Goal: Use online tool/utility: Utilize a website feature to perform a specific function

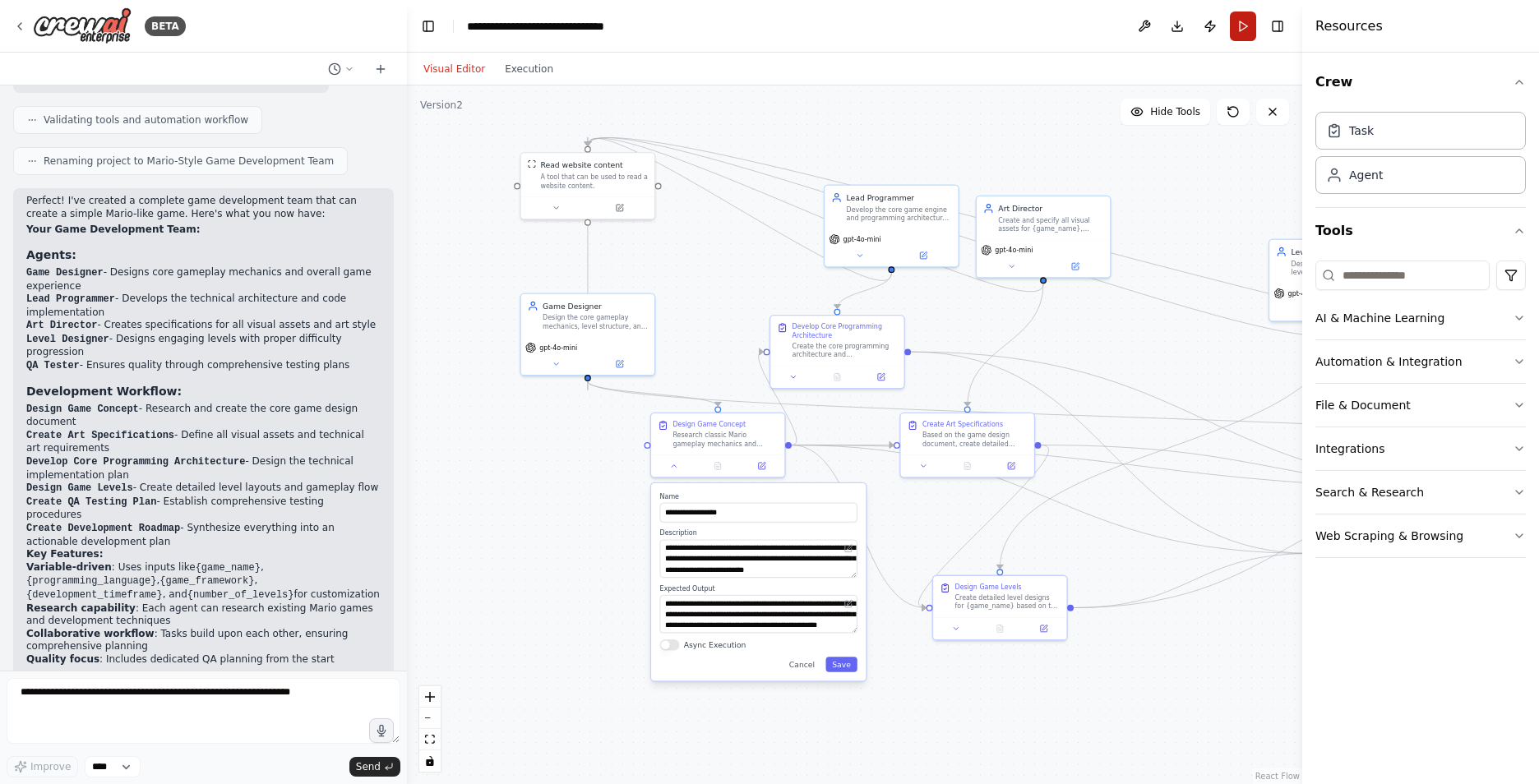
click at [1243, 30] on button "Run" at bounding box center [1243, 26] width 26 height 30
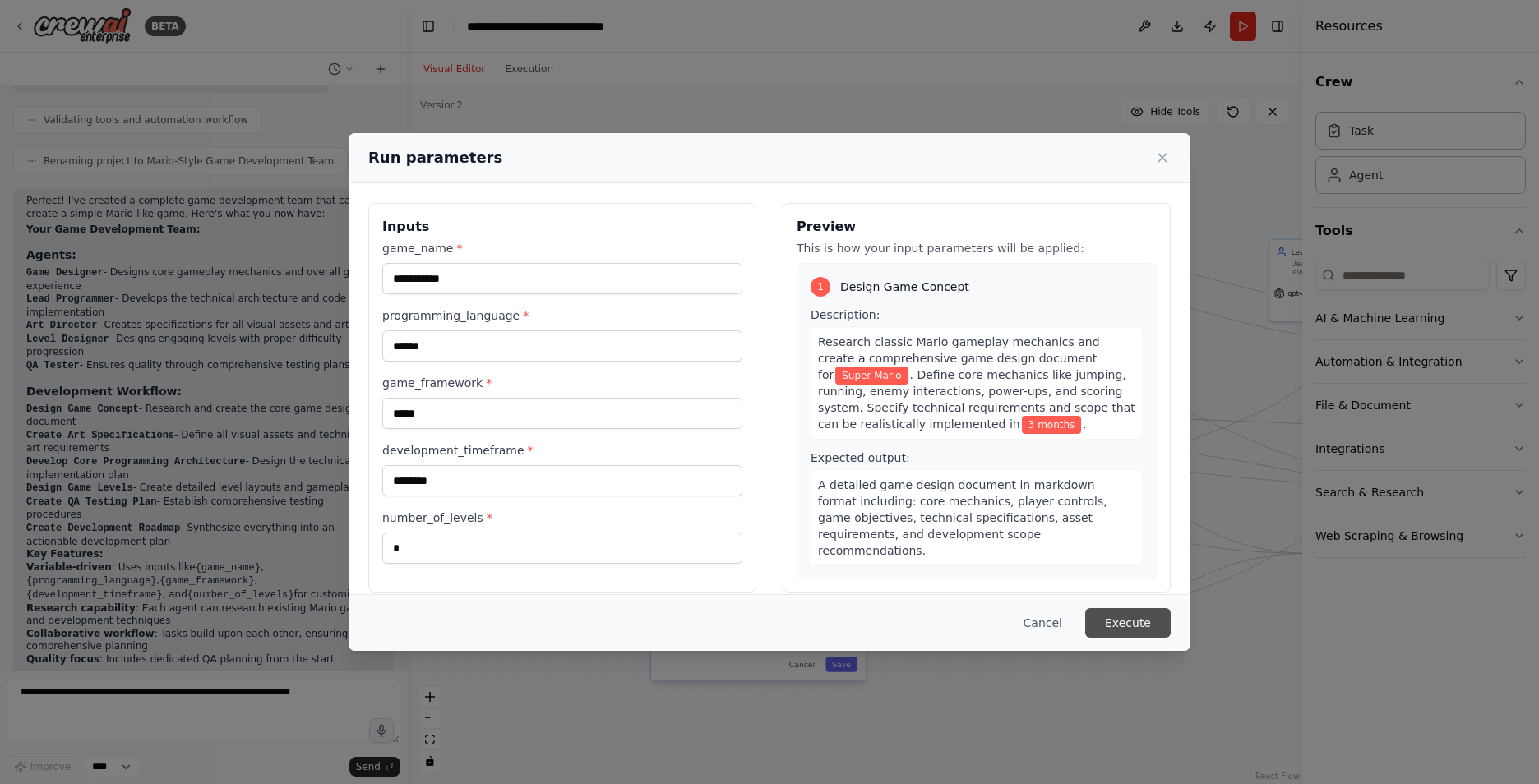
click at [1133, 627] on button "Execute" at bounding box center [1128, 623] width 86 height 30
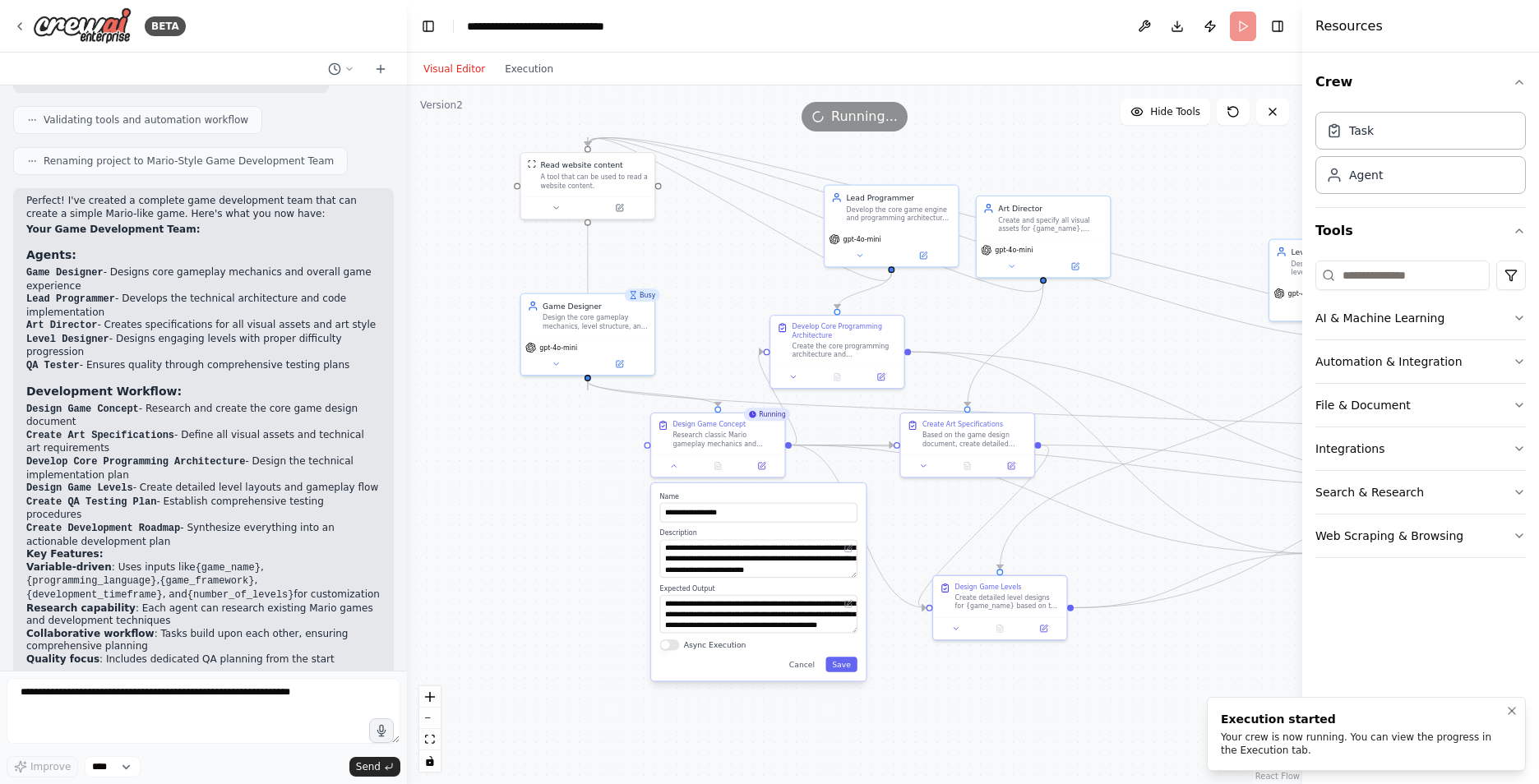
click at [1277, 733] on div "Your crew is now running. You can view the progress in the Execution tab." at bounding box center [1363, 744] width 284 height 26
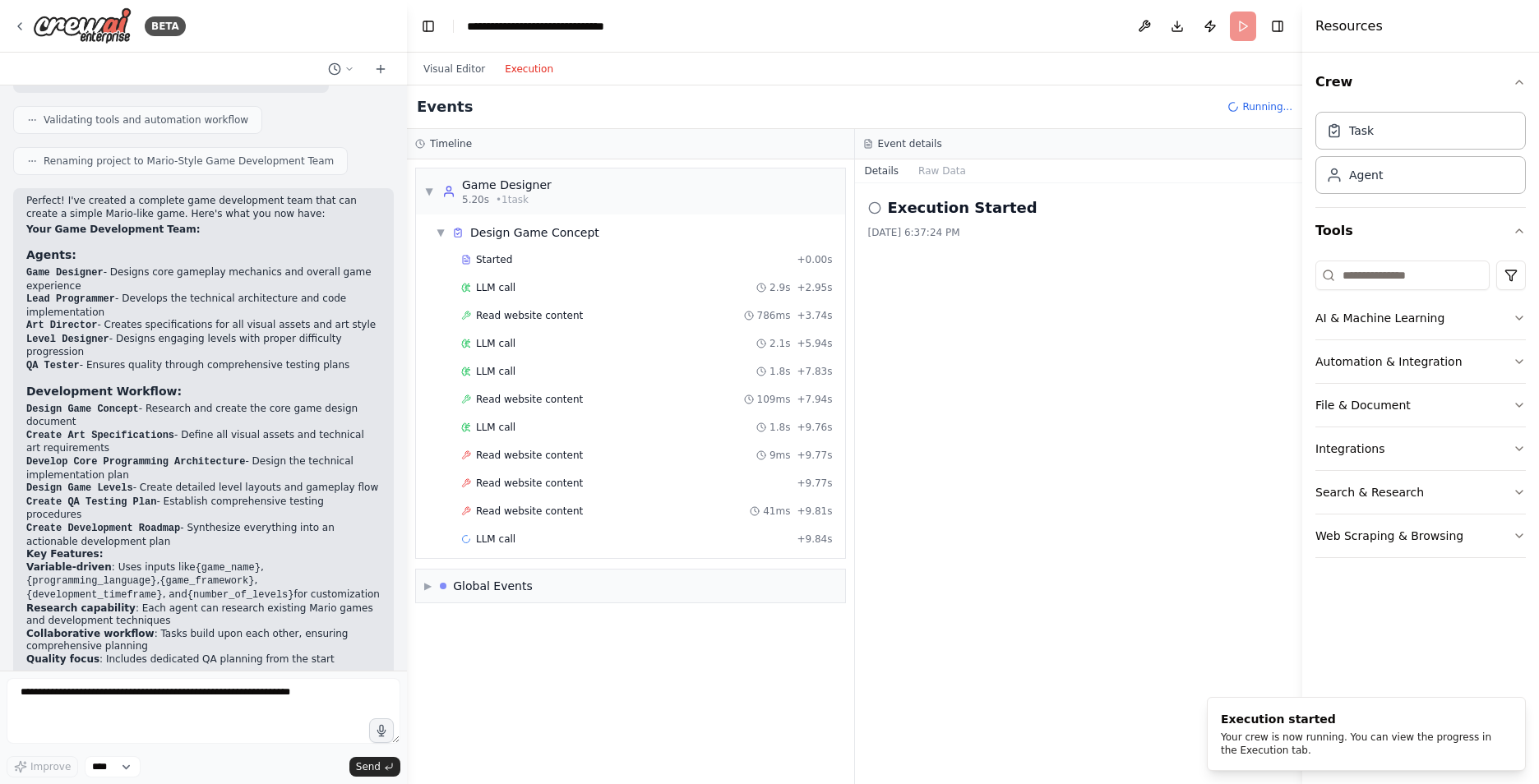
click at [531, 76] on button "Execution" at bounding box center [529, 69] width 68 height 20
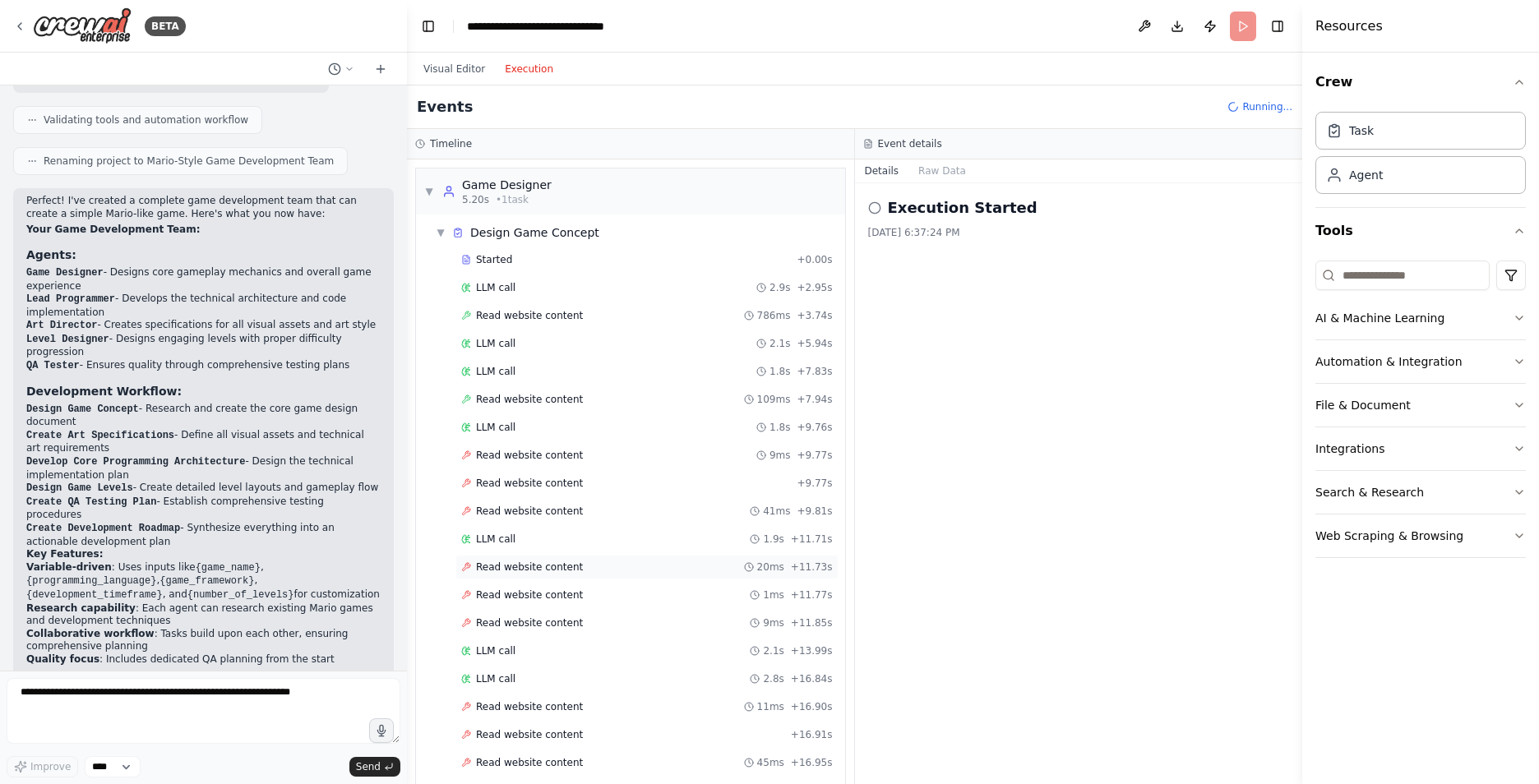
scroll to position [201, 0]
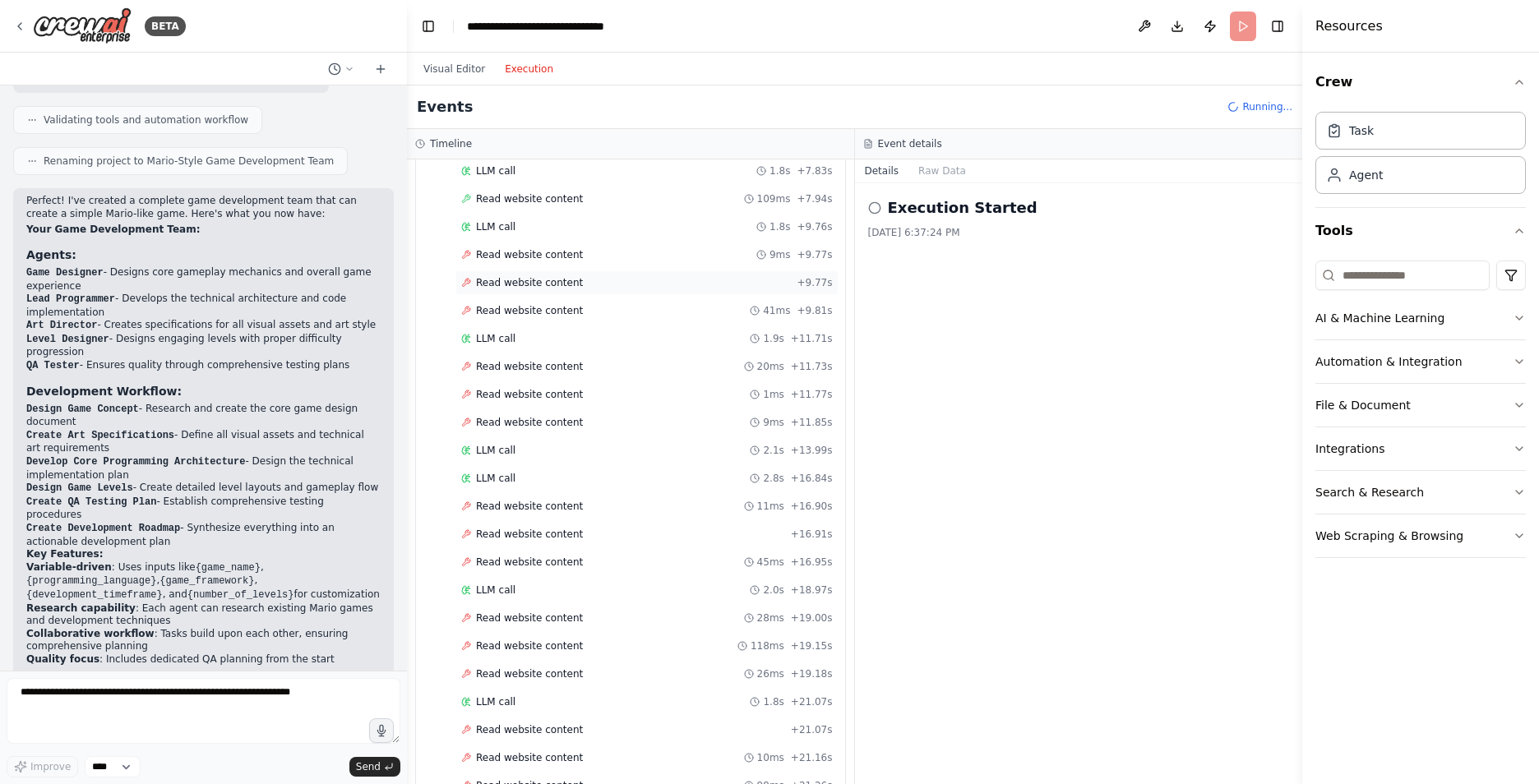
click at [543, 282] on span "Read website content" at bounding box center [529, 282] width 107 height 13
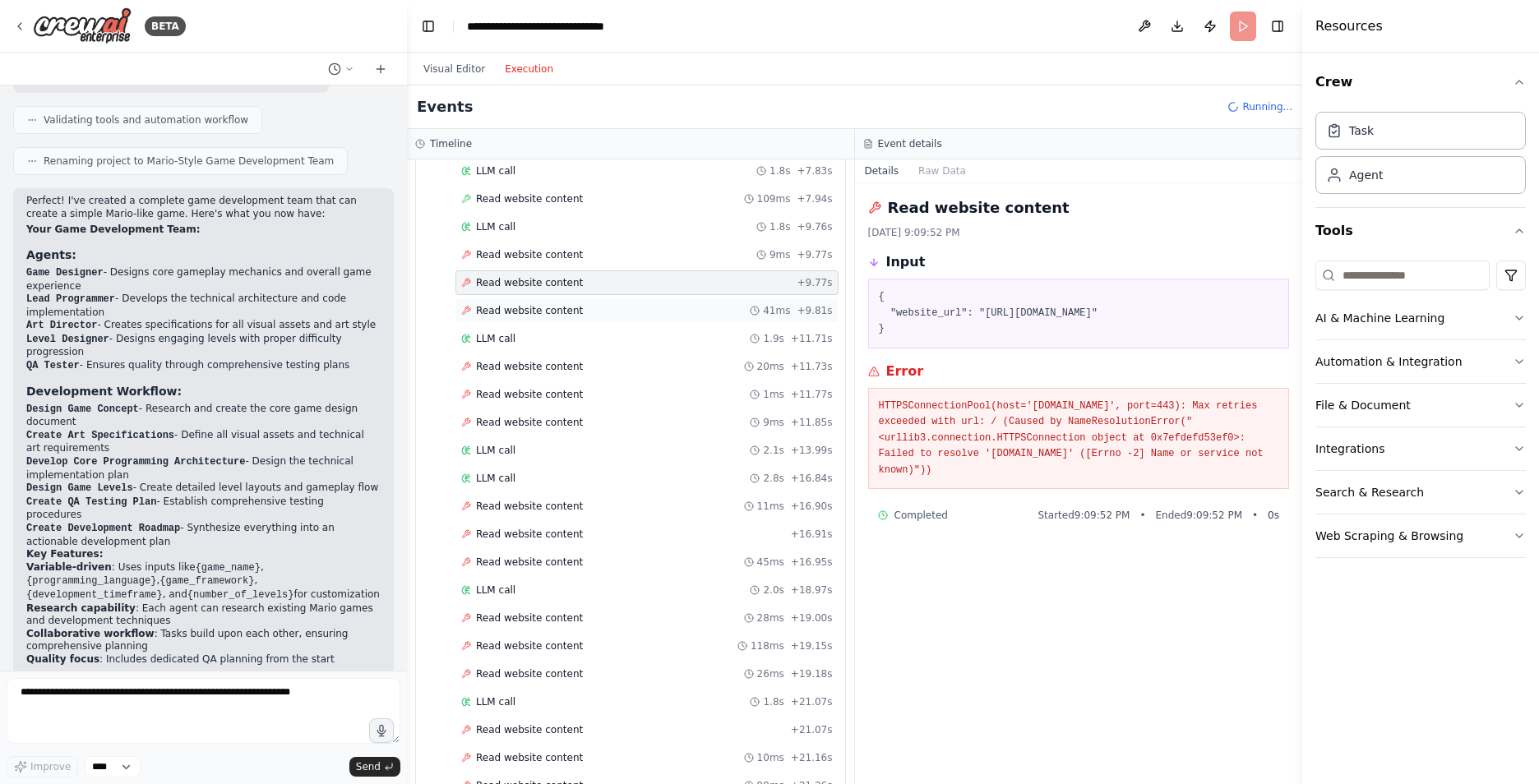
click at [540, 310] on span "Read website content" at bounding box center [529, 310] width 107 height 13
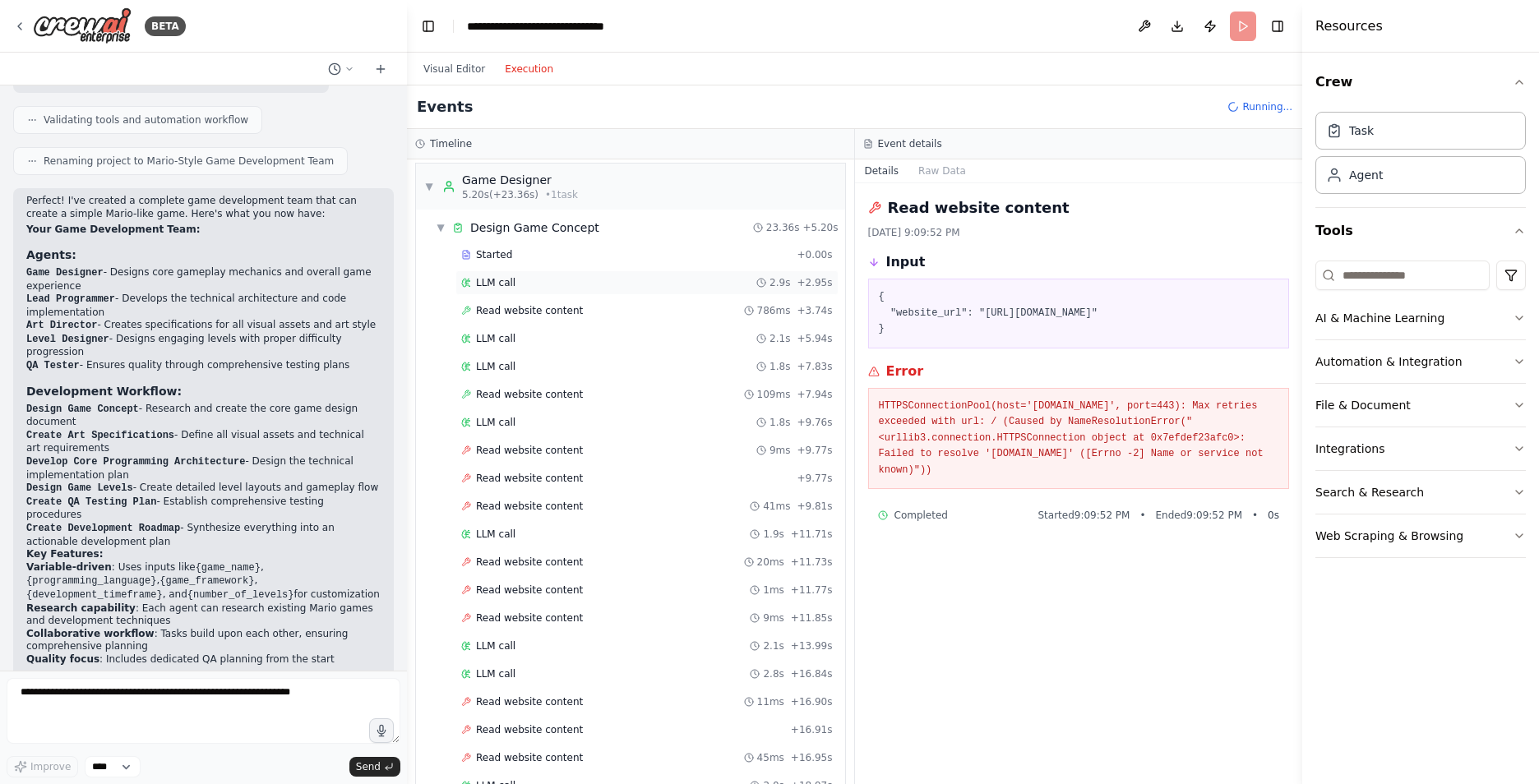
scroll to position [0, 0]
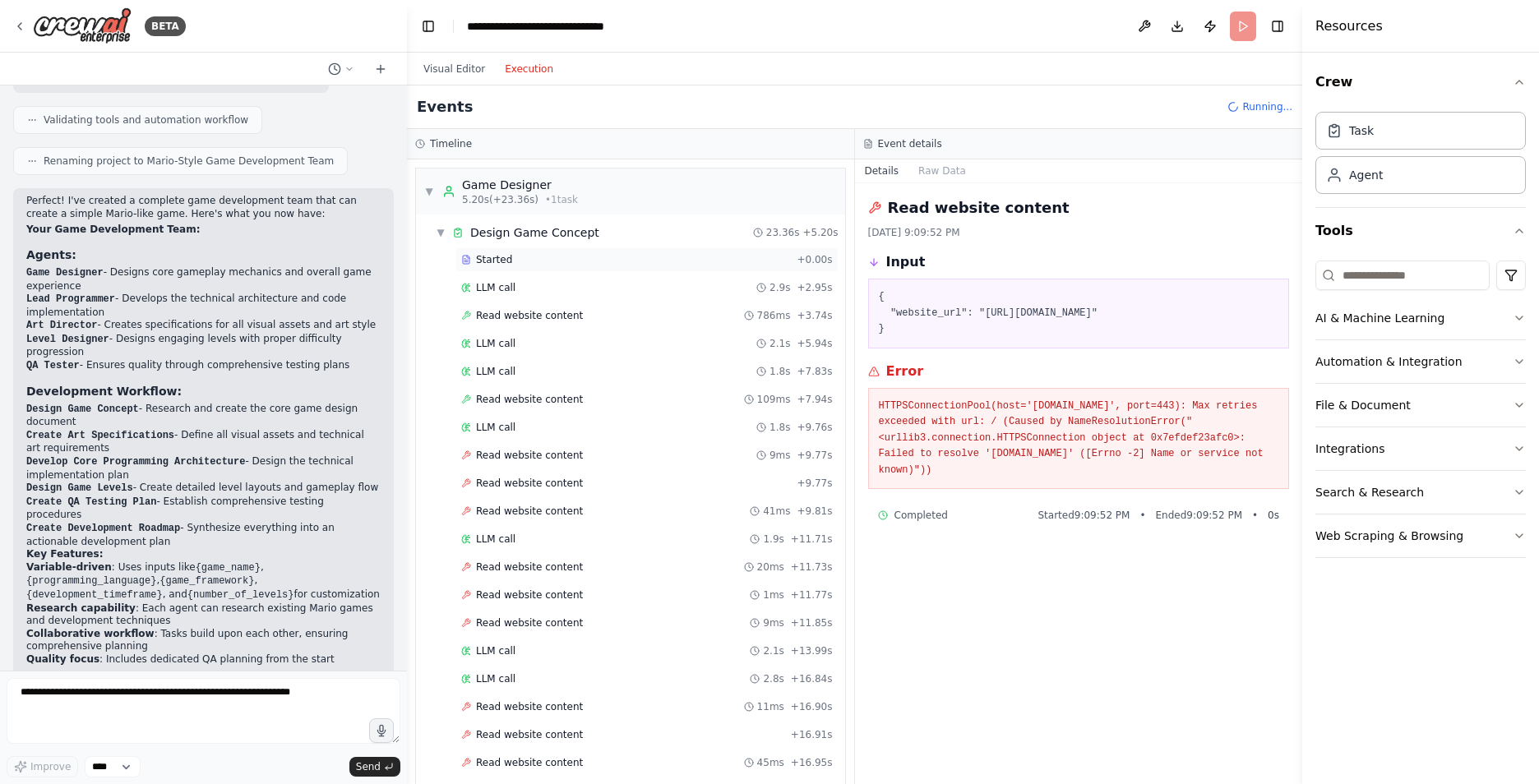
click at [536, 258] on div "Started" at bounding box center [625, 259] width 329 height 13
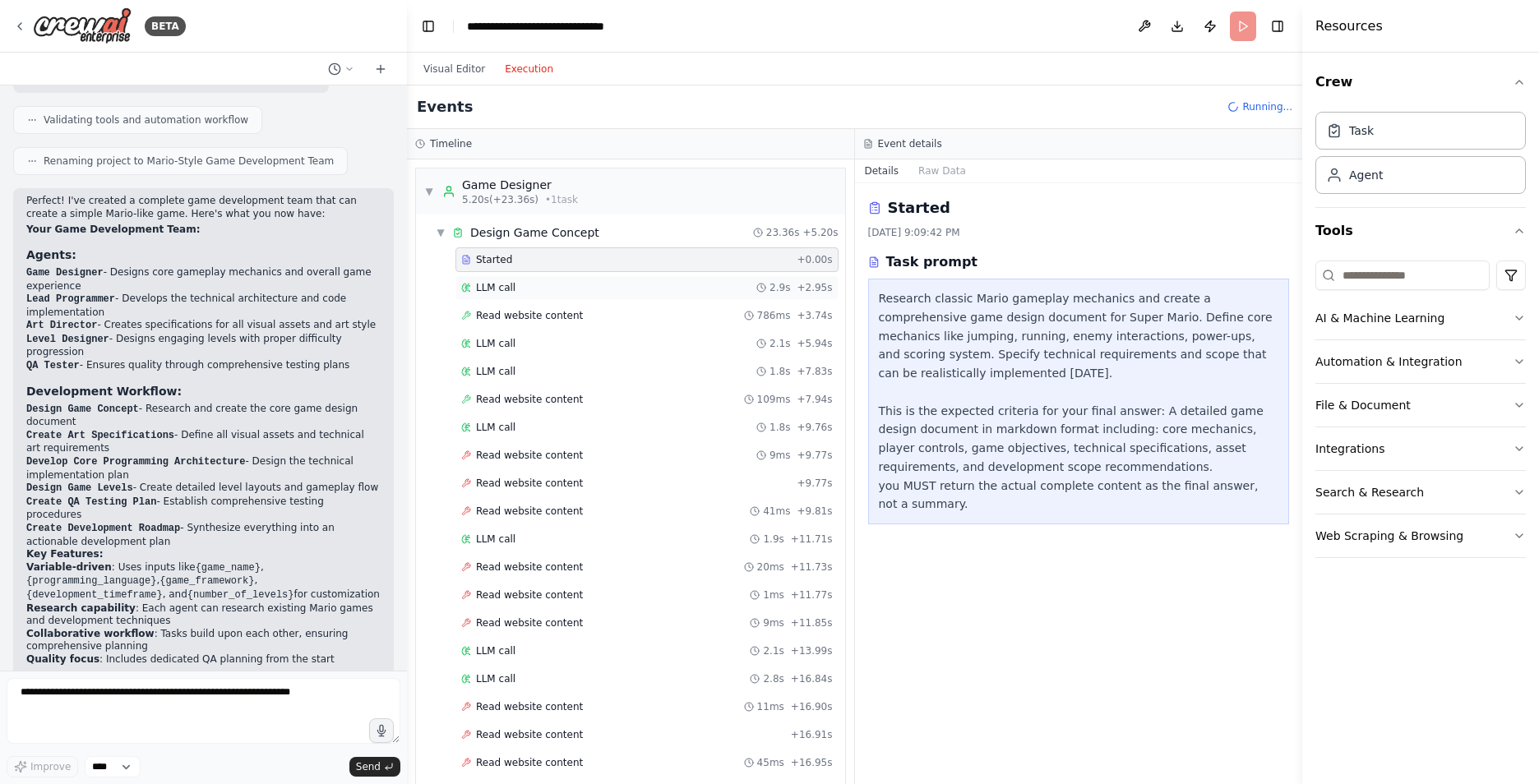
click at [502, 283] on span "LLM call" at bounding box center [495, 287] width 39 height 13
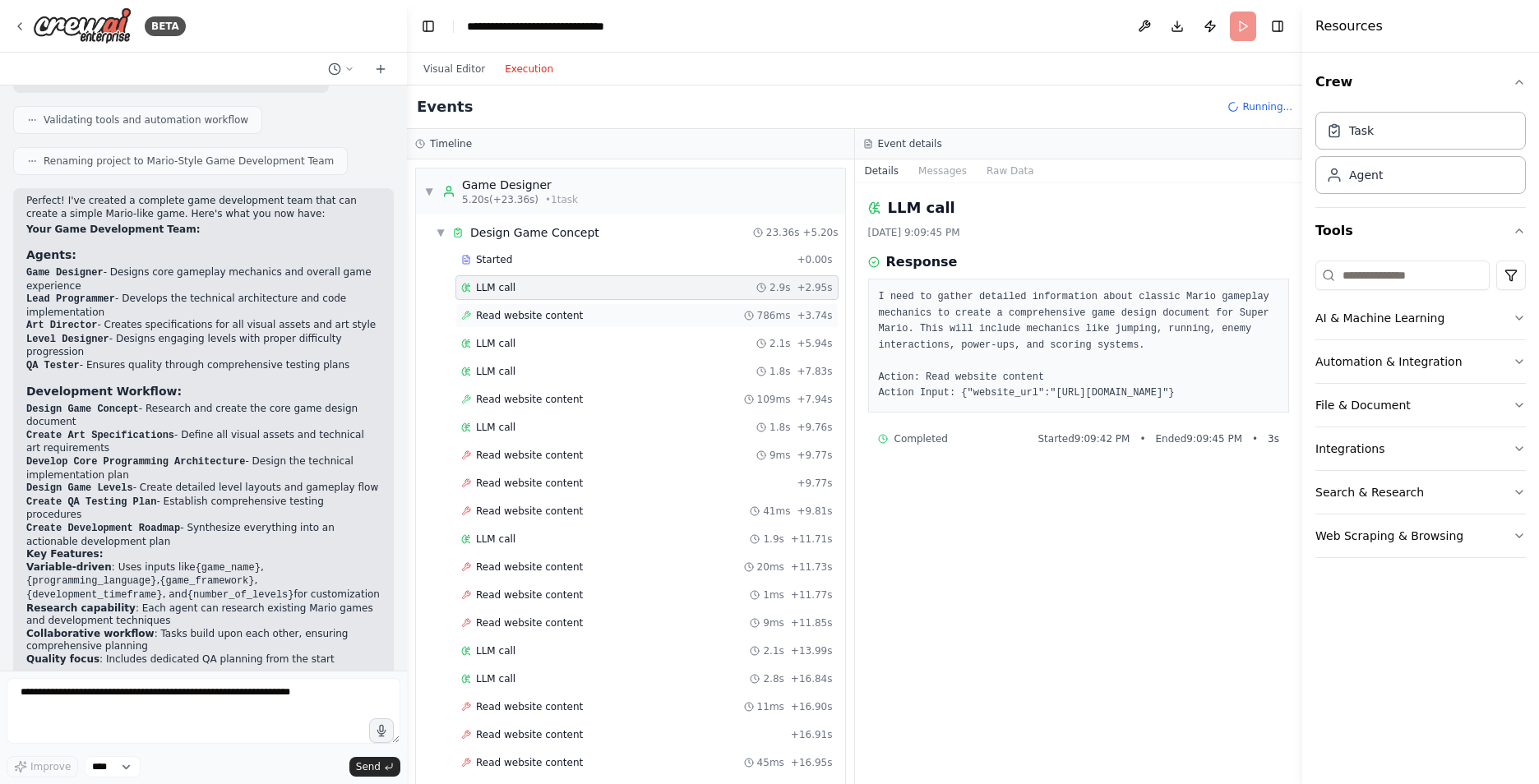
click at [500, 320] on span "Read website content" at bounding box center [529, 315] width 107 height 13
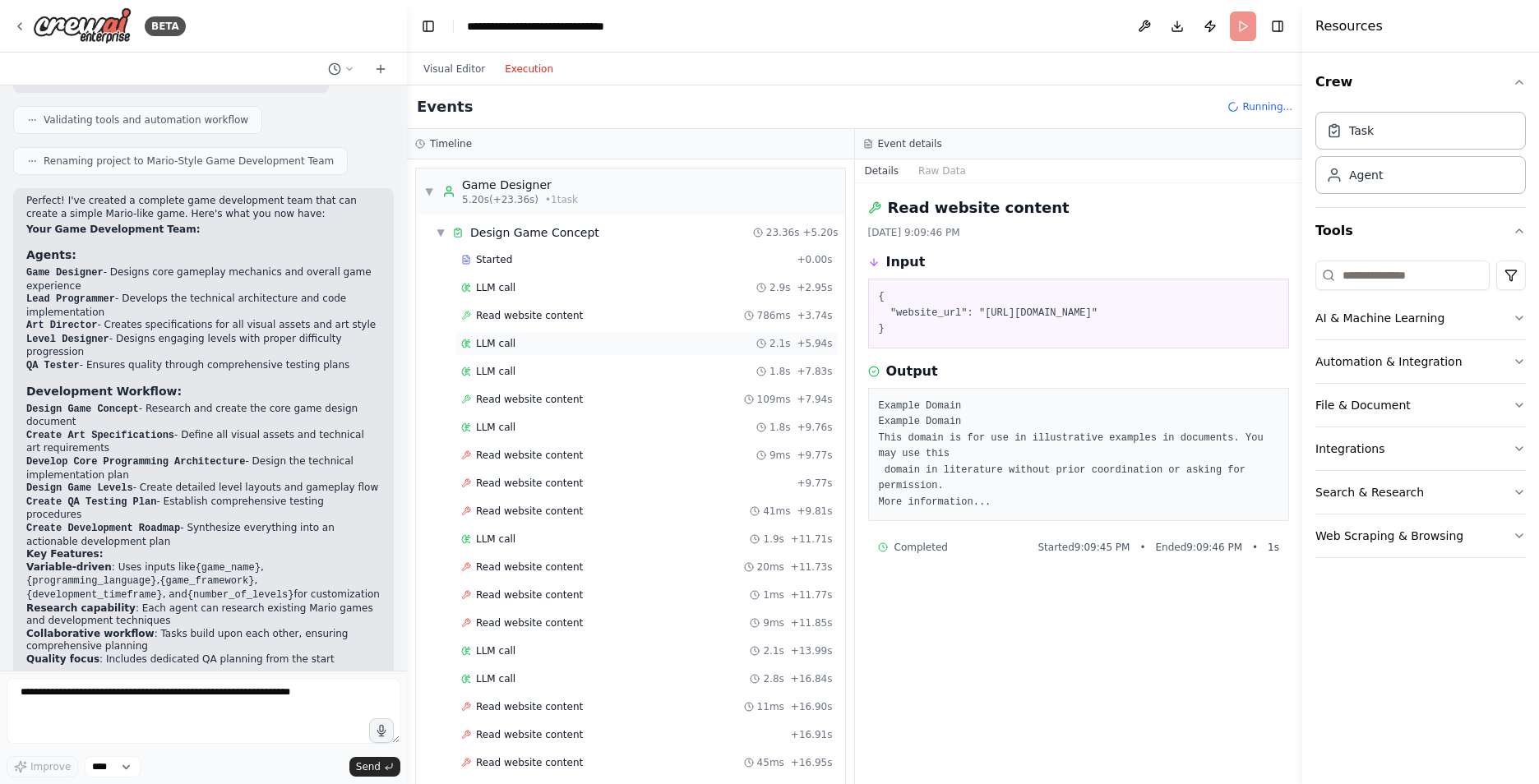
click at [500, 337] on span "LLM call" at bounding box center [495, 343] width 39 height 13
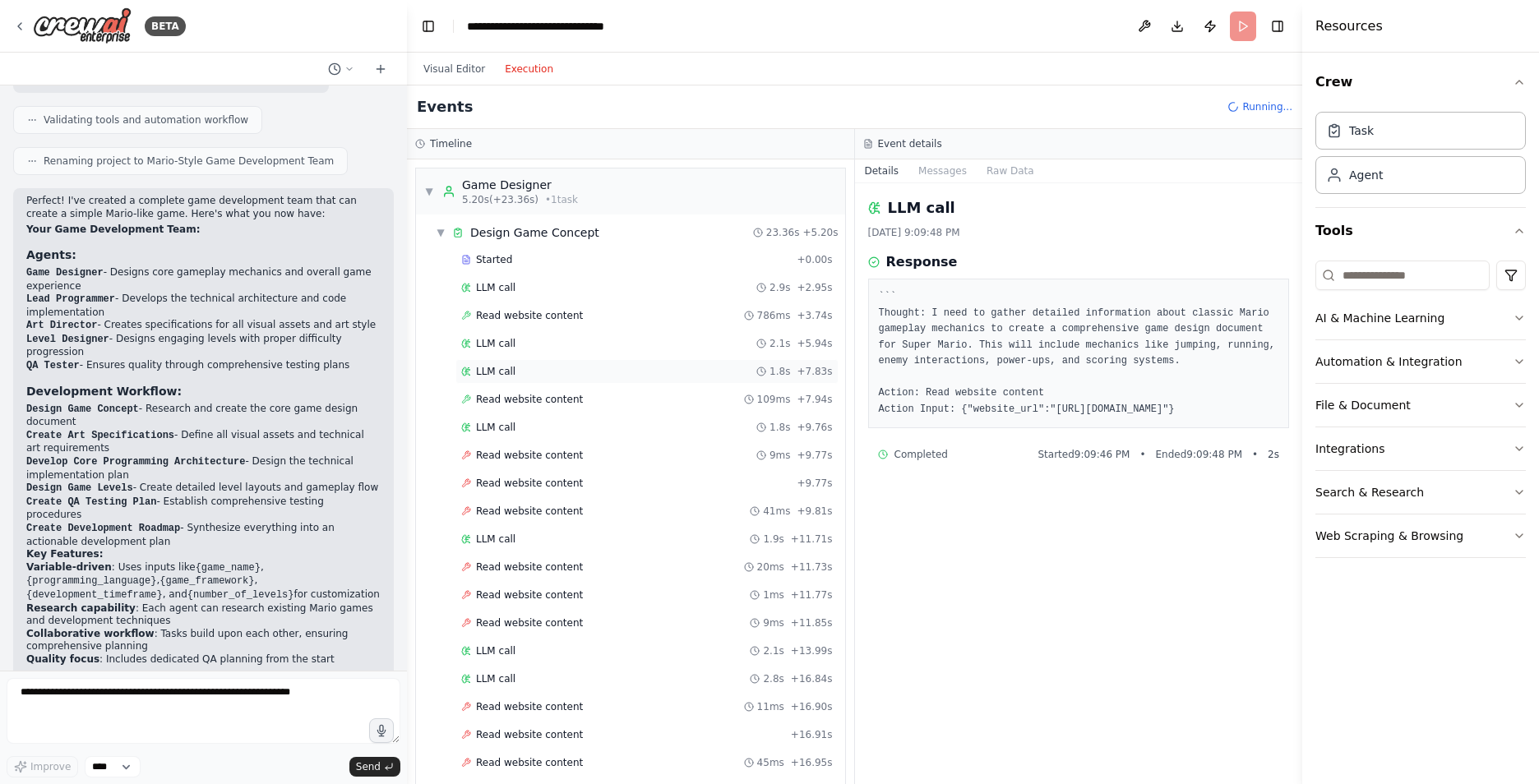
click at [489, 374] on span "LLM call" at bounding box center [495, 371] width 39 height 13
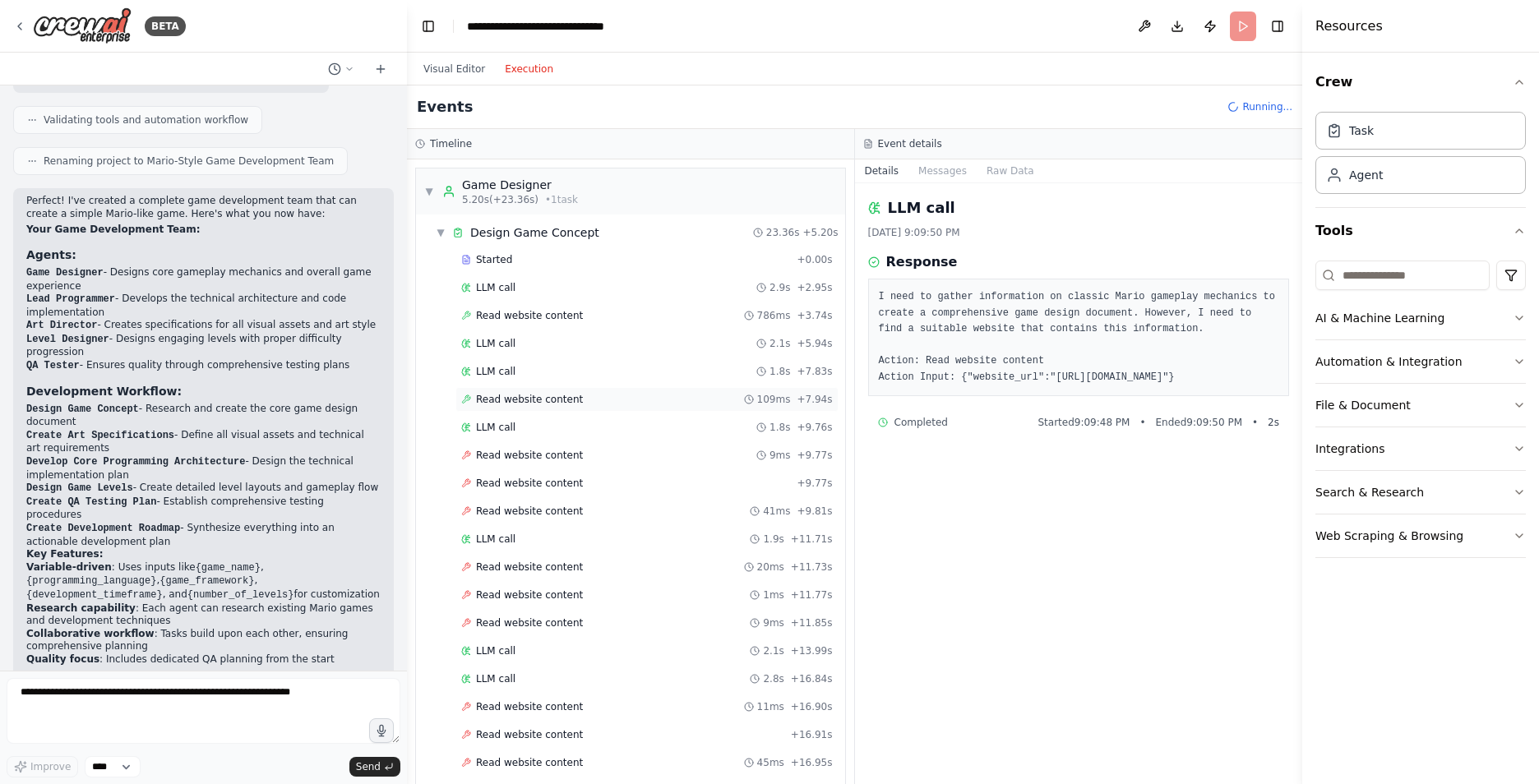
click at [490, 404] on span "Read website content" at bounding box center [529, 399] width 107 height 13
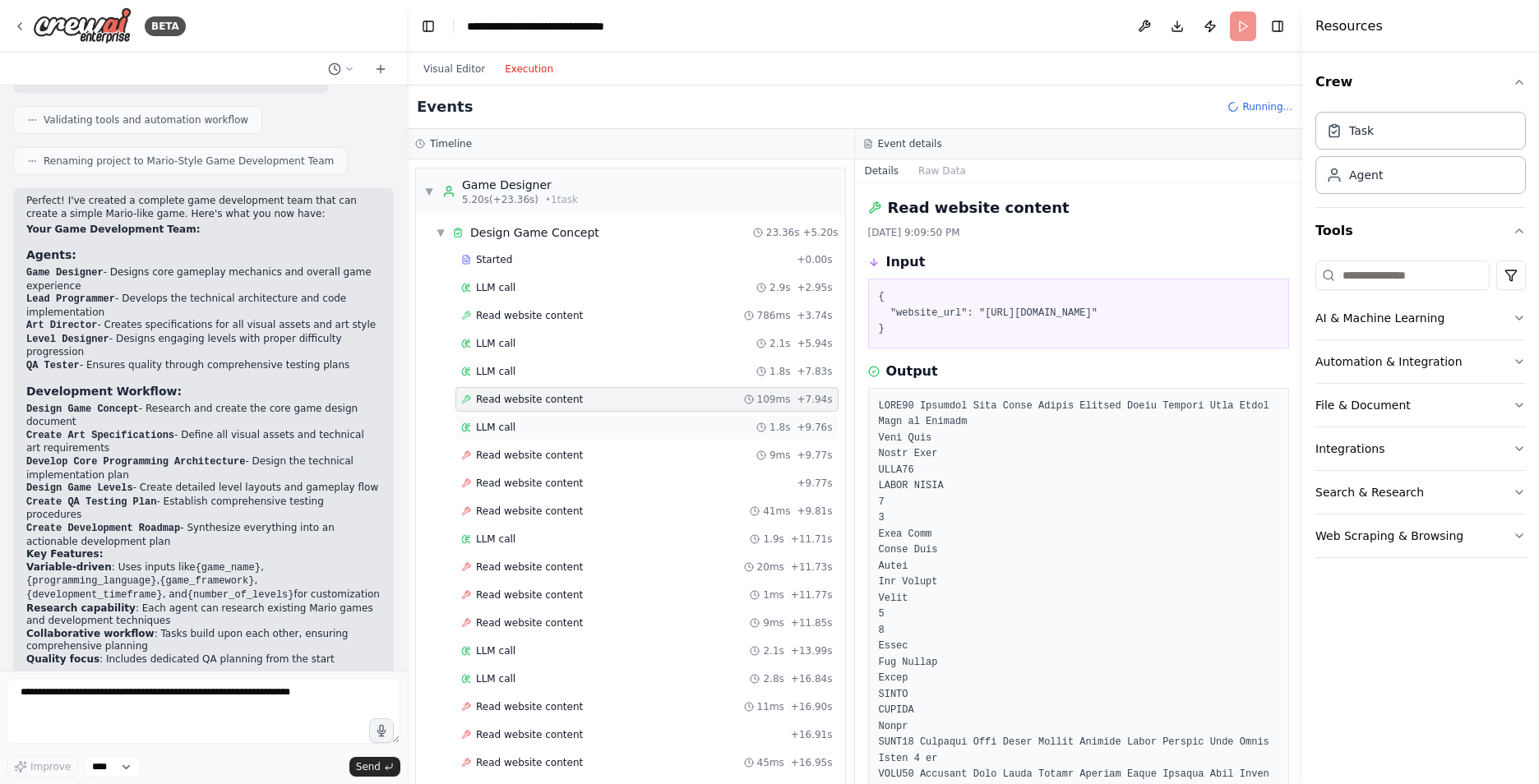
click at [490, 427] on span "LLM call" at bounding box center [495, 427] width 39 height 13
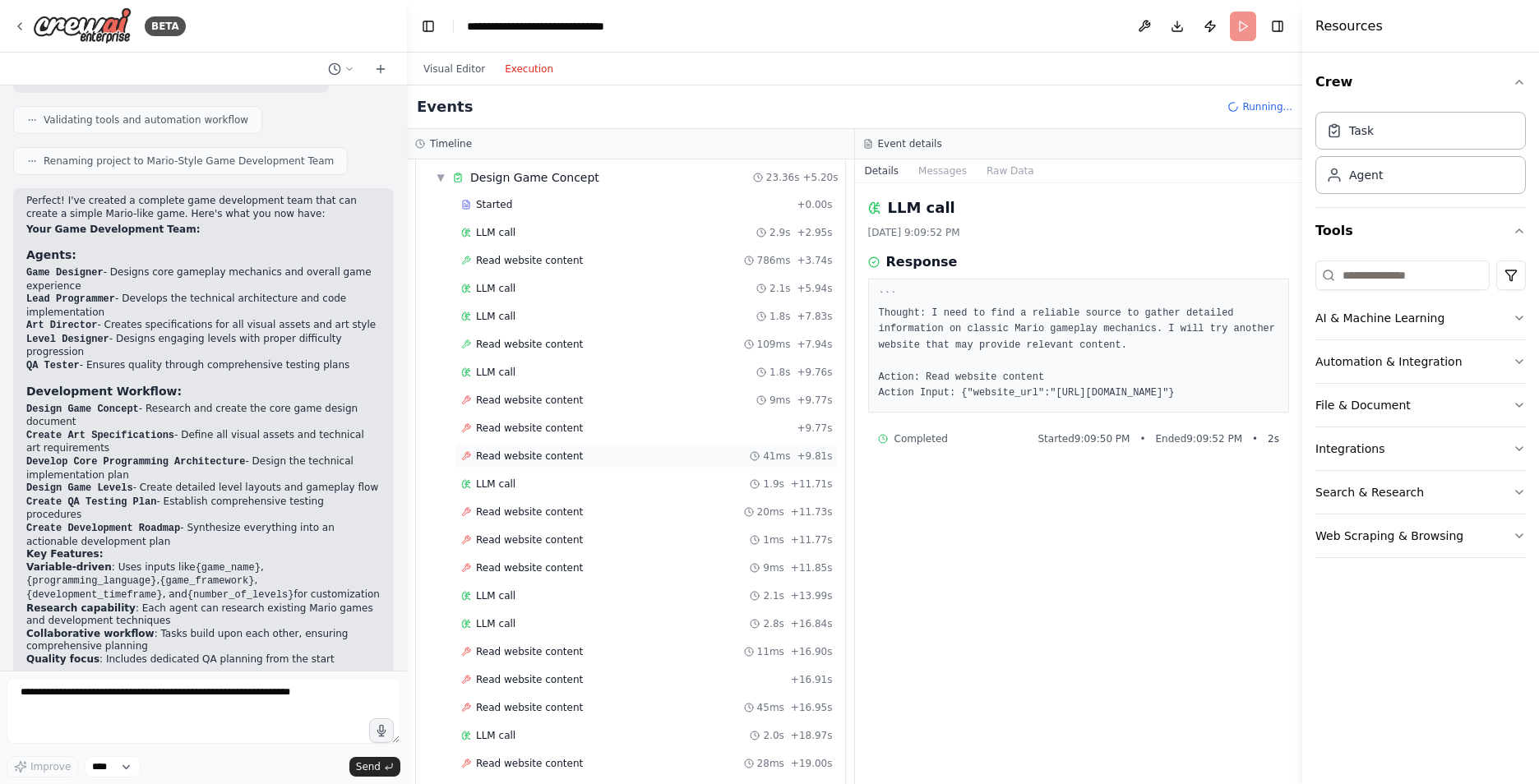
scroll to position [82, 0]
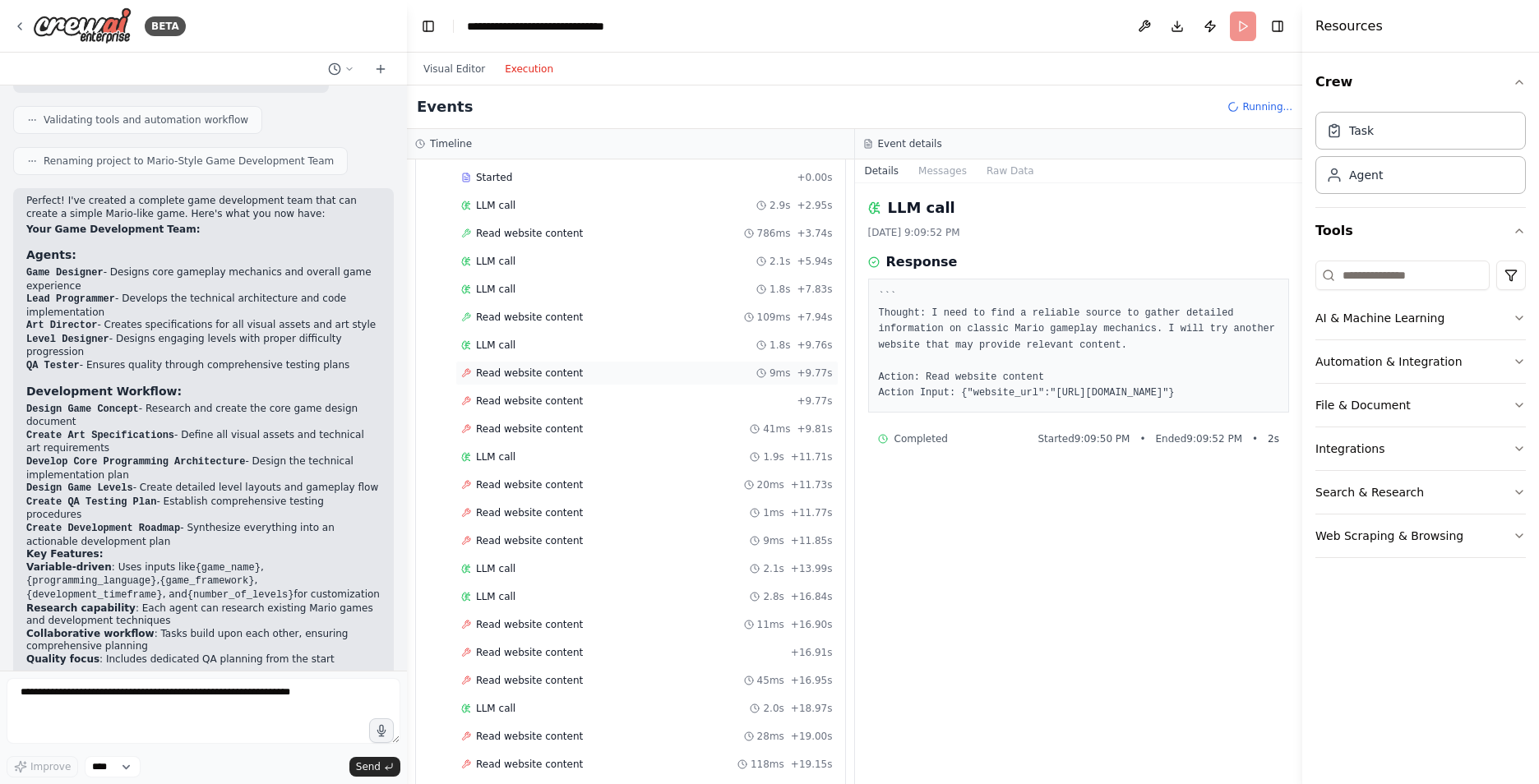
click at [532, 364] on div "Read website content 9ms + 9.77s" at bounding box center [647, 373] width 383 height 25
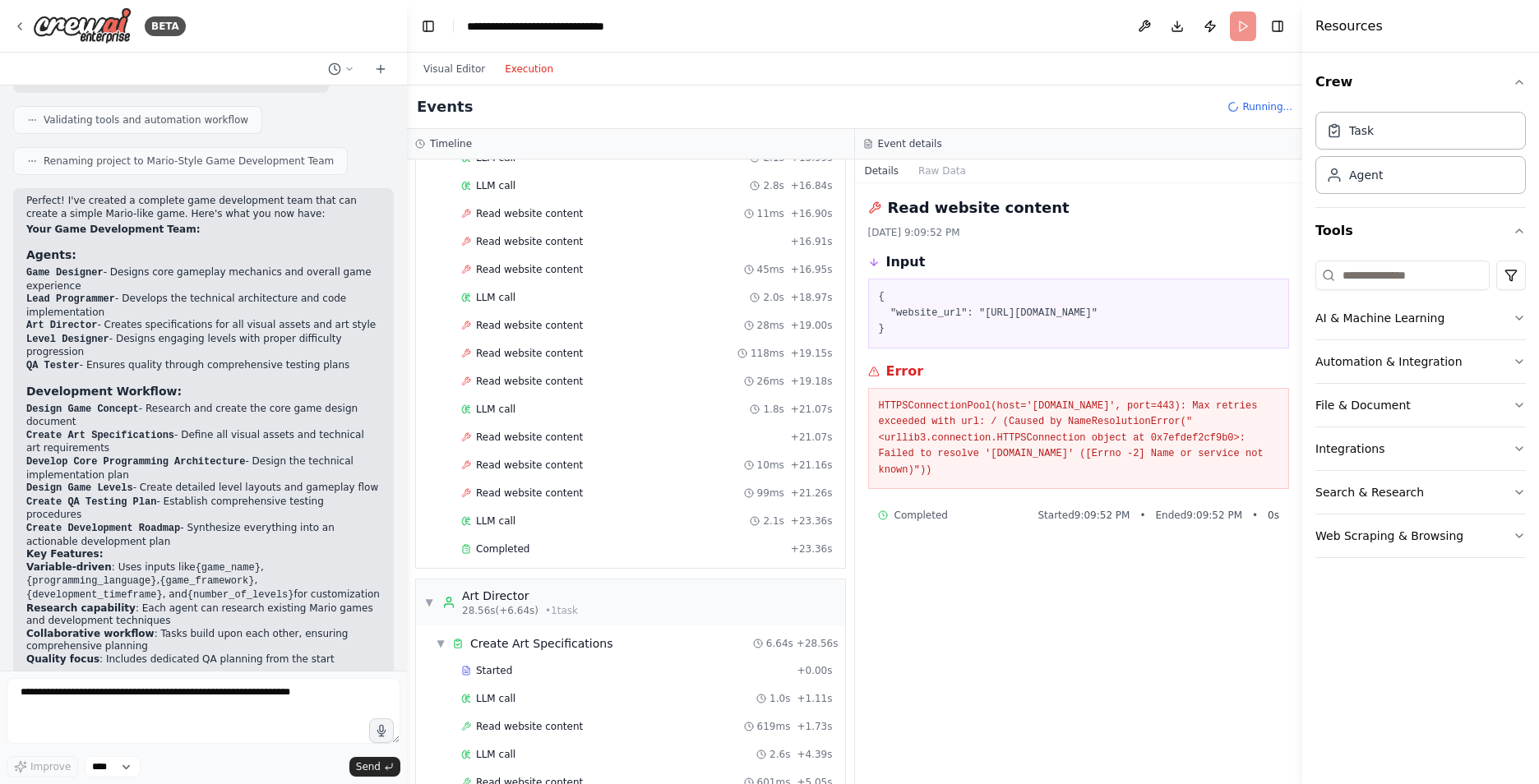
scroll to position [342, 0]
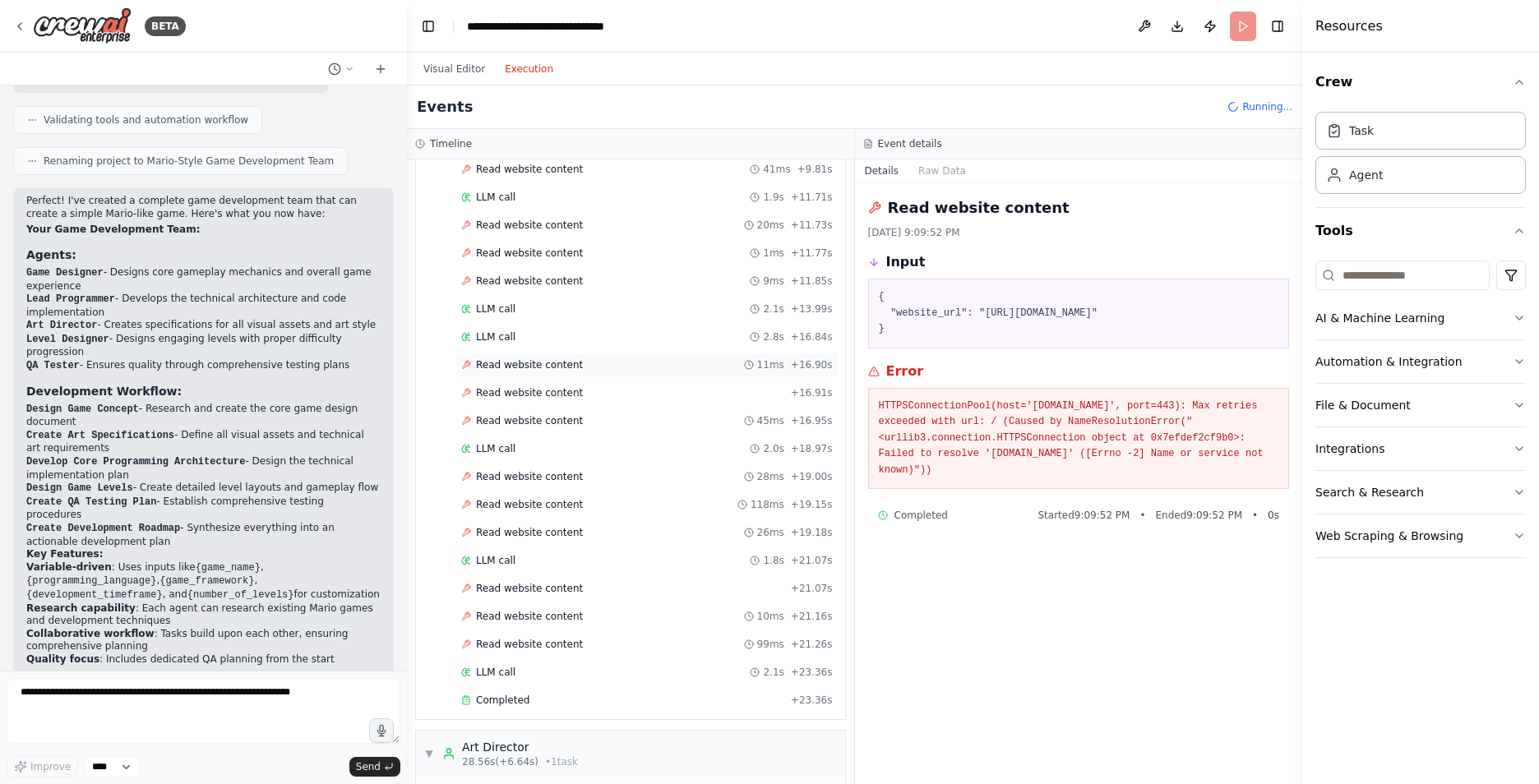
click at [531, 367] on span "Read website content" at bounding box center [529, 364] width 107 height 13
click at [531, 395] on span "Read website content" at bounding box center [529, 392] width 107 height 13
click at [530, 354] on div "Read website content 11ms + 16.90s" at bounding box center [647, 364] width 383 height 25
drag, startPoint x: 978, startPoint y: 313, endPoint x: 1172, endPoint y: 312, distance: 194.0
click at [1172, 312] on pre "{ "website_url": "[URL][DOMAIN_NAME]" }" at bounding box center [1078, 313] width 401 height 48
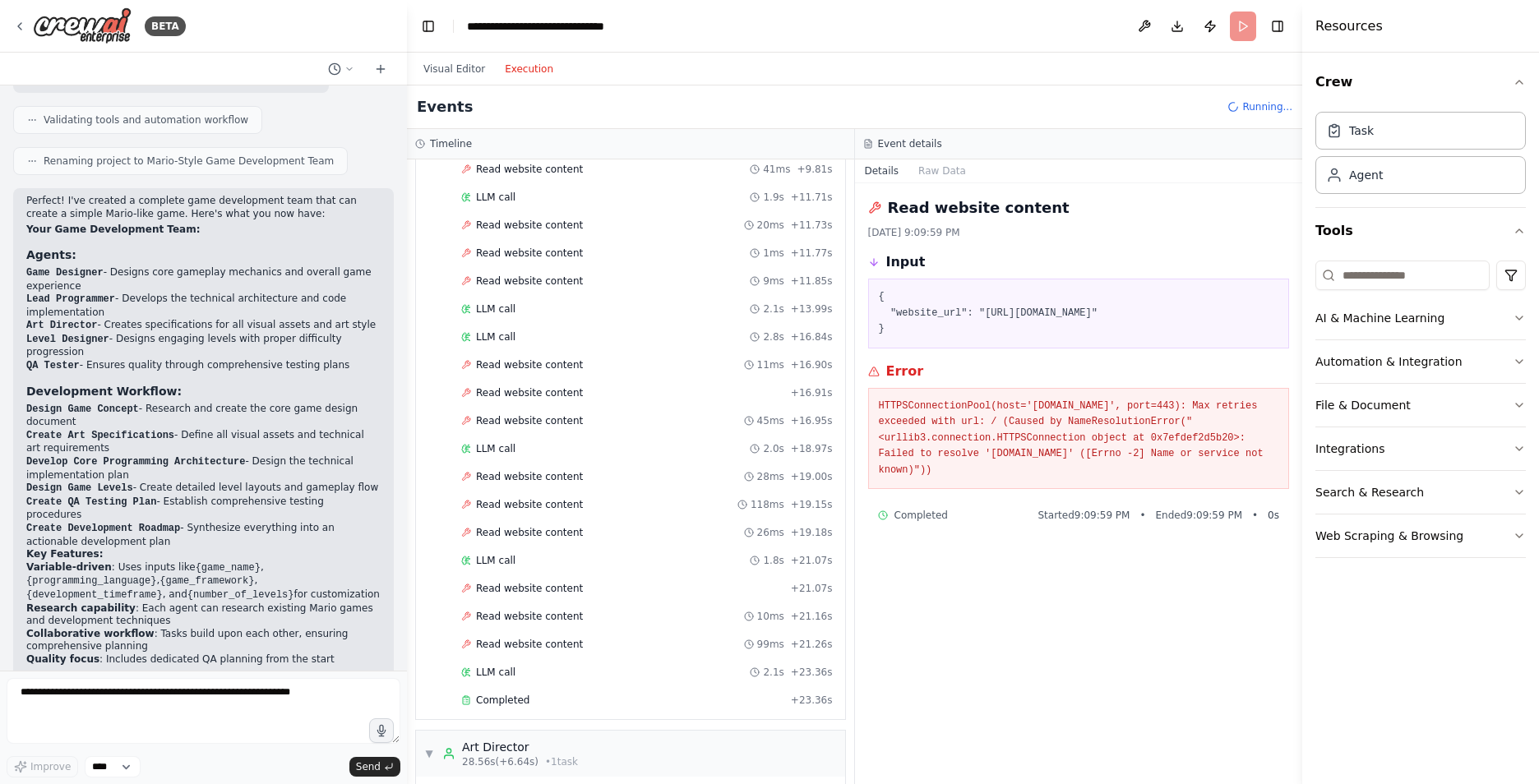
copy pre "[URL][DOMAIN_NAME]"
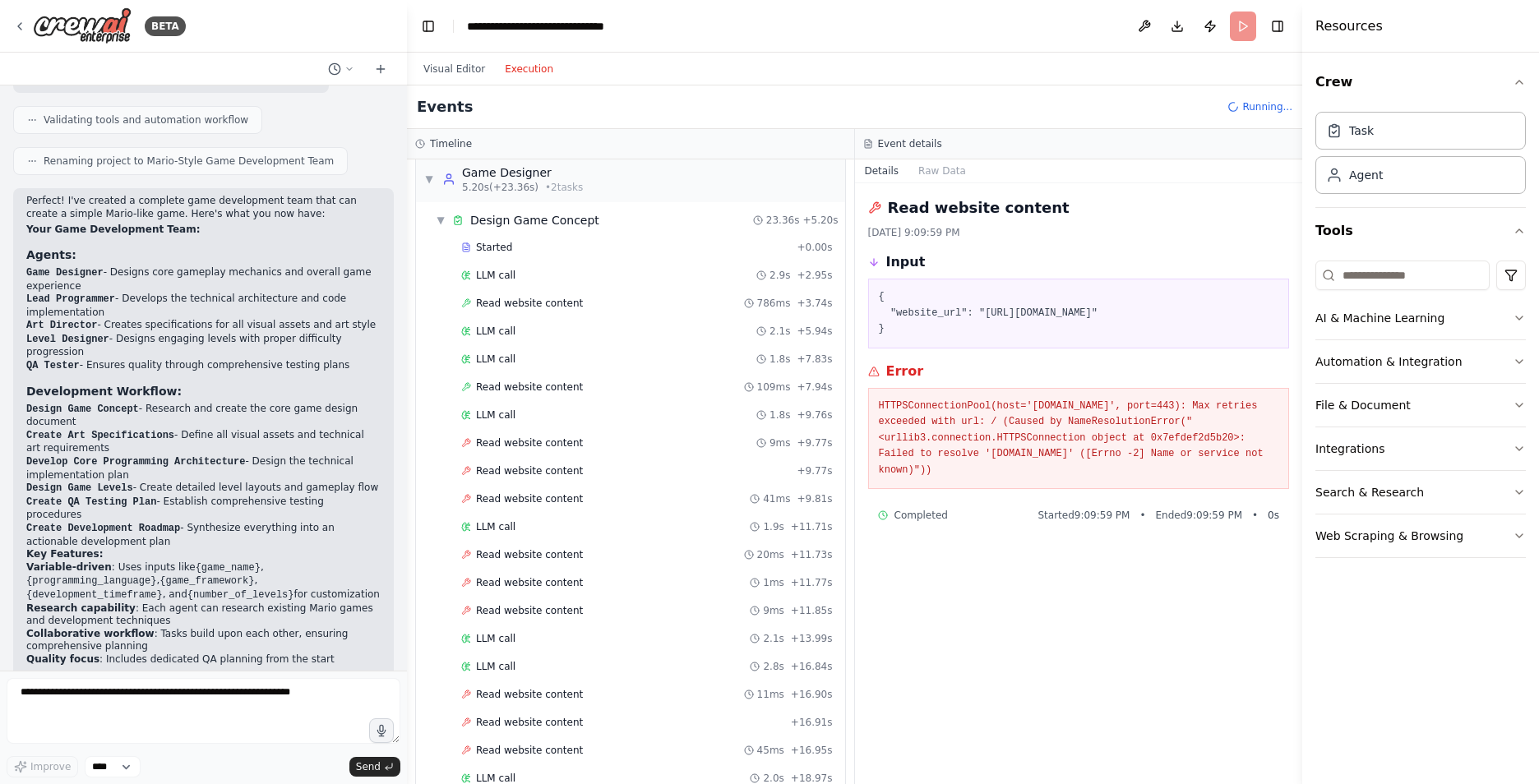
scroll to position [0, 0]
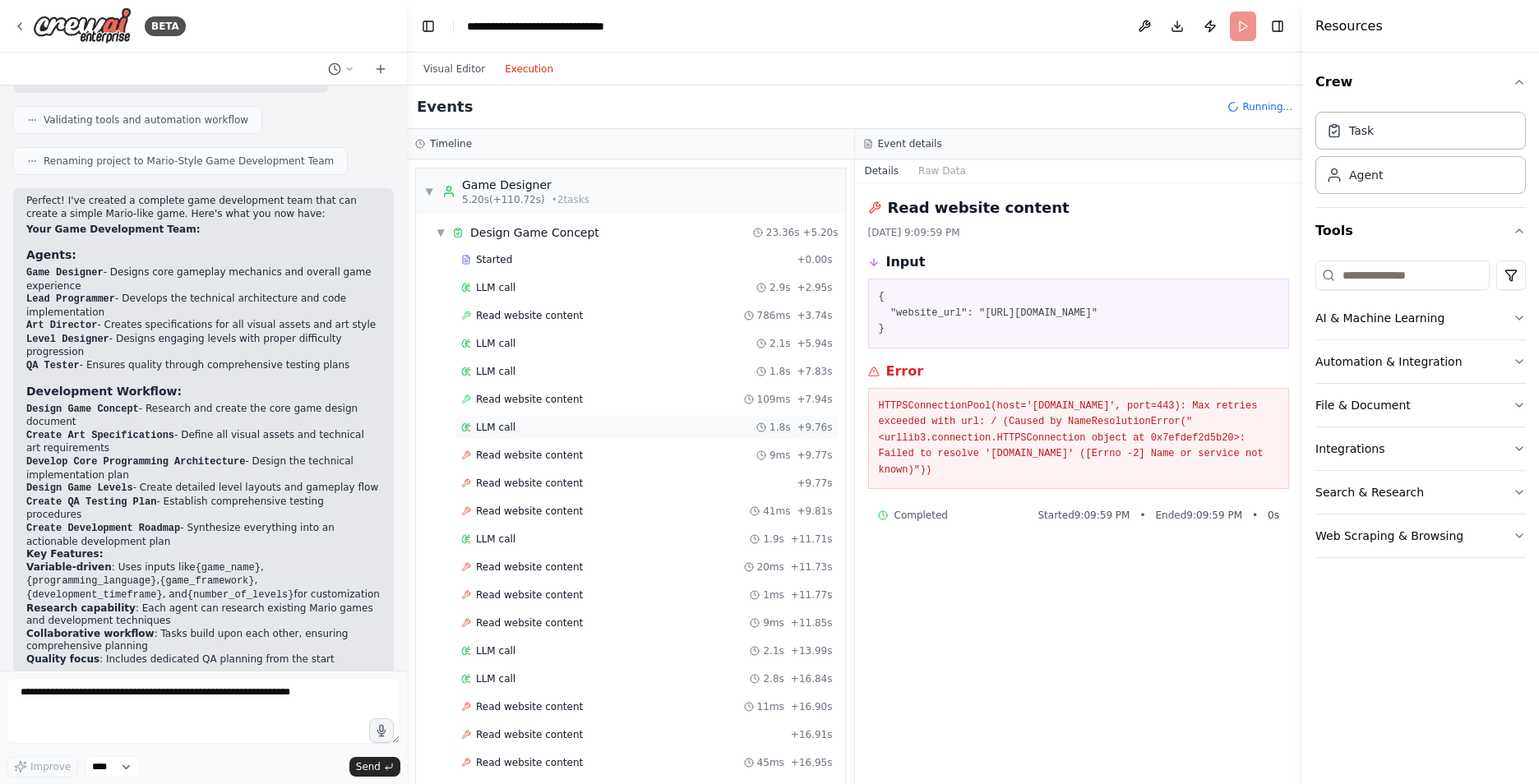
click at [509, 434] on div "LLM call 1.8s + 9.76s" at bounding box center [647, 427] width 383 height 25
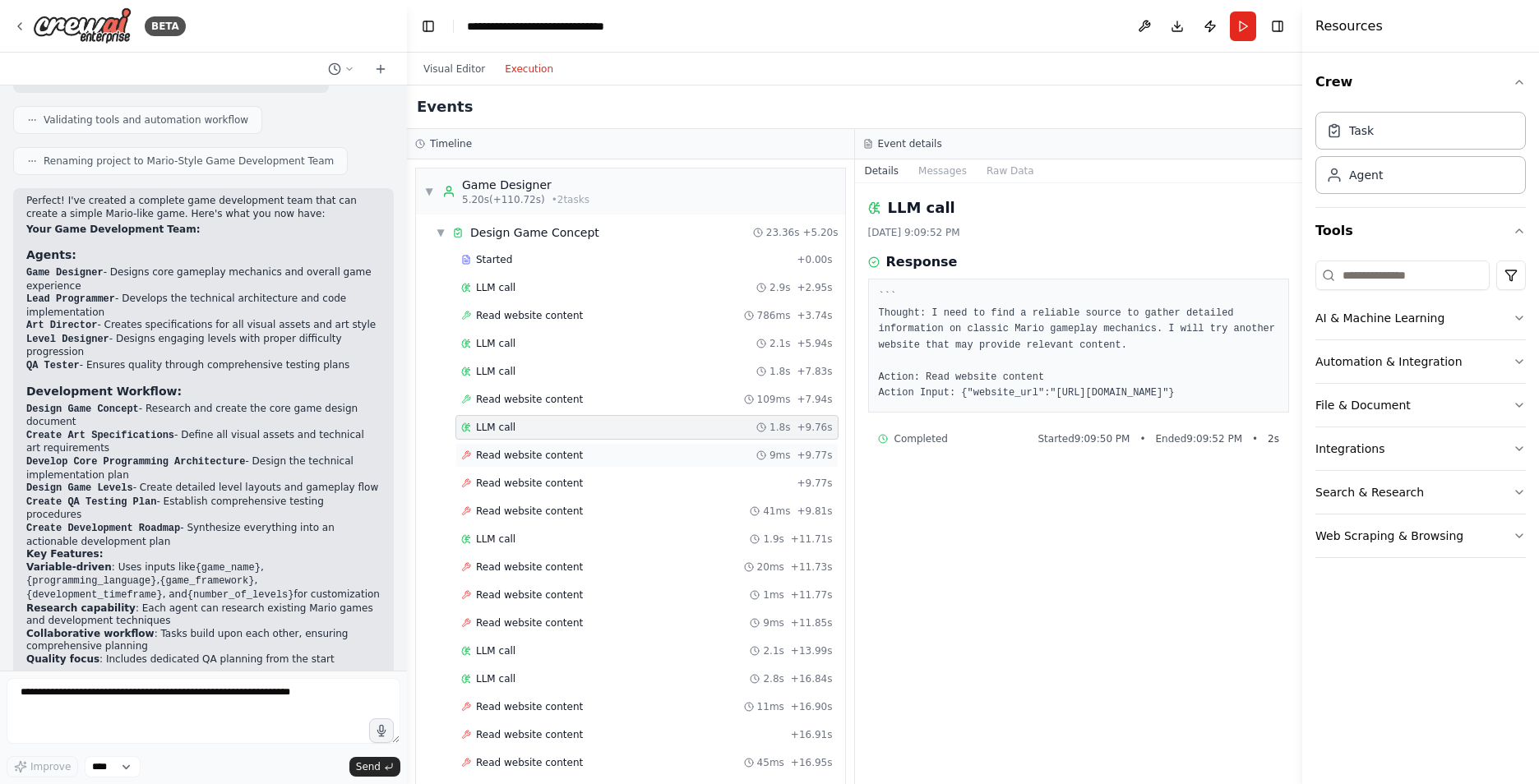
click at [544, 449] on span "Read website content" at bounding box center [529, 455] width 107 height 13
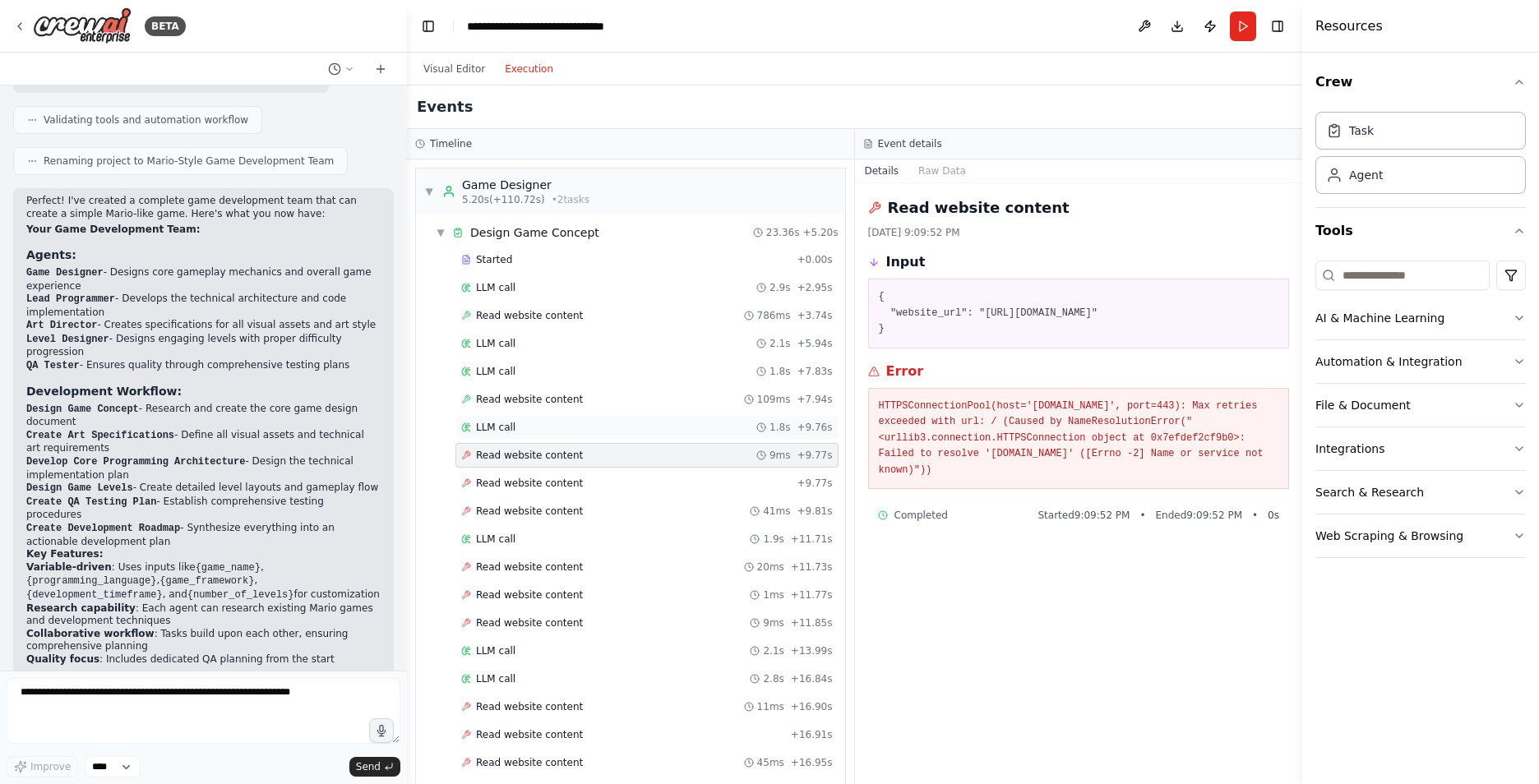
click at [531, 429] on div "LLM call 1.8s + 9.76s" at bounding box center [647, 427] width 372 height 13
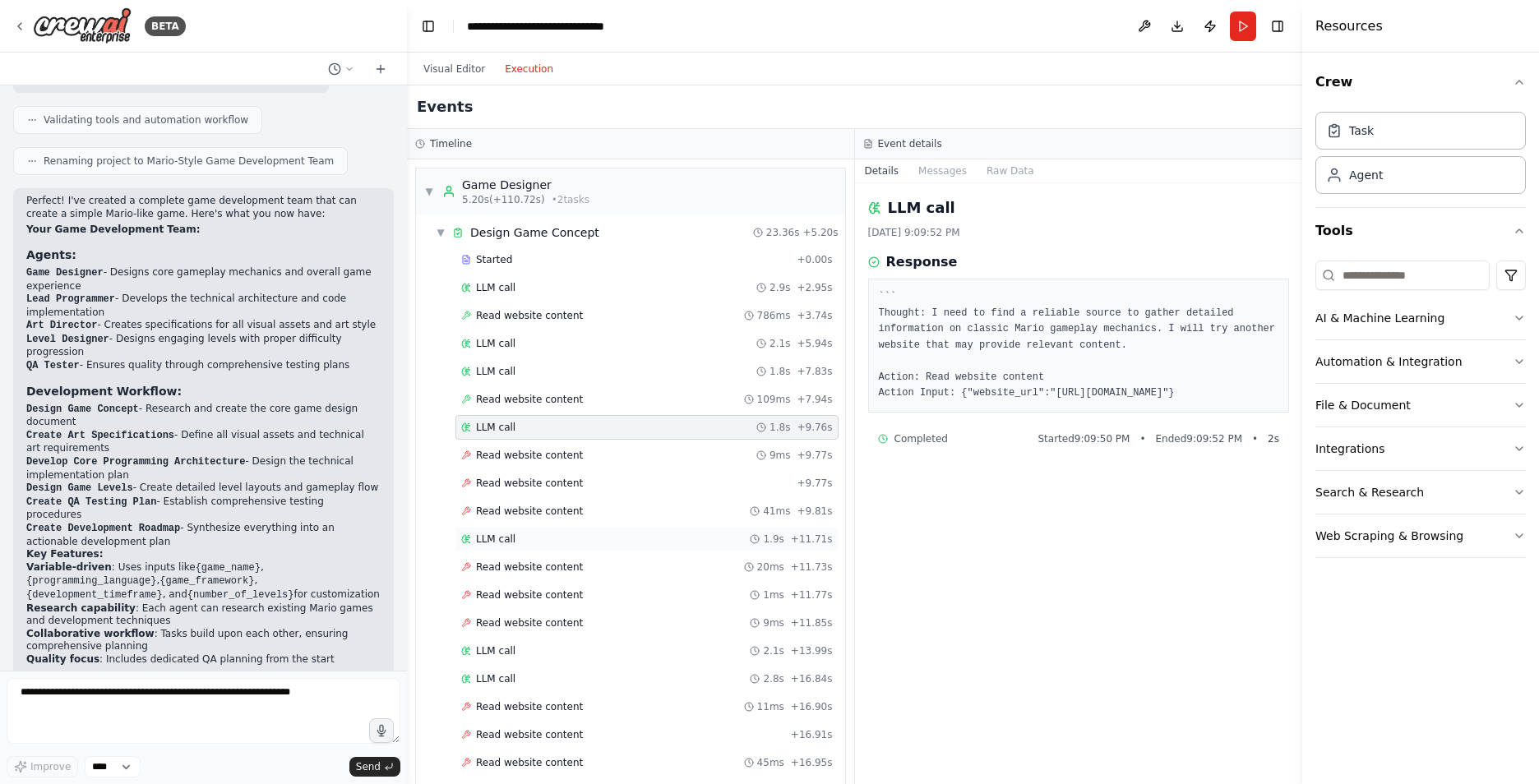
click at [521, 537] on div "LLM call 1.9s + 11.71s" at bounding box center [647, 539] width 372 height 13
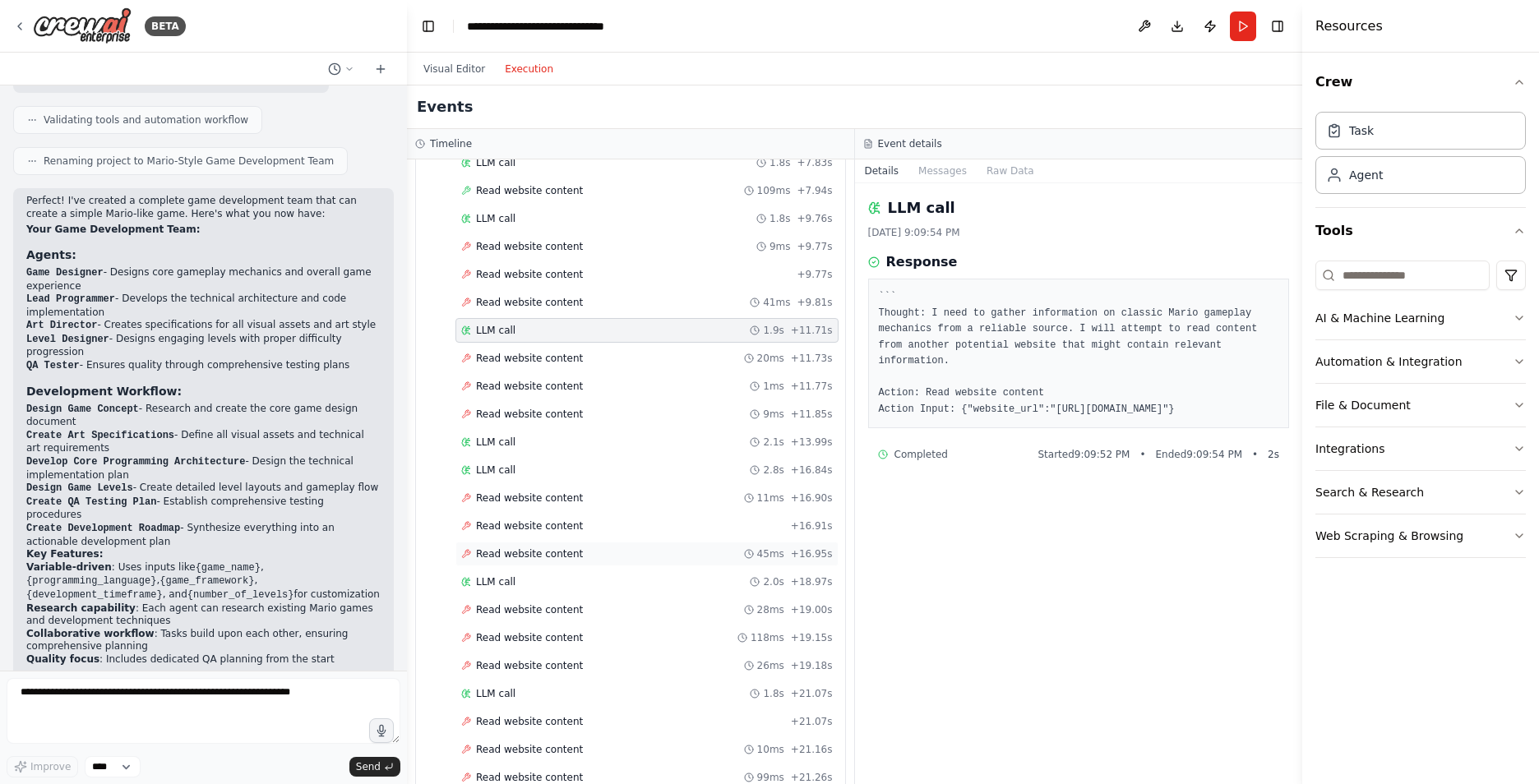
scroll to position [246, 0]
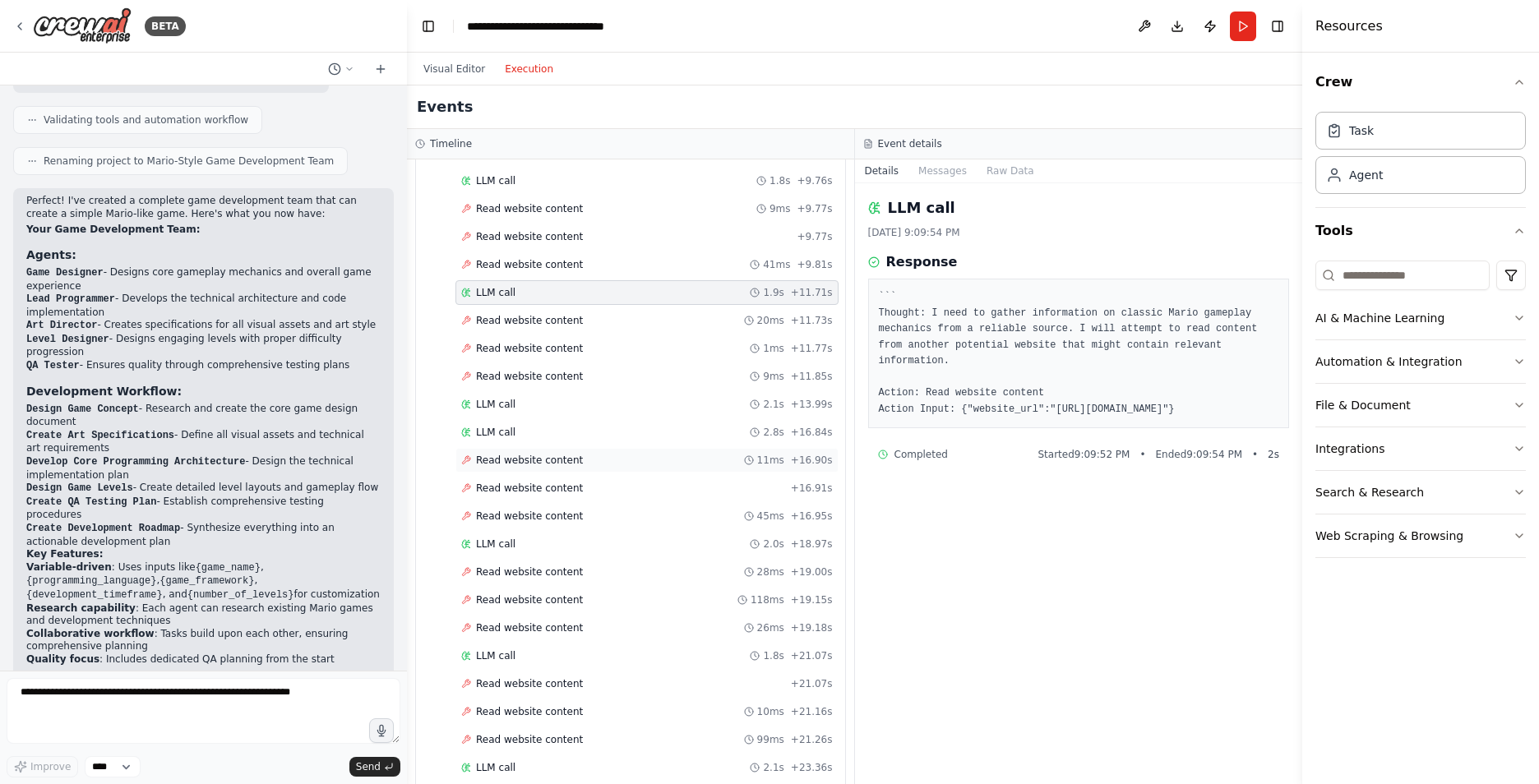
click at [511, 456] on span "Read website content" at bounding box center [529, 460] width 107 height 13
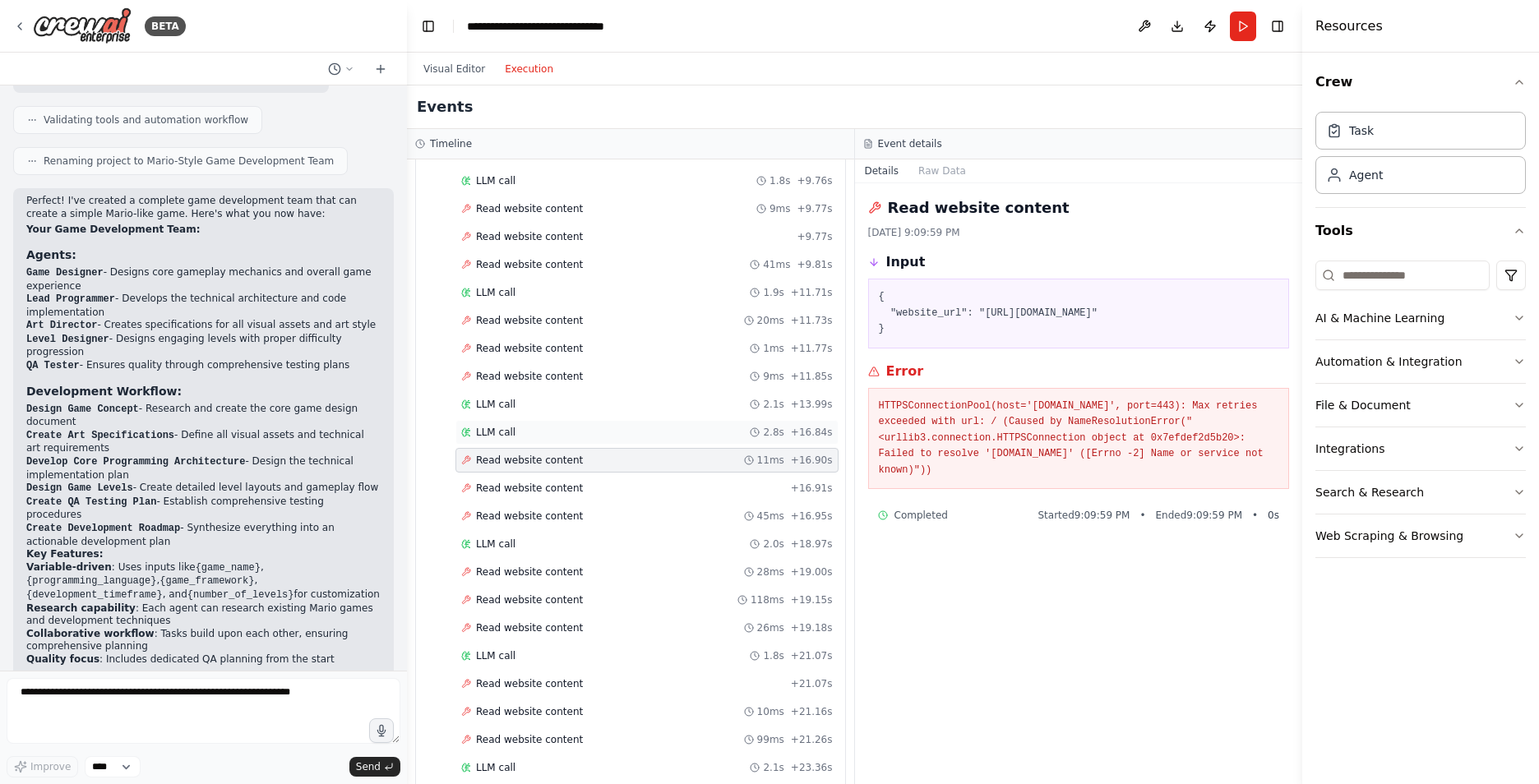
click at [521, 429] on div "LLM call 2.8s + 16.84s" at bounding box center [647, 432] width 372 height 13
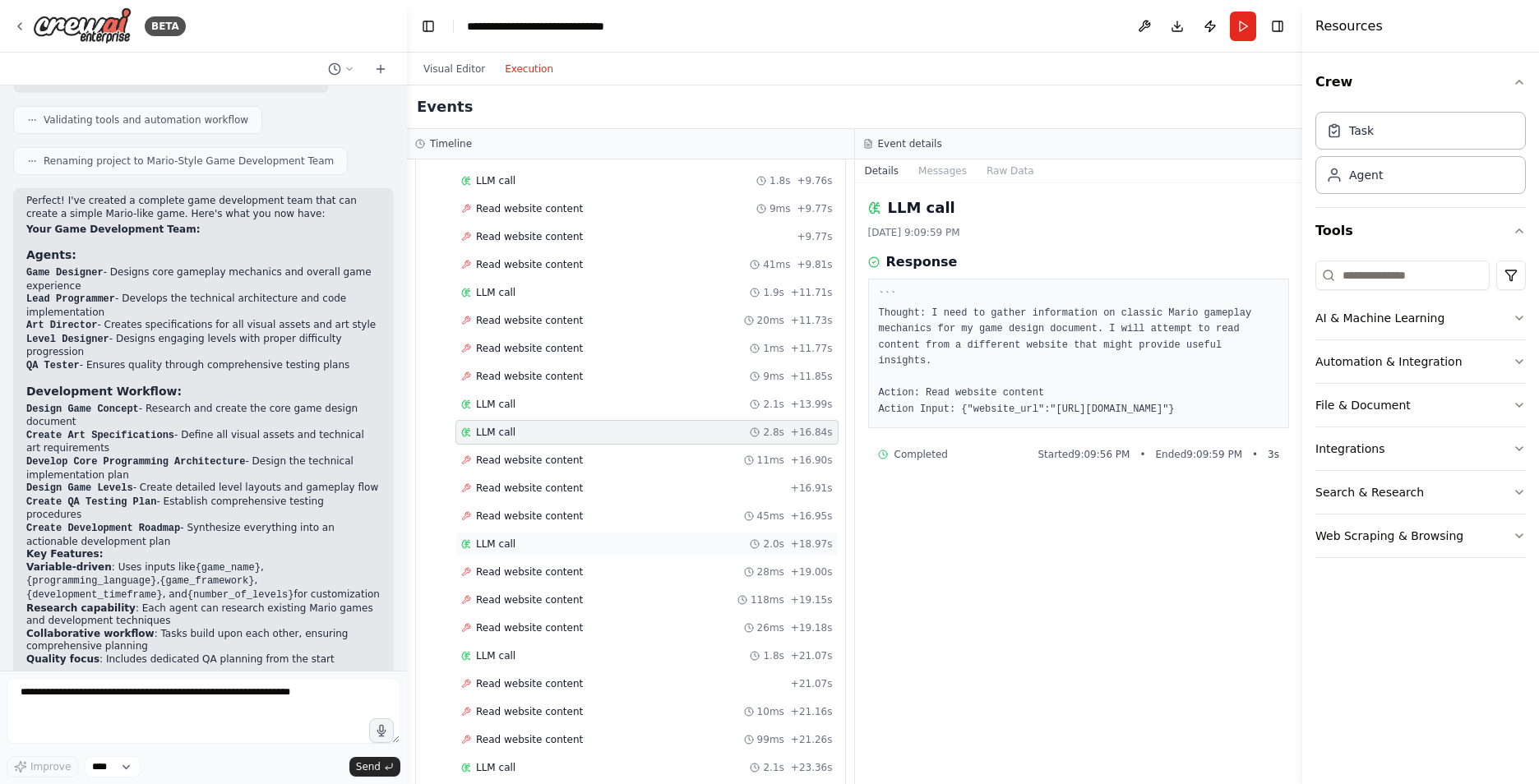
click at [501, 540] on span "LLM call" at bounding box center [495, 543] width 39 height 13
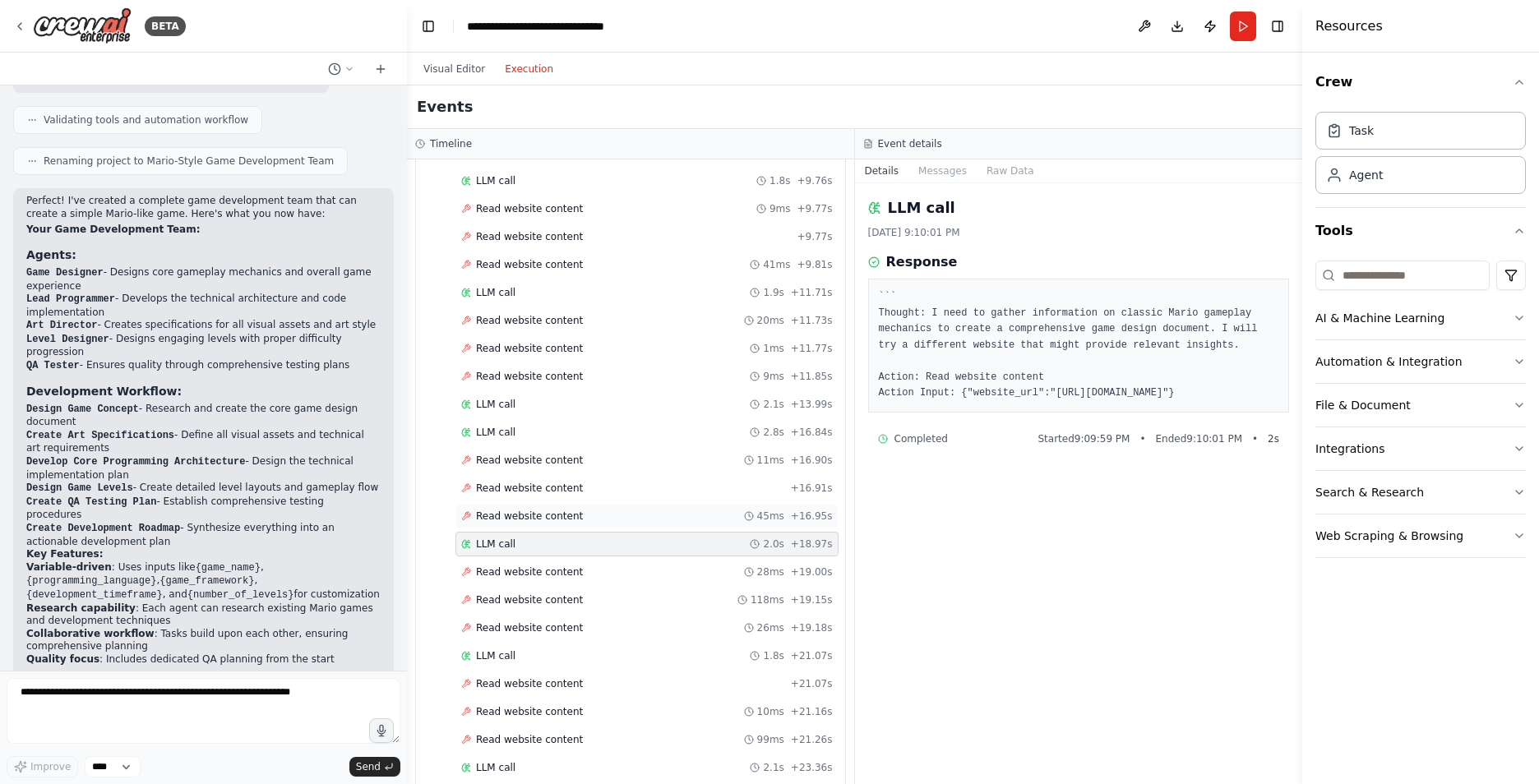
click at [521, 511] on span "Read website content" at bounding box center [529, 515] width 107 height 13
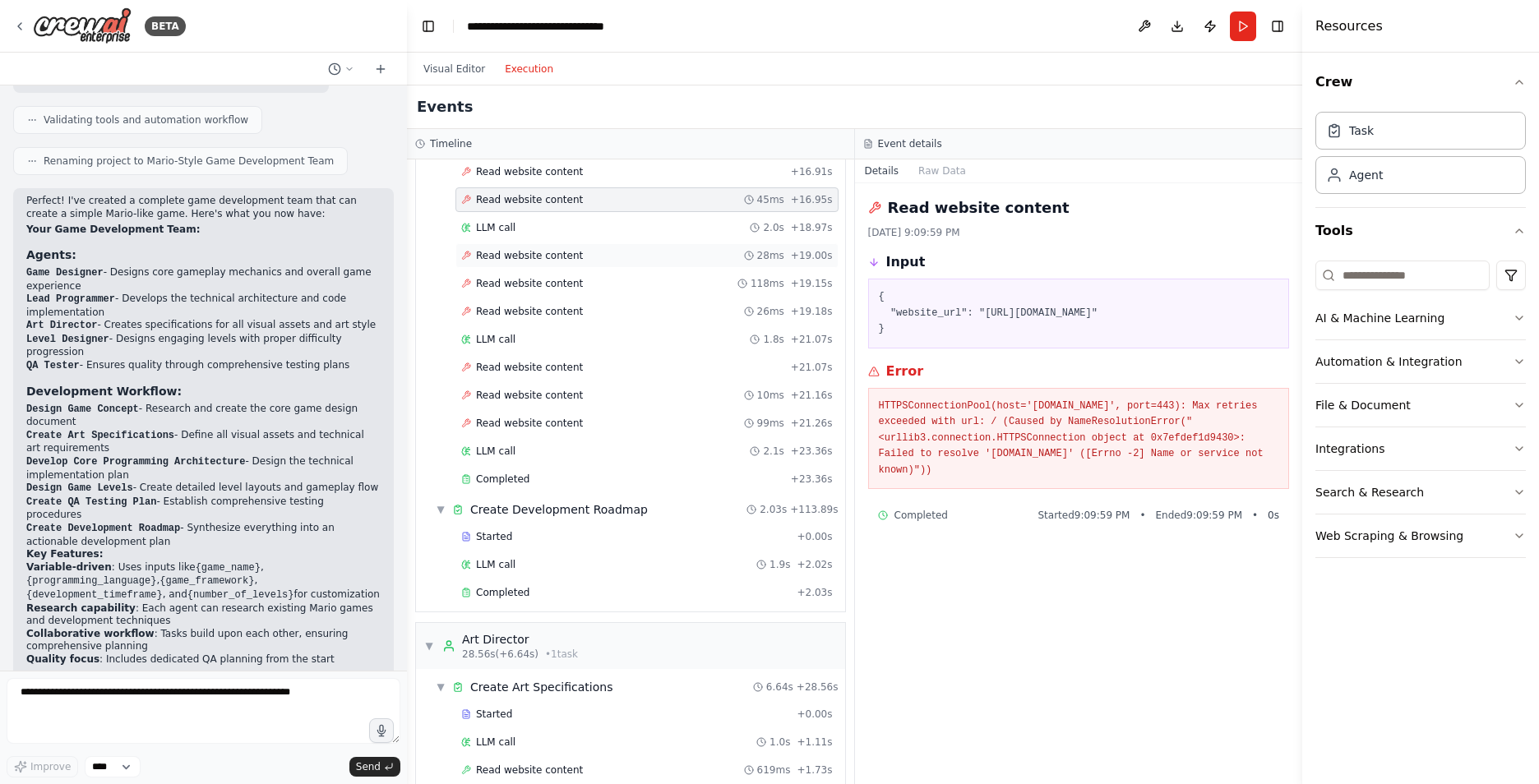
scroll to position [575, 0]
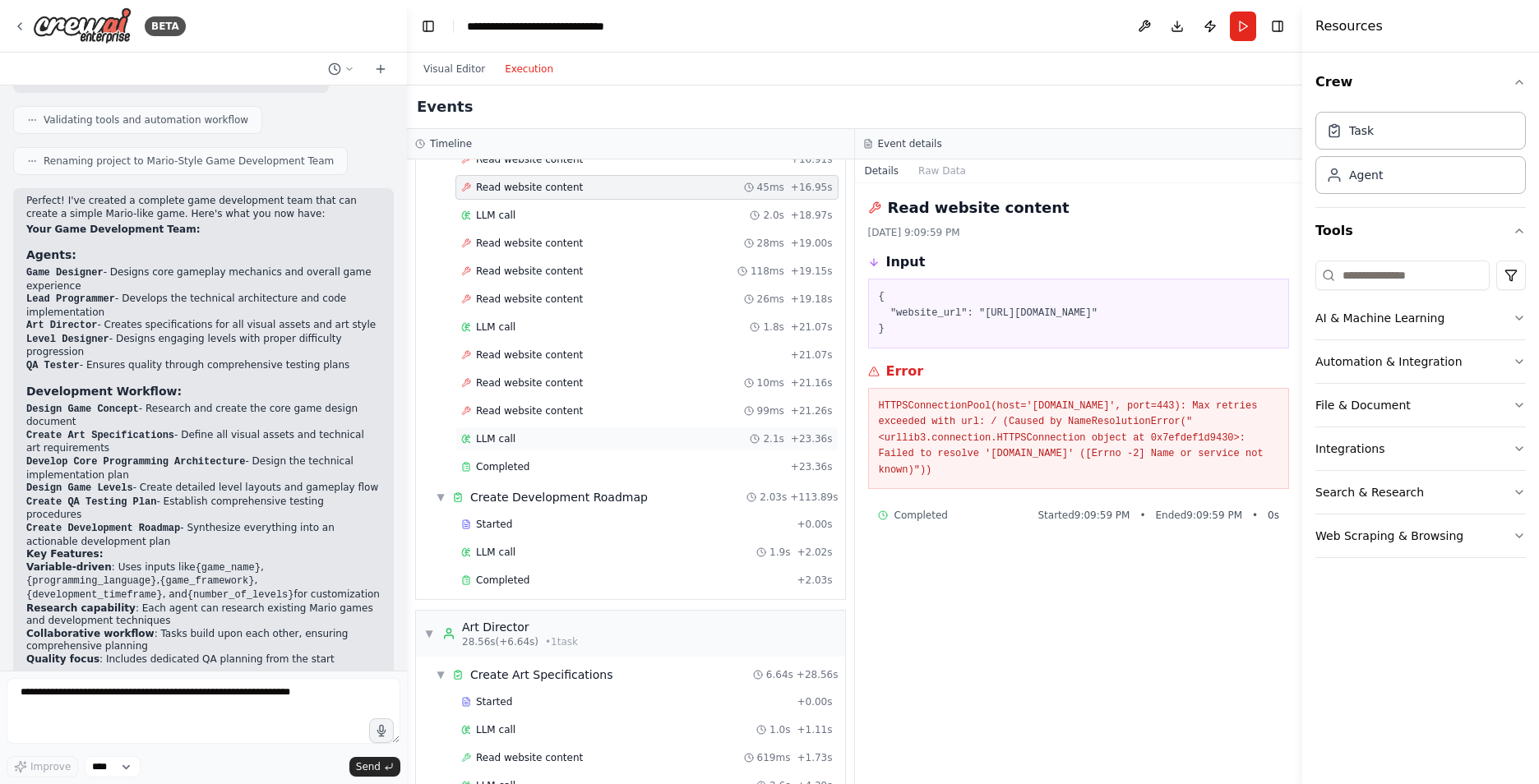
click at [518, 439] on div "LLM call 2.1s + 23.36s" at bounding box center [647, 438] width 372 height 13
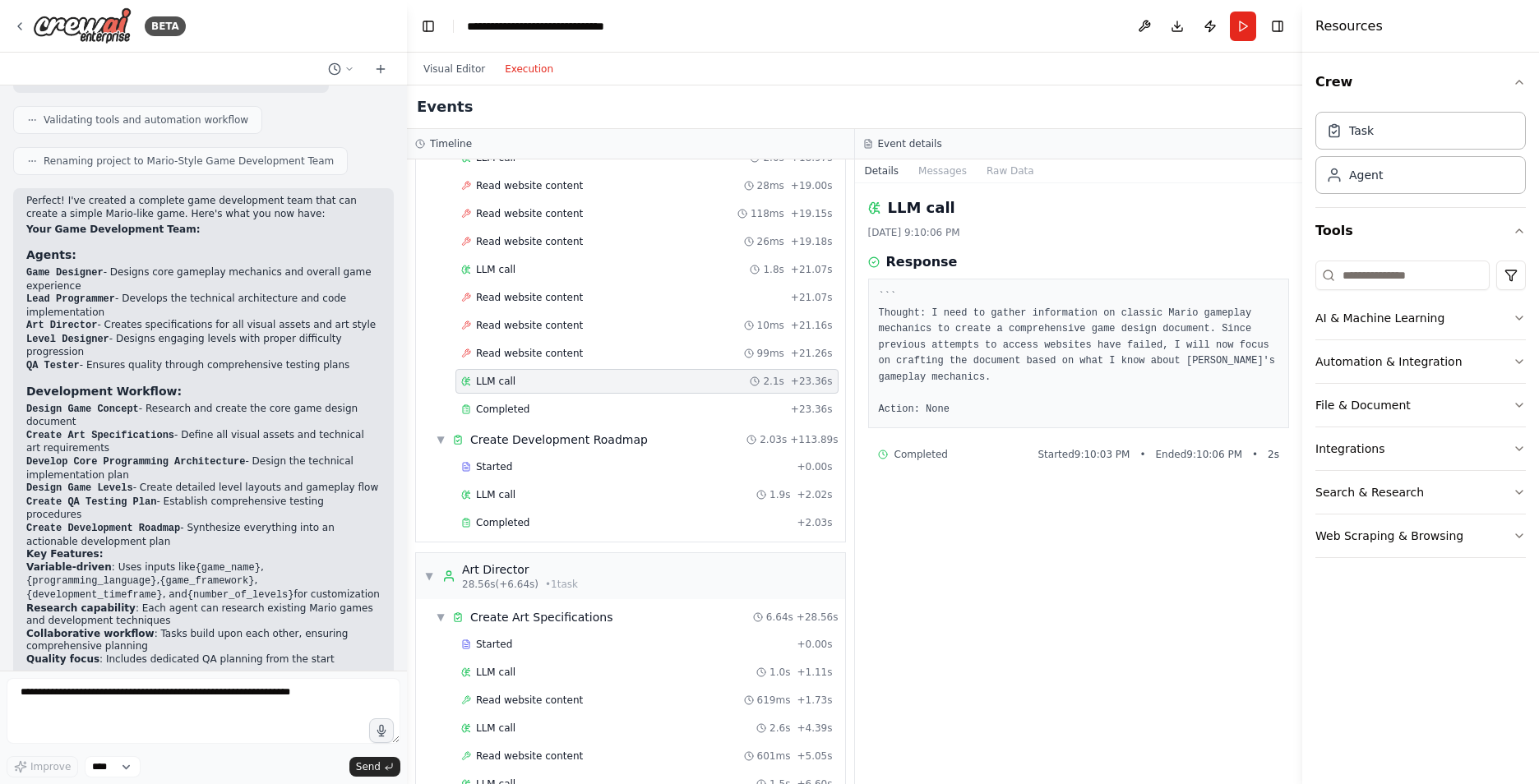
scroll to position [657, 0]
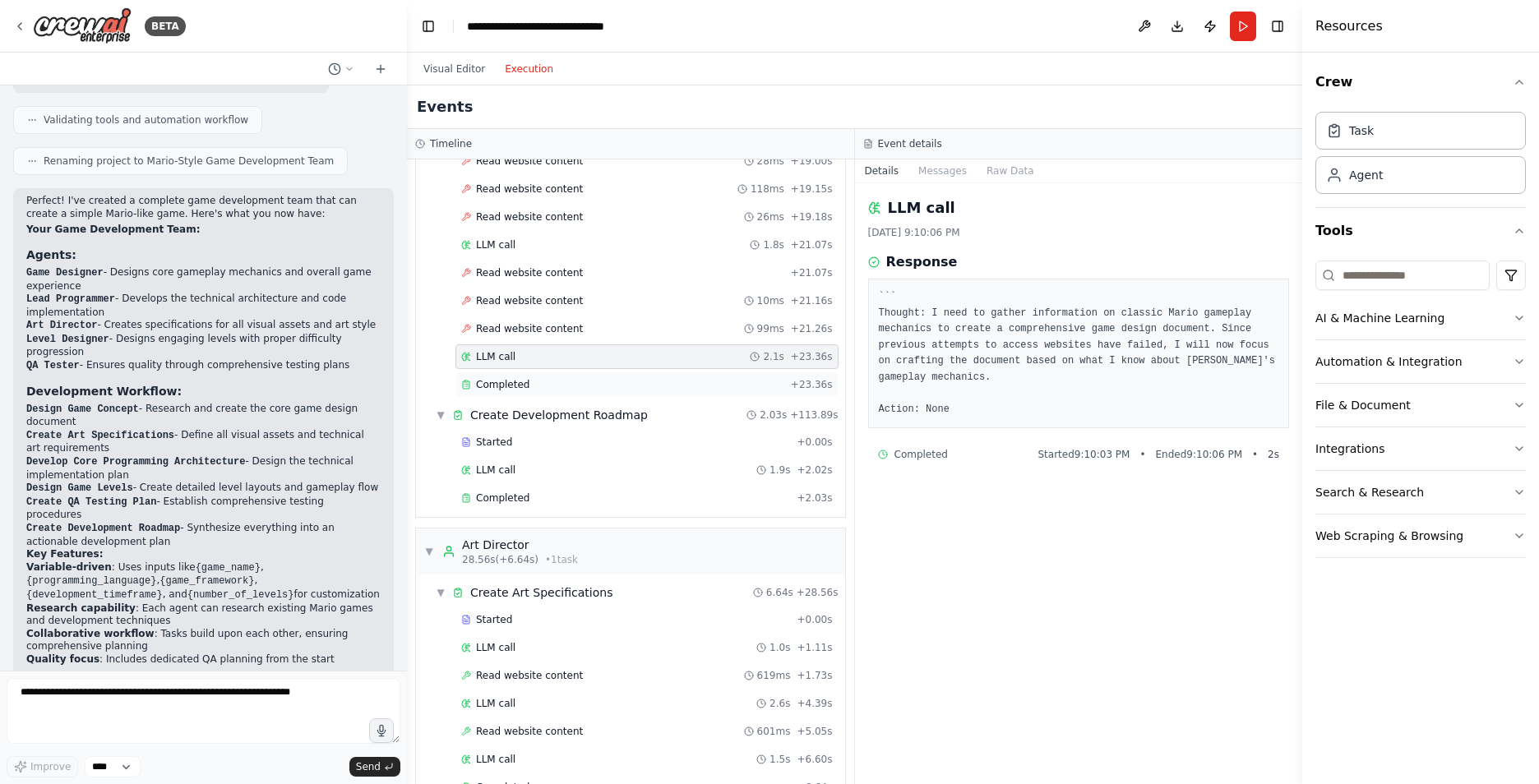
click at [514, 390] on span "Completed" at bounding box center [502, 384] width 53 height 13
click at [519, 440] on div "Started" at bounding box center [625, 441] width 329 height 13
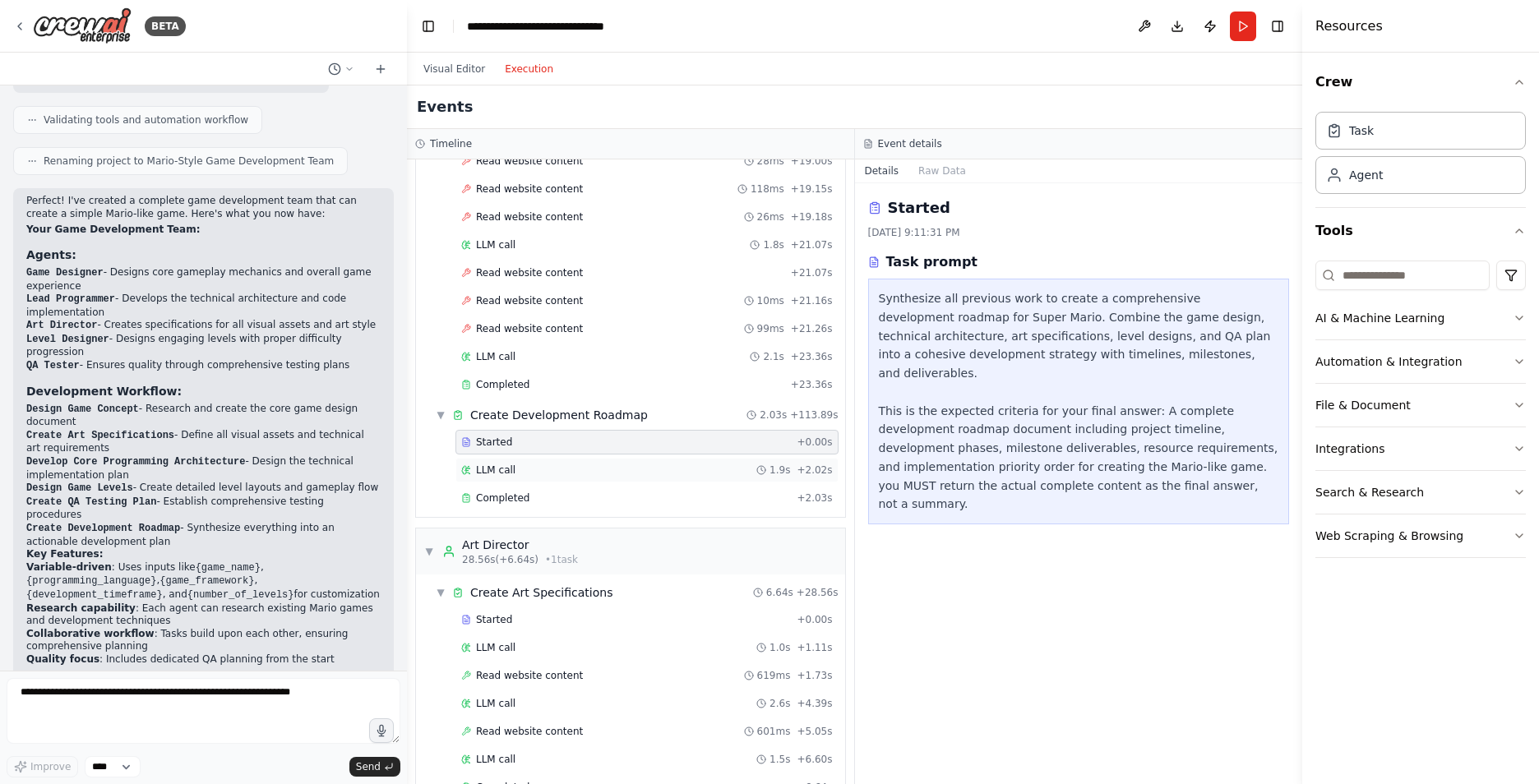
click at [509, 470] on span "LLM call" at bounding box center [495, 470] width 39 height 13
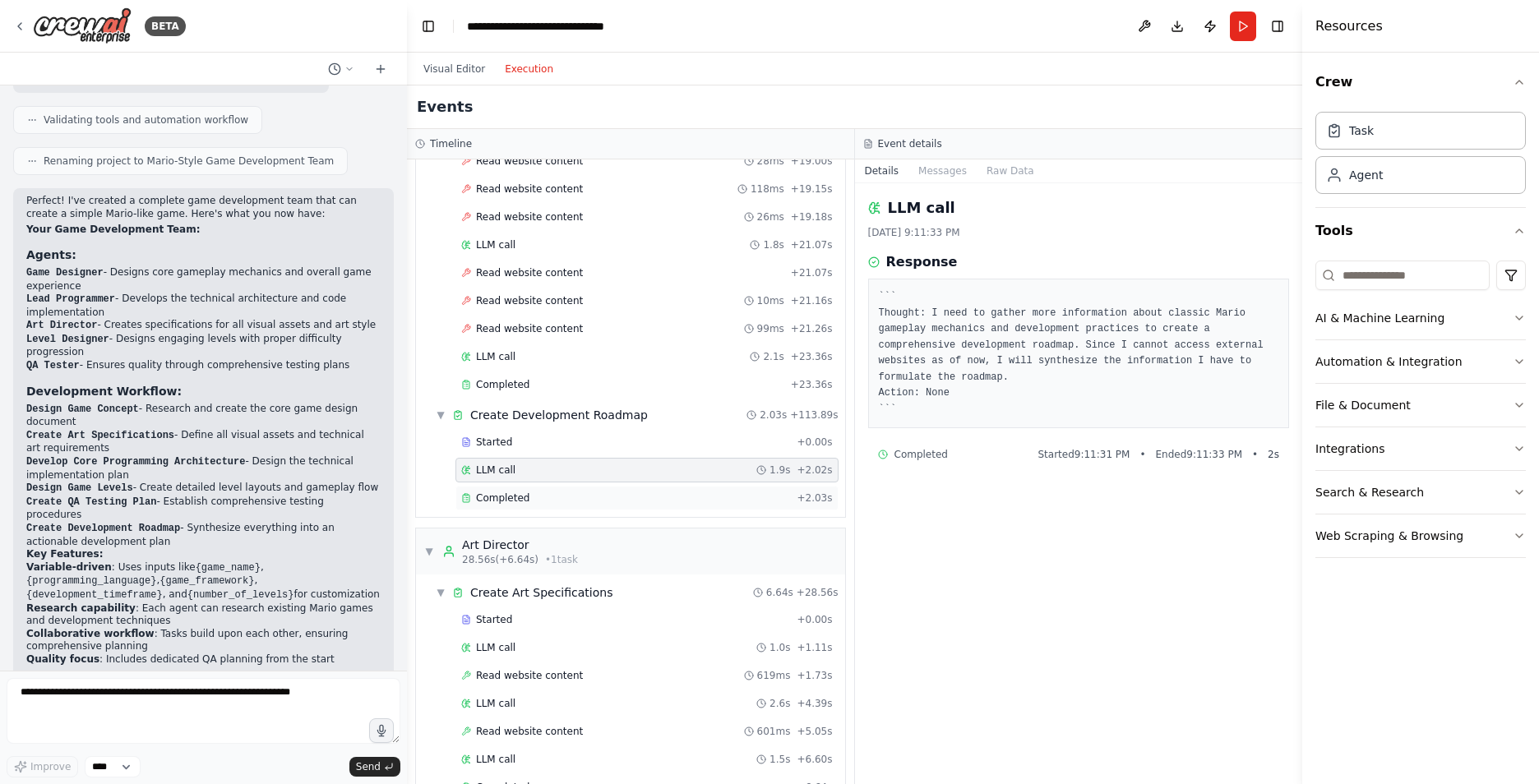
click at [497, 500] on span "Completed" at bounding box center [502, 498] width 53 height 13
click at [503, 556] on span "28.56s (+6.64s)" at bounding box center [500, 559] width 76 height 13
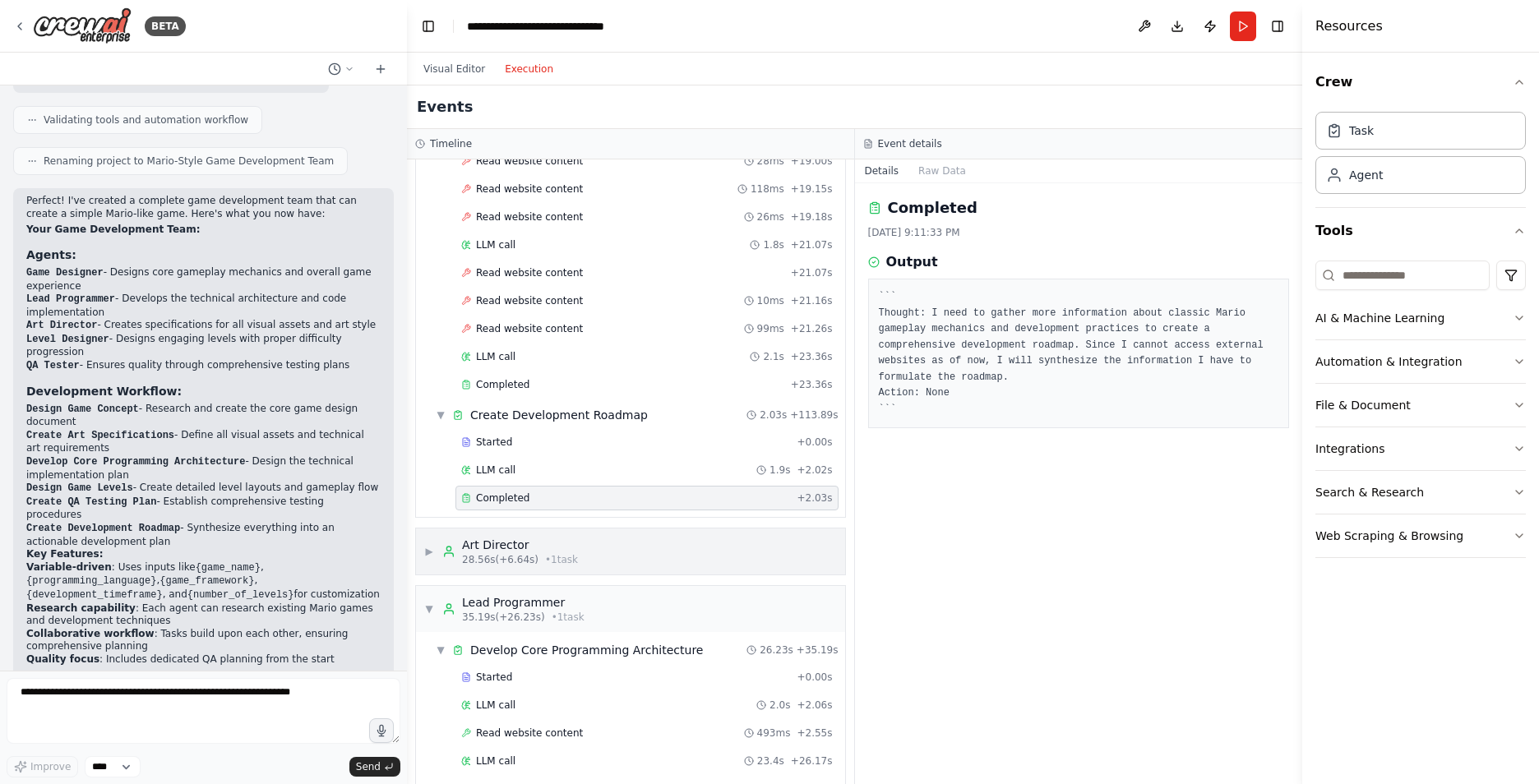
click at [497, 553] on span "28.56s (+6.64s)" at bounding box center [500, 559] width 76 height 13
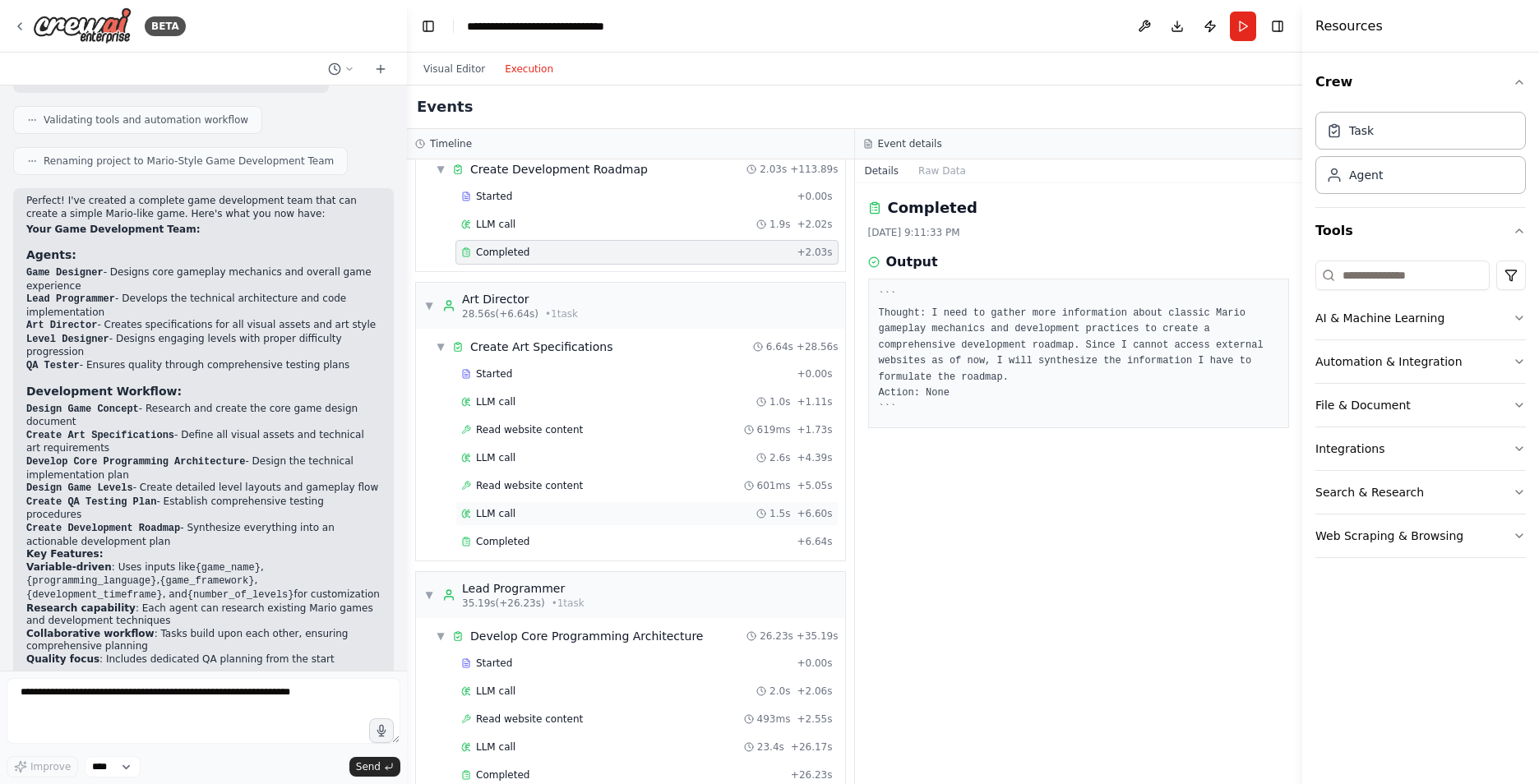
scroll to position [904, 0]
click at [518, 407] on div "LLM call 1.0s + 1.11s" at bounding box center [647, 401] width 383 height 25
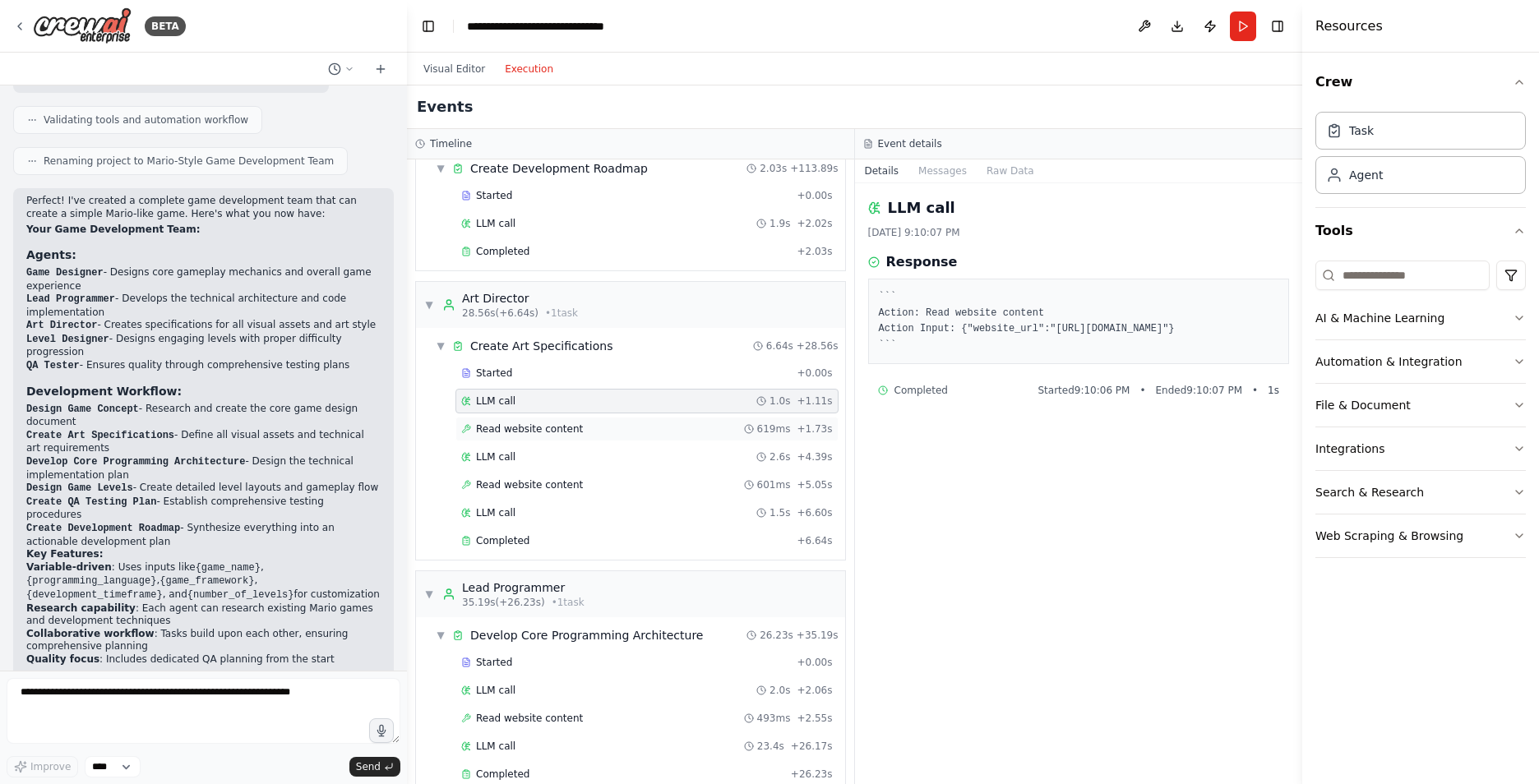
click at [517, 432] on span "Read website content" at bounding box center [529, 428] width 107 height 13
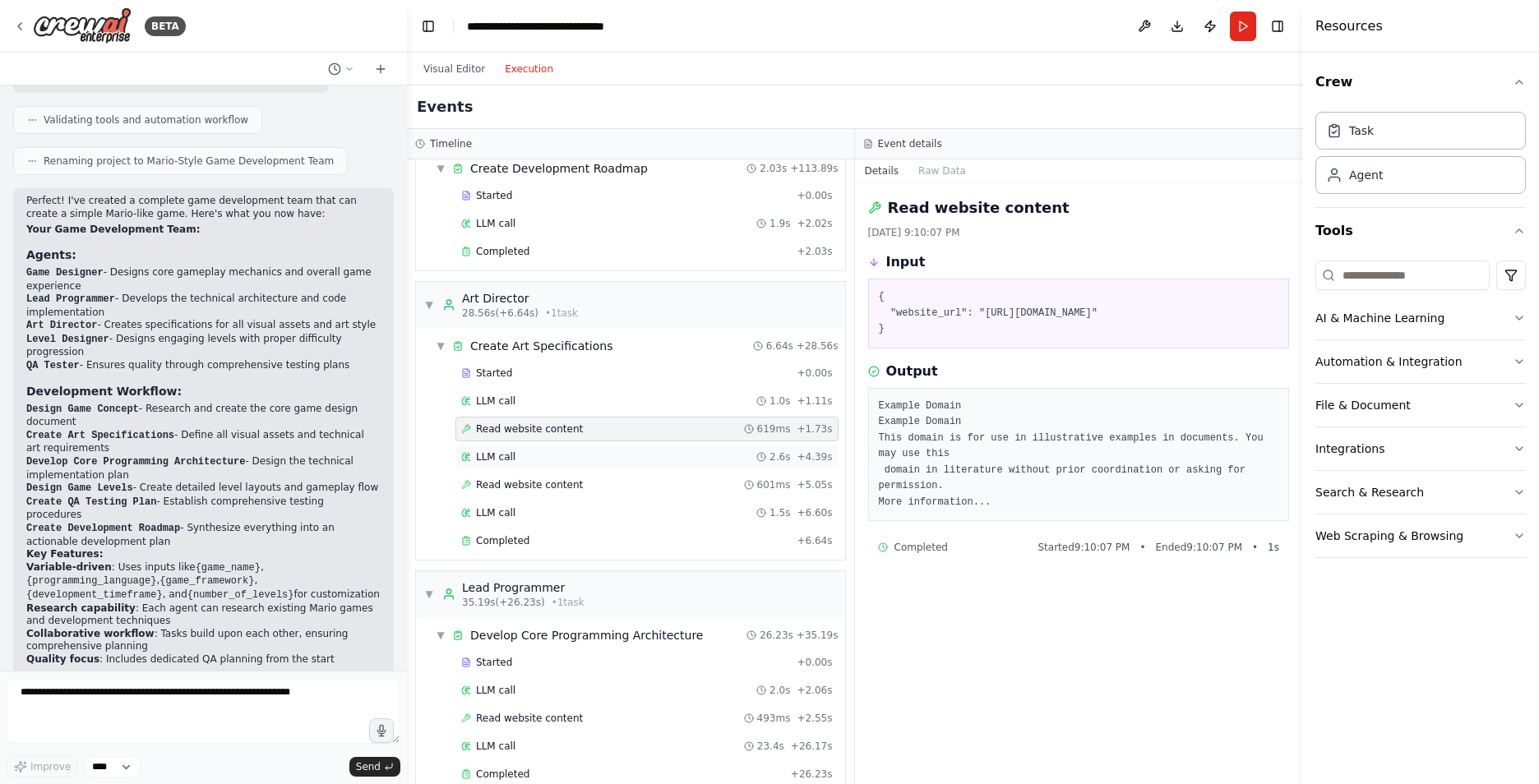
click at [500, 459] on span "LLM call" at bounding box center [495, 456] width 39 height 13
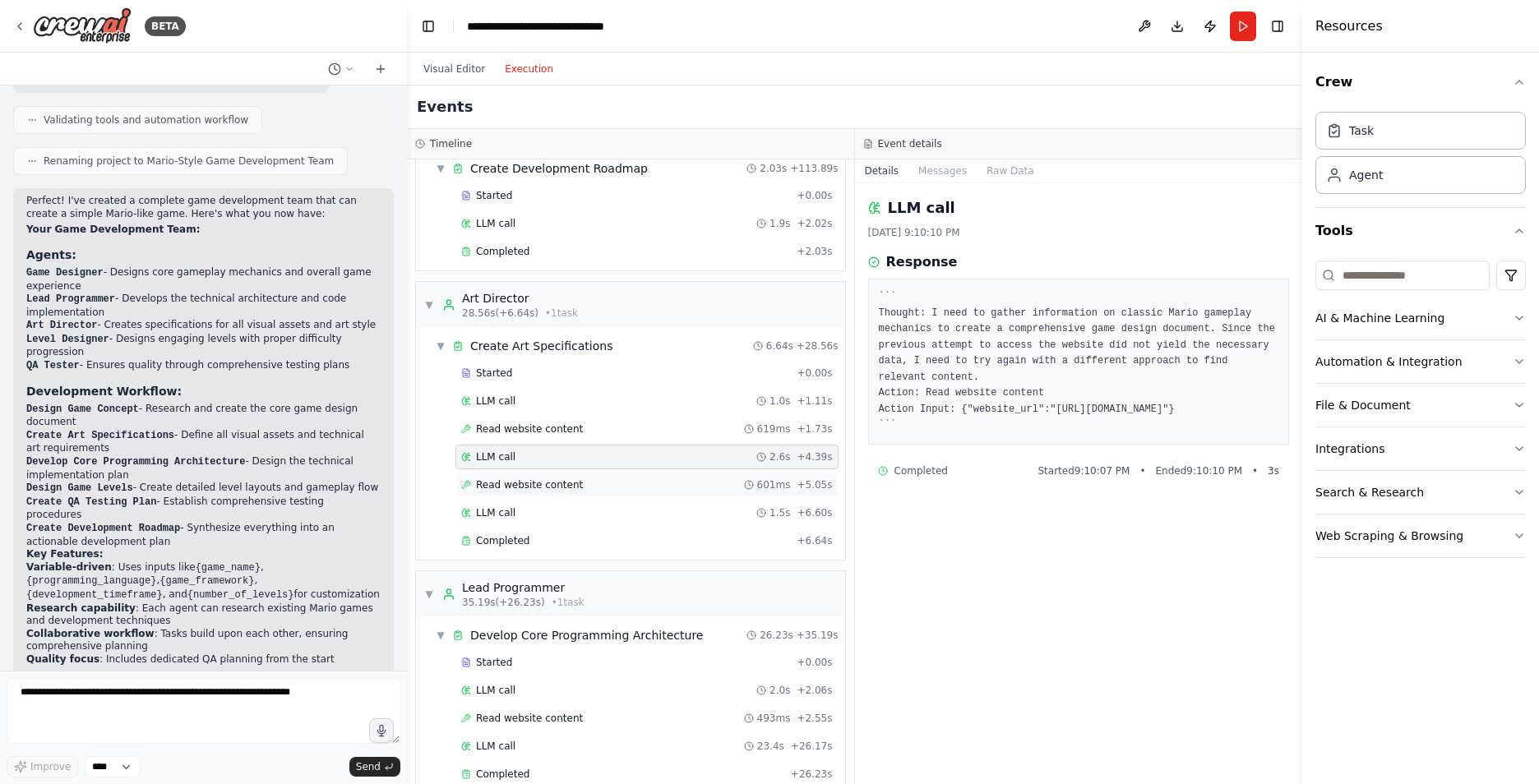
click at [501, 481] on span "Read website content" at bounding box center [529, 484] width 107 height 13
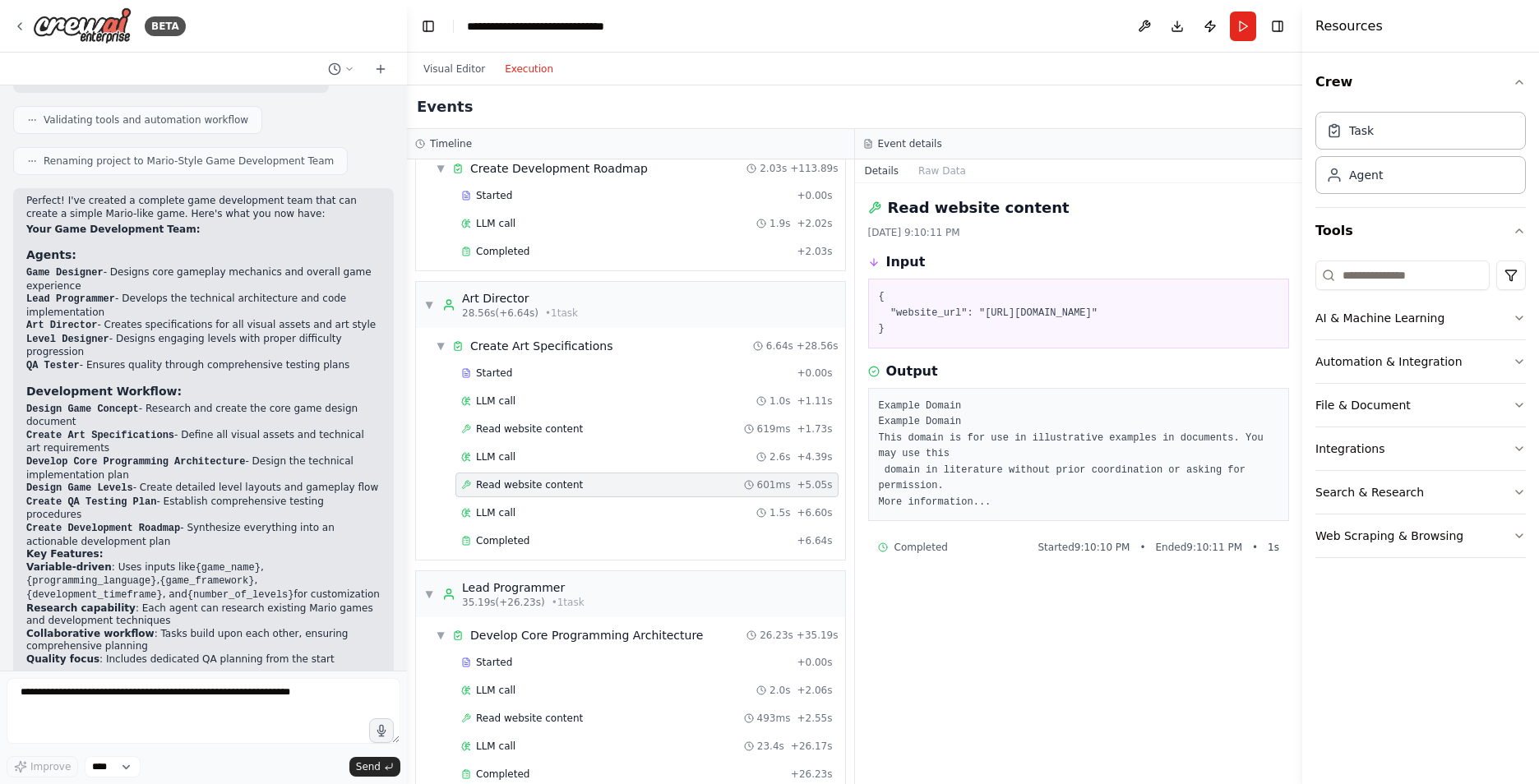
drag, startPoint x: 978, startPoint y: 310, endPoint x: 1261, endPoint y: 316, distance: 283.1
click at [1261, 316] on pre "{ "website_url": "[URL][DOMAIN_NAME]" }" at bounding box center [1078, 313] width 401 height 48
copy pre "[URL][DOMAIN_NAME]"
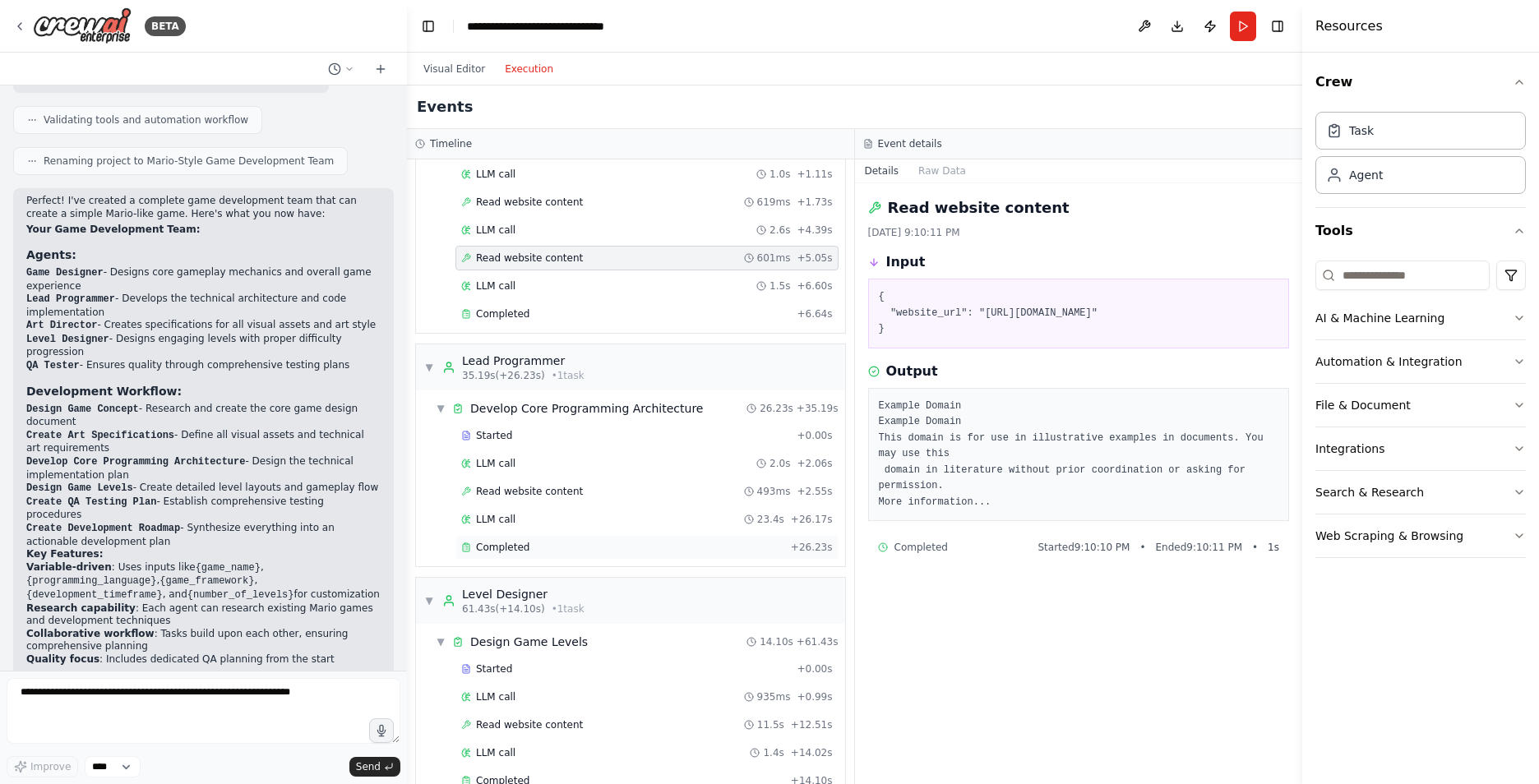
scroll to position [1150, 0]
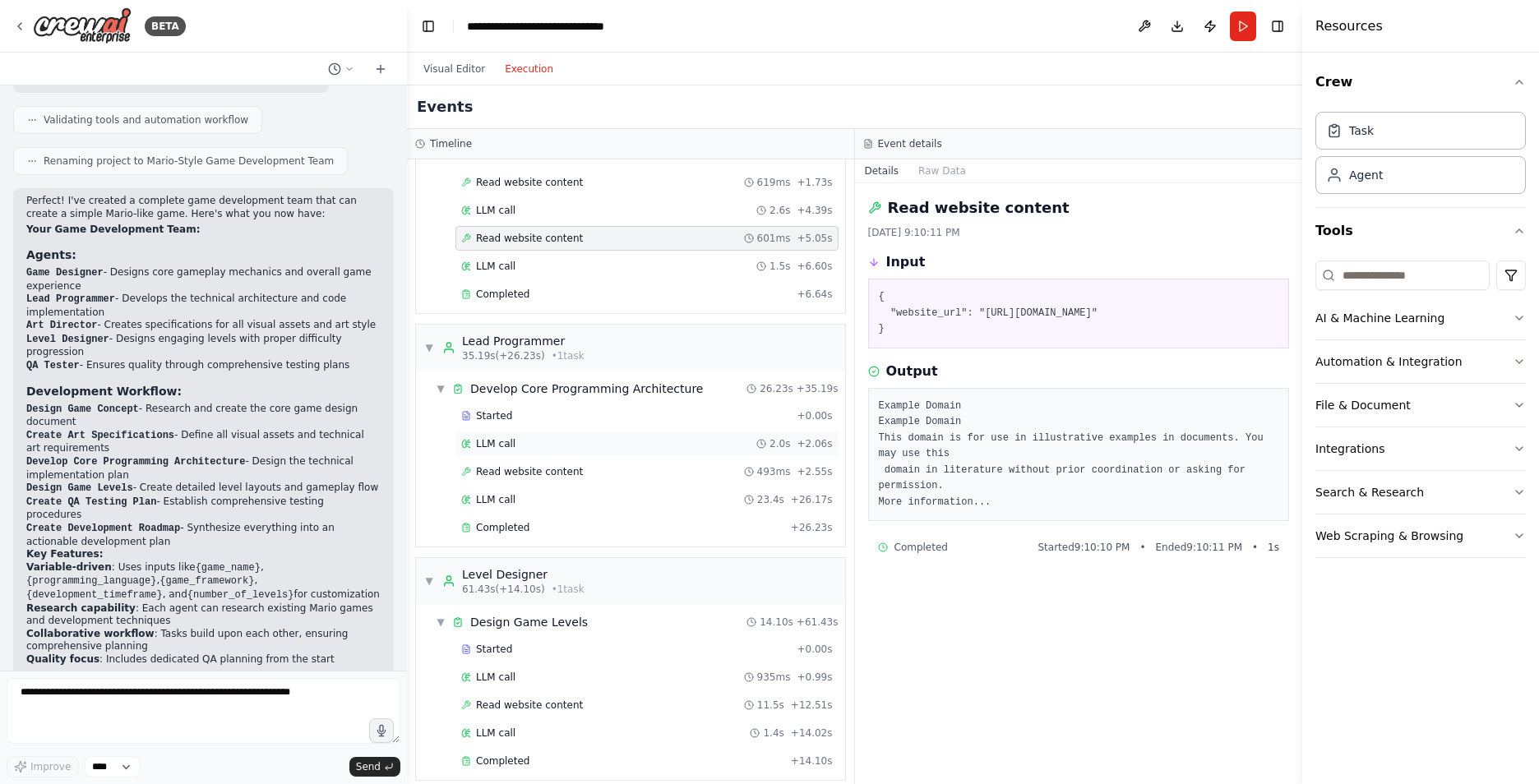
click at [532, 449] on div "LLM call 2.0s + 2.06s" at bounding box center [647, 443] width 372 height 13
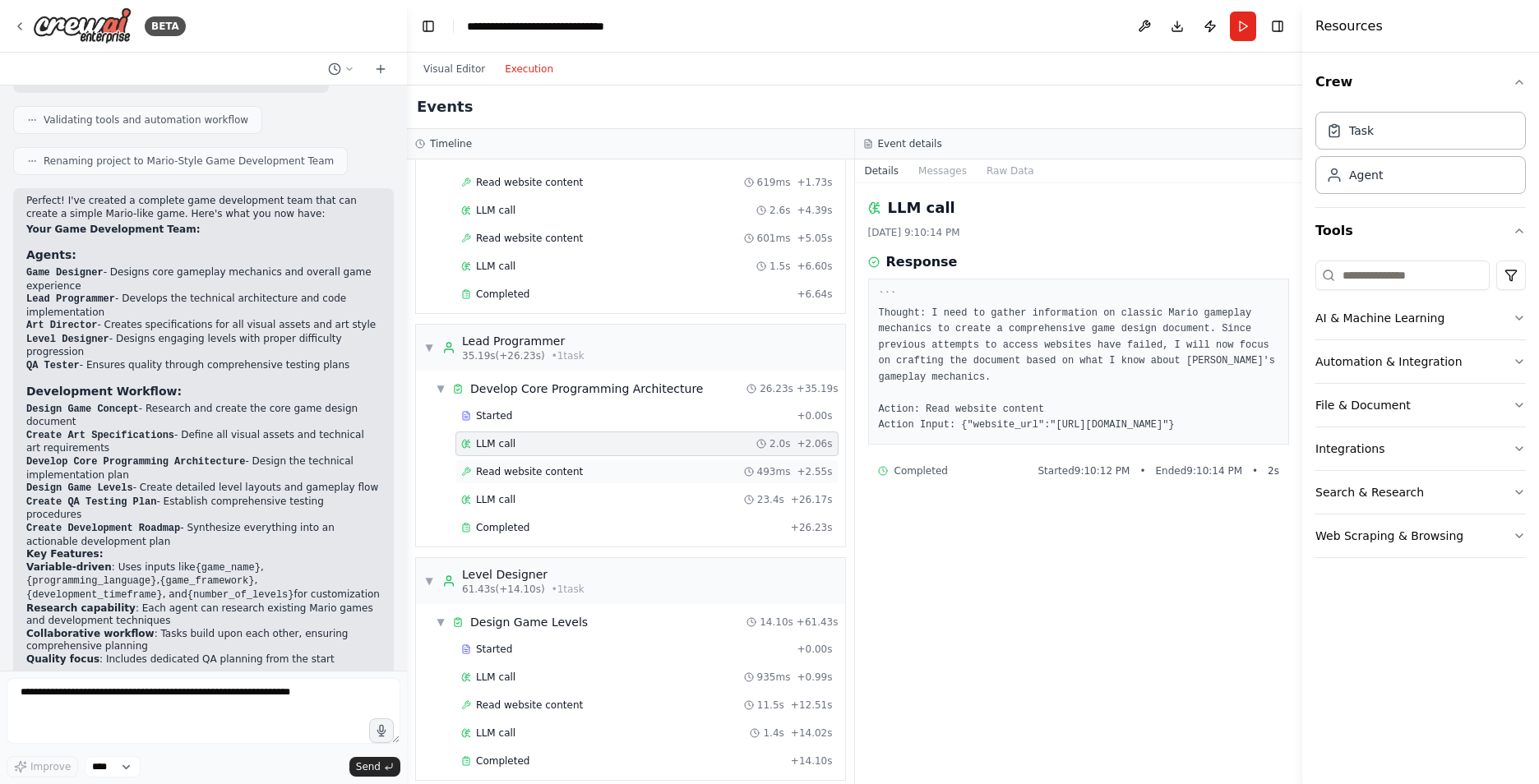
click at [524, 459] on div "Read website content 493ms + 2.55s" at bounding box center [647, 471] width 383 height 25
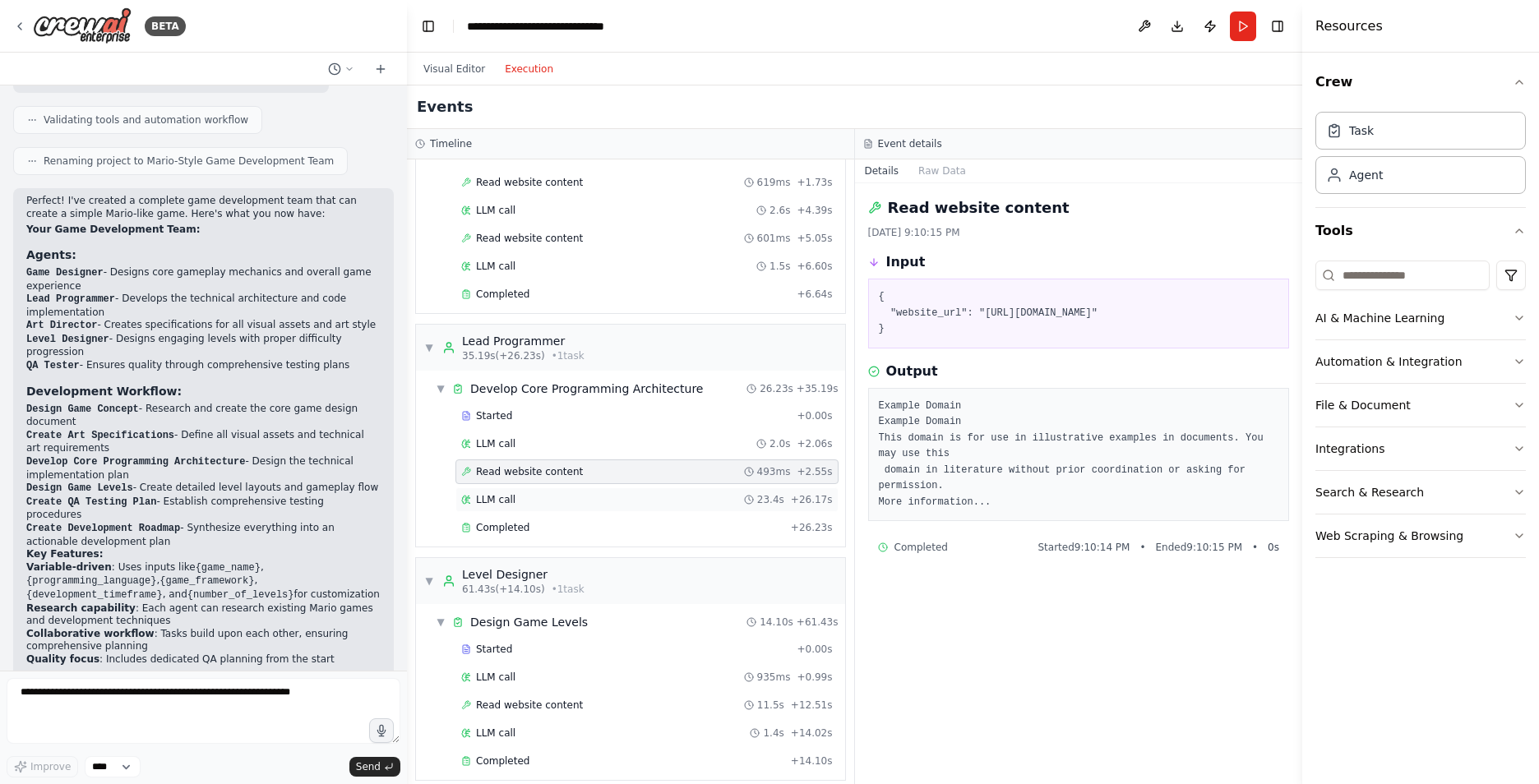
click at [514, 498] on div "LLM call 23.4s + 26.17s" at bounding box center [647, 499] width 372 height 13
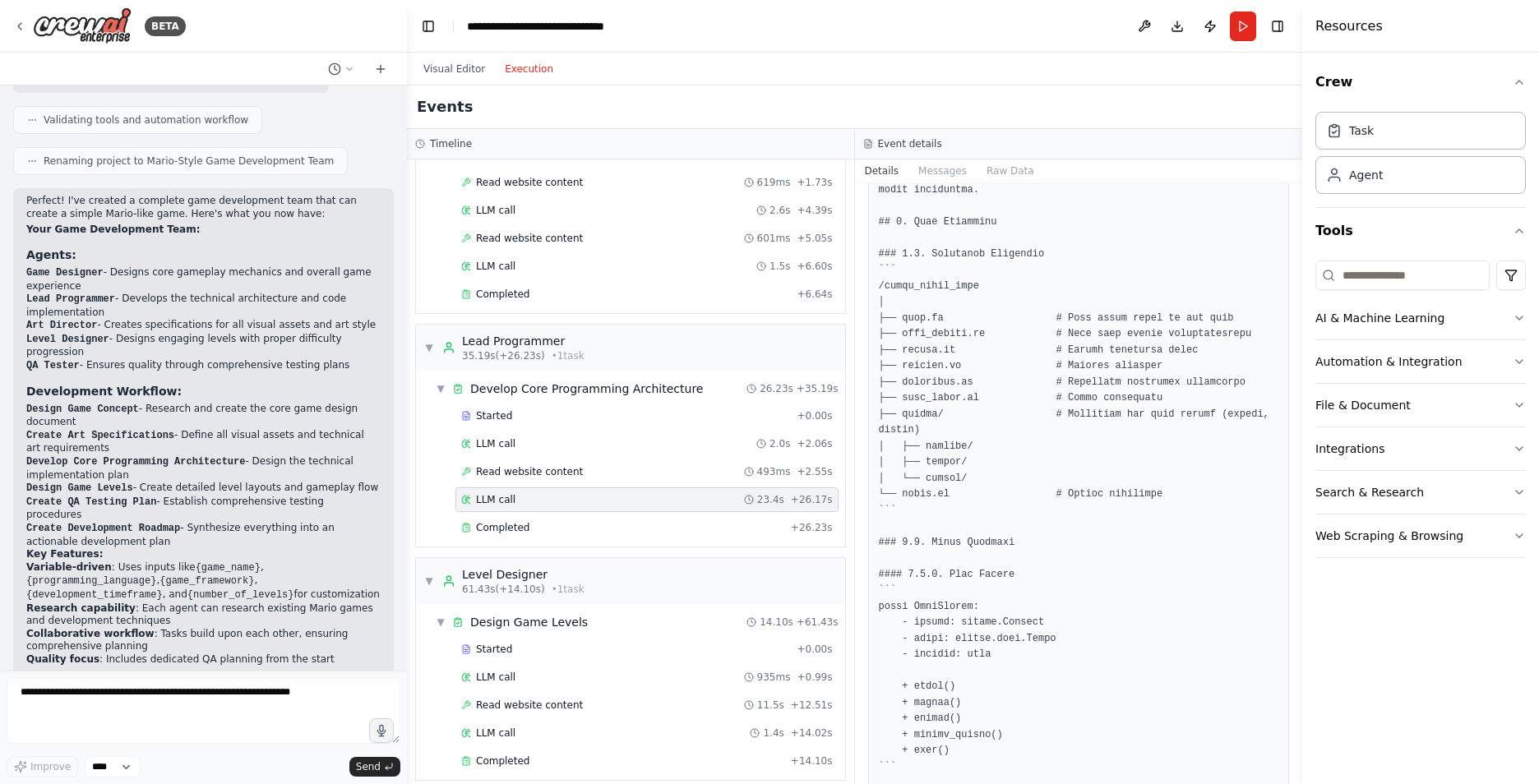
scroll to position [328, 0]
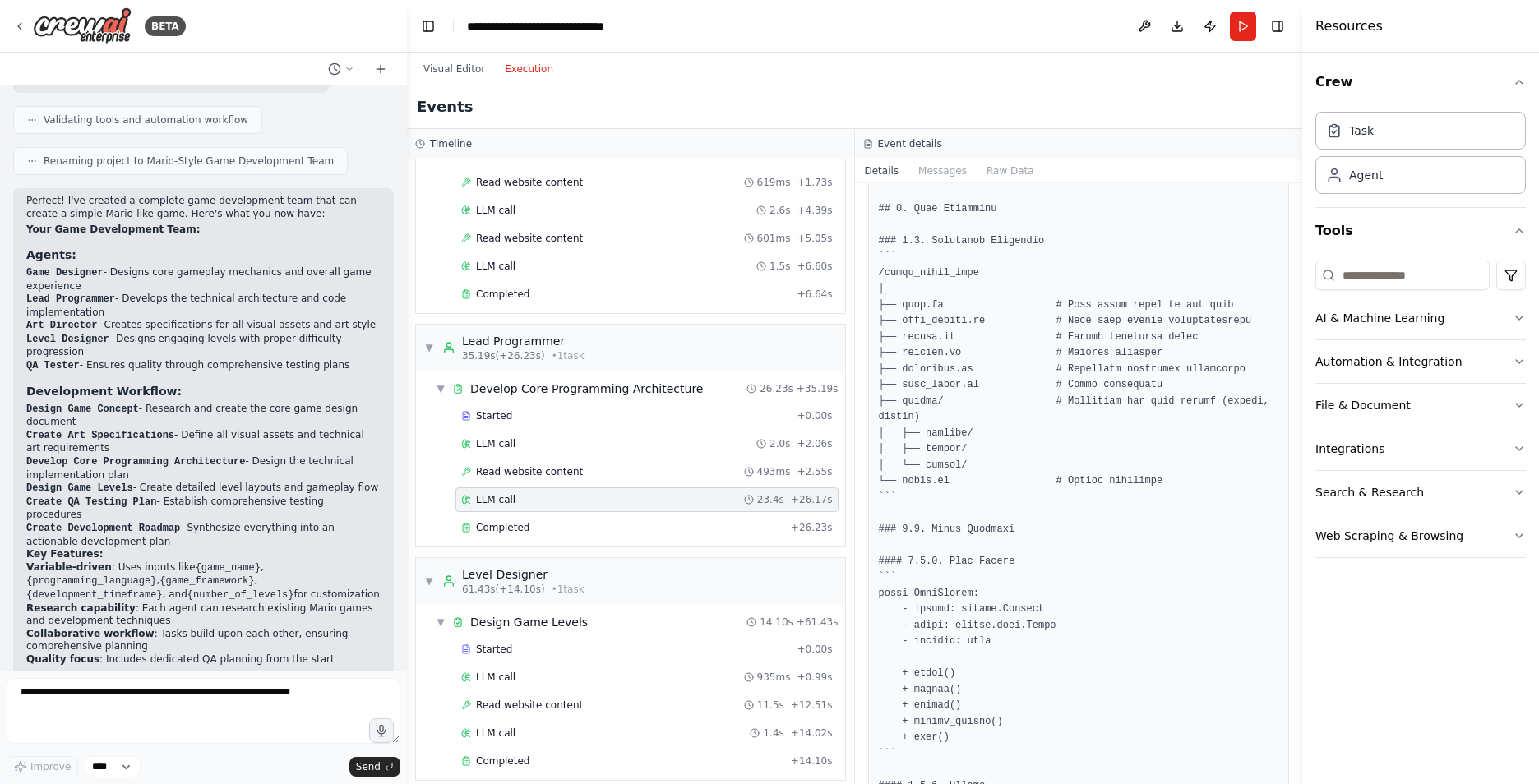
drag, startPoint x: 1295, startPoint y: 294, endPoint x: 1296, endPoint y: 259, distance: 35.0
click at [1296, 259] on button "Toggle Sidebar" at bounding box center [1301, 392] width 13 height 784
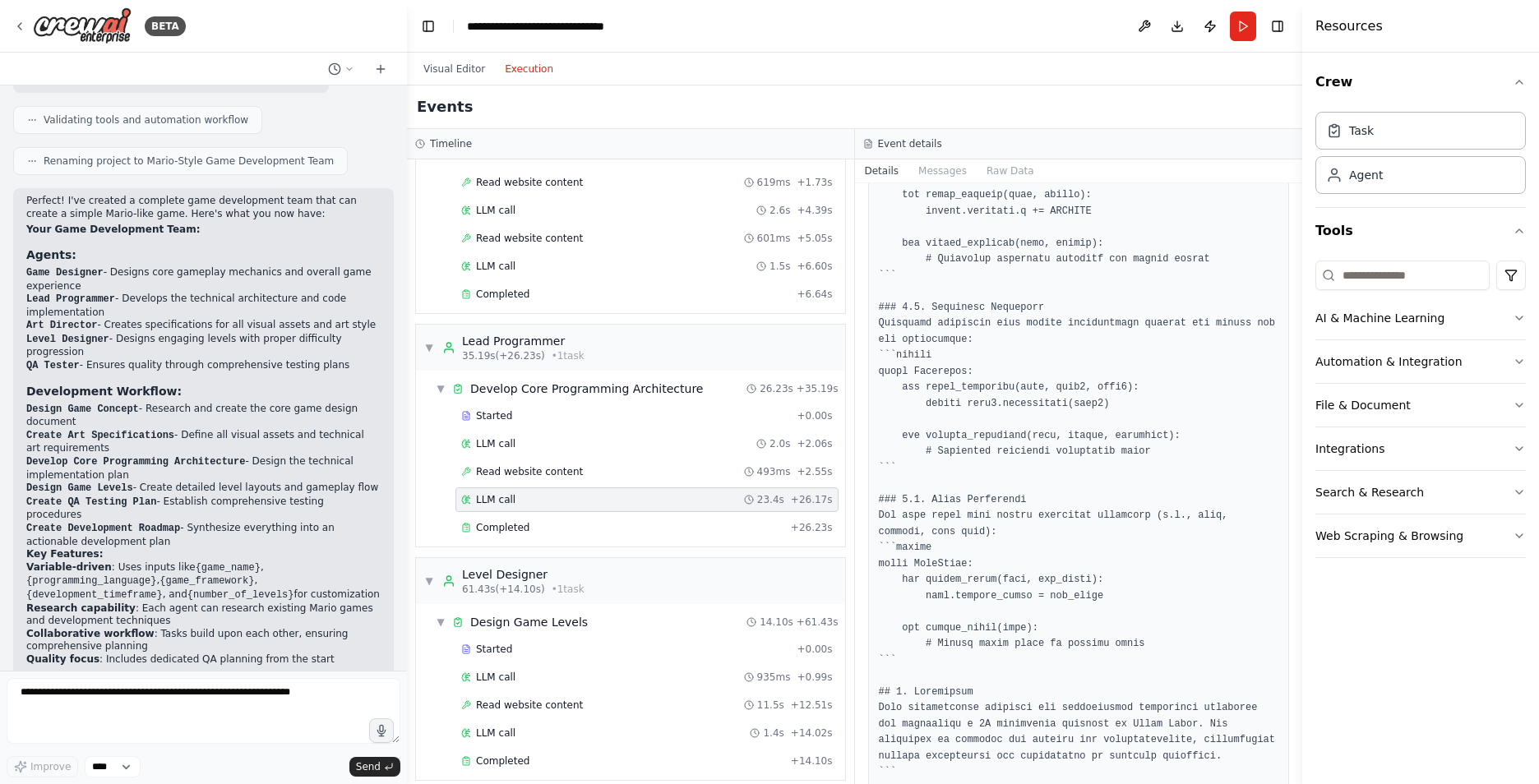
scroll to position [2270, 0]
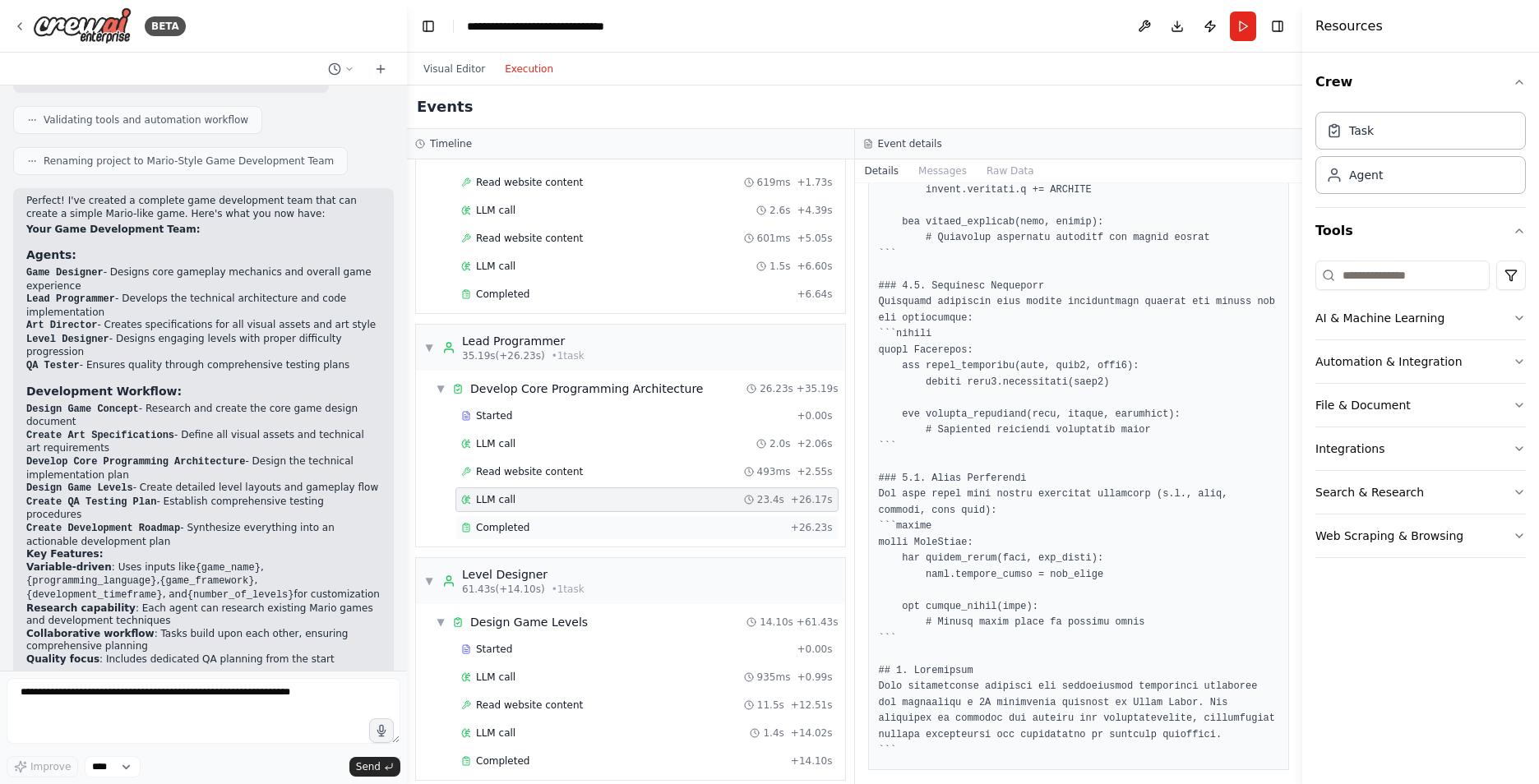
click at [512, 526] on span "Completed" at bounding box center [502, 527] width 53 height 13
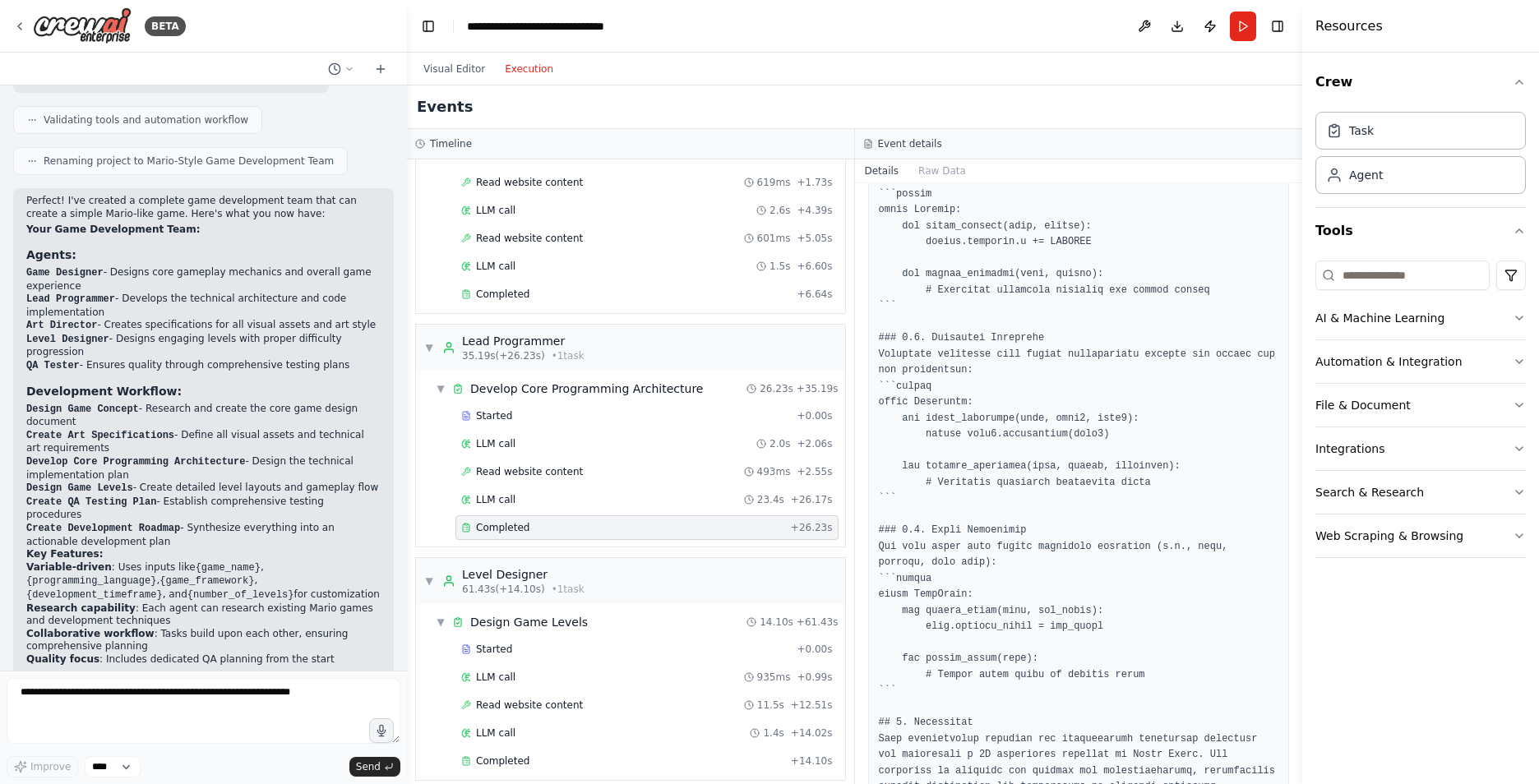
scroll to position [1314, 0]
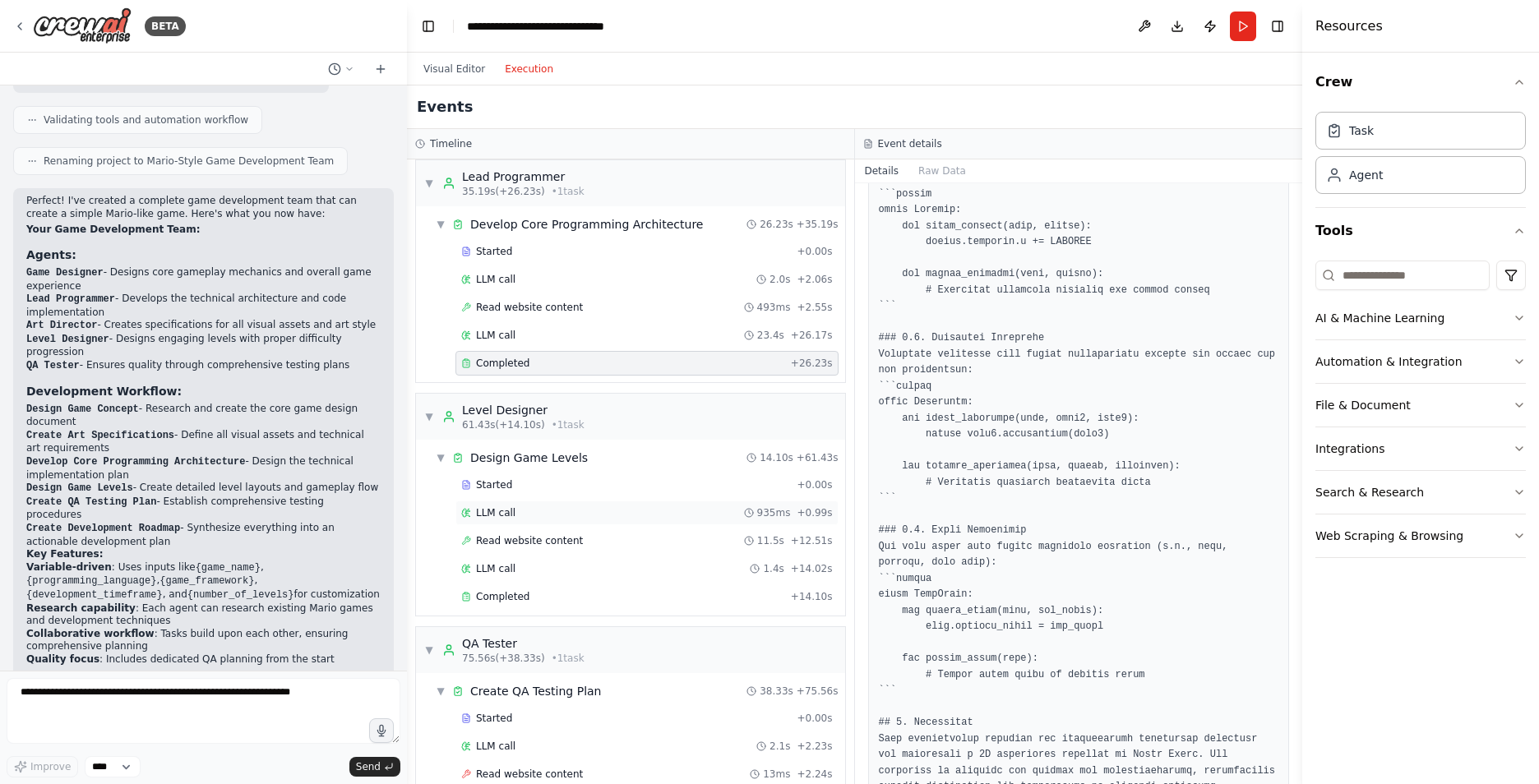
click at [499, 506] on span "LLM call" at bounding box center [495, 512] width 39 height 13
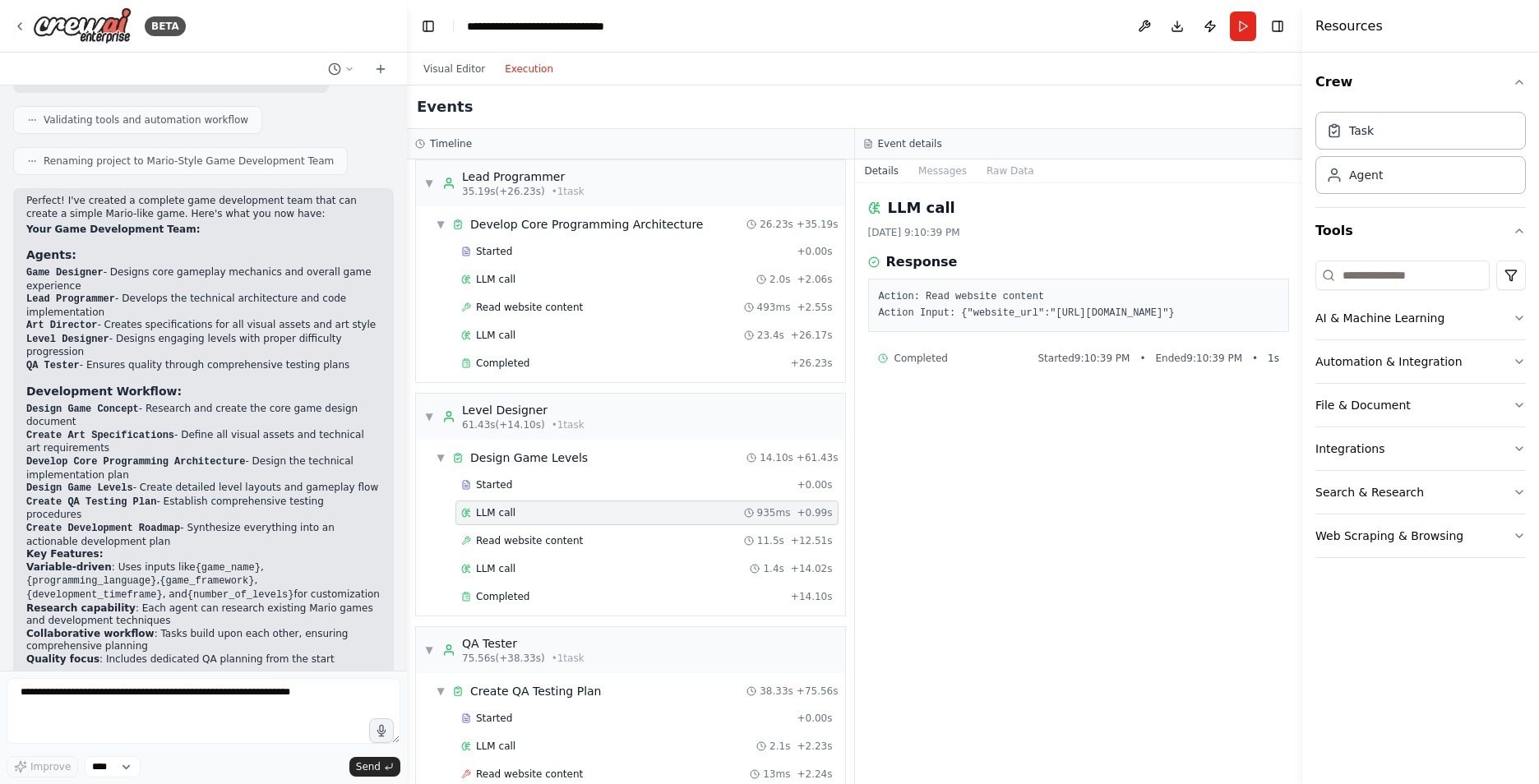
click at [504, 526] on div "Started + 0.00s LLM call 935ms + 0.99s Read website content 11.5s + 12.51s LLM …" at bounding box center [637, 541] width 416 height 139
click at [498, 538] on span "Read website content" at bounding box center [529, 540] width 107 height 13
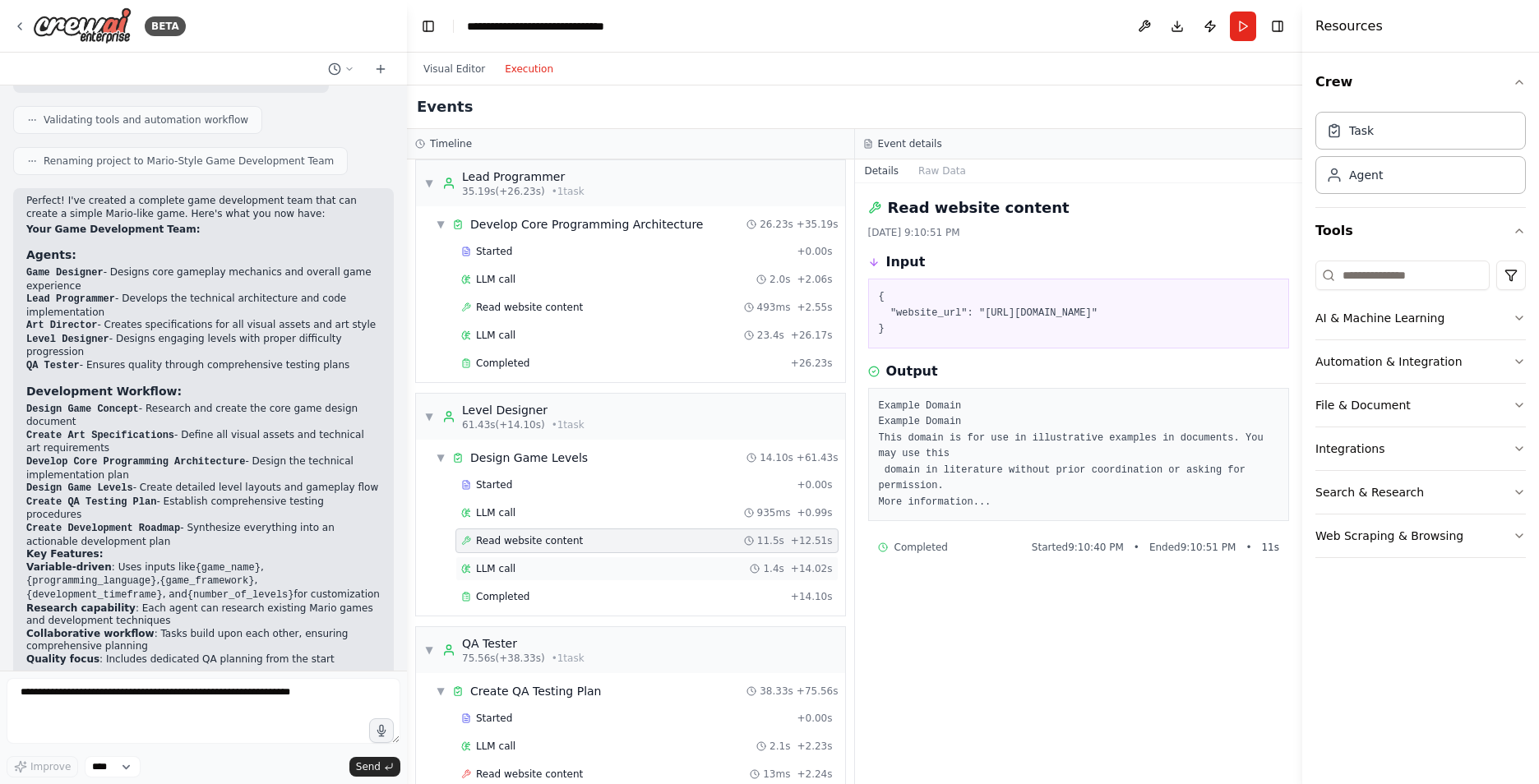
click at [487, 565] on span "LLM call" at bounding box center [495, 568] width 39 height 13
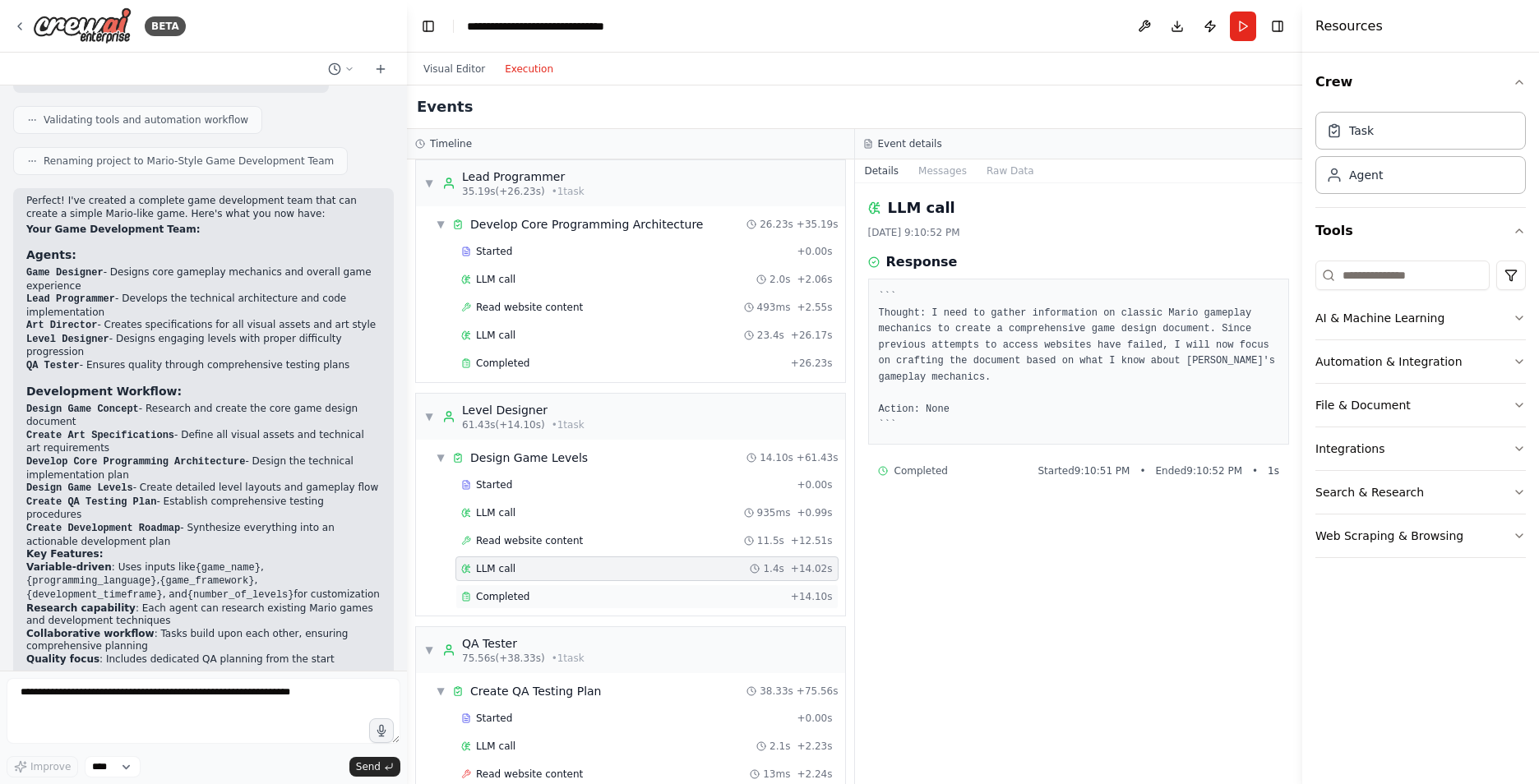
click at [495, 593] on span "Completed" at bounding box center [502, 596] width 53 height 13
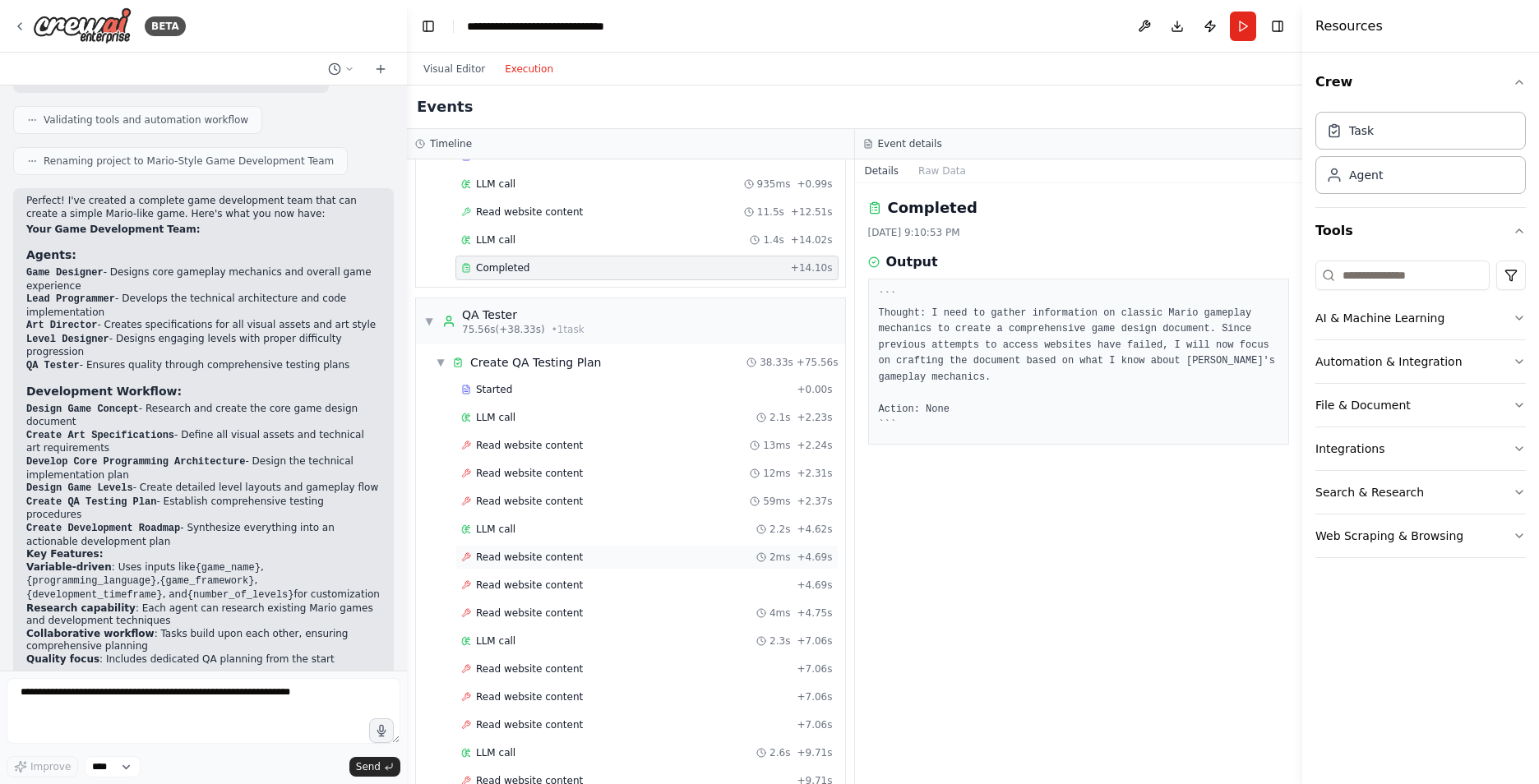
scroll to position [1725, 0]
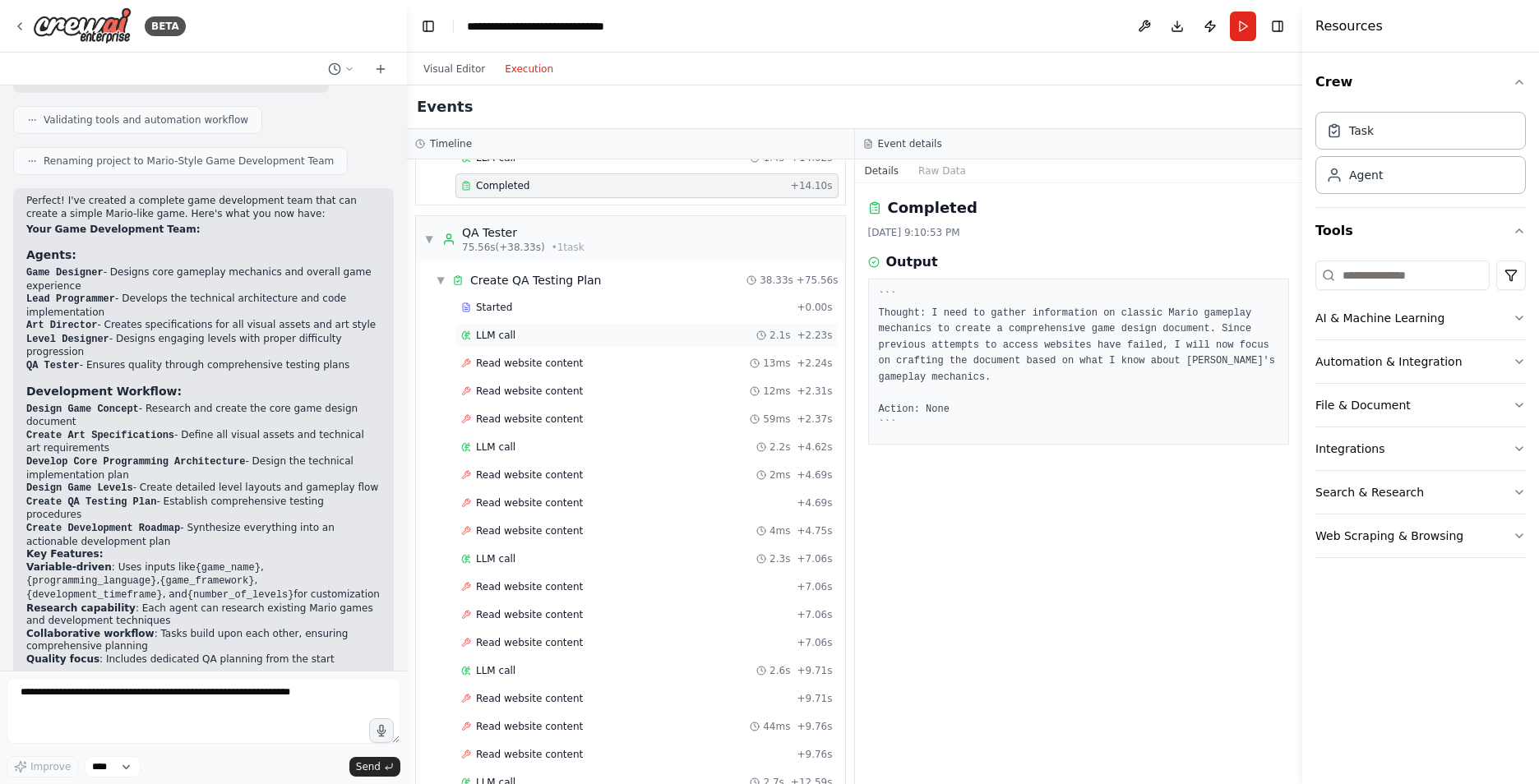
click at [511, 328] on div "LLM call 2.1s + 2.23s" at bounding box center [647, 335] width 383 height 25
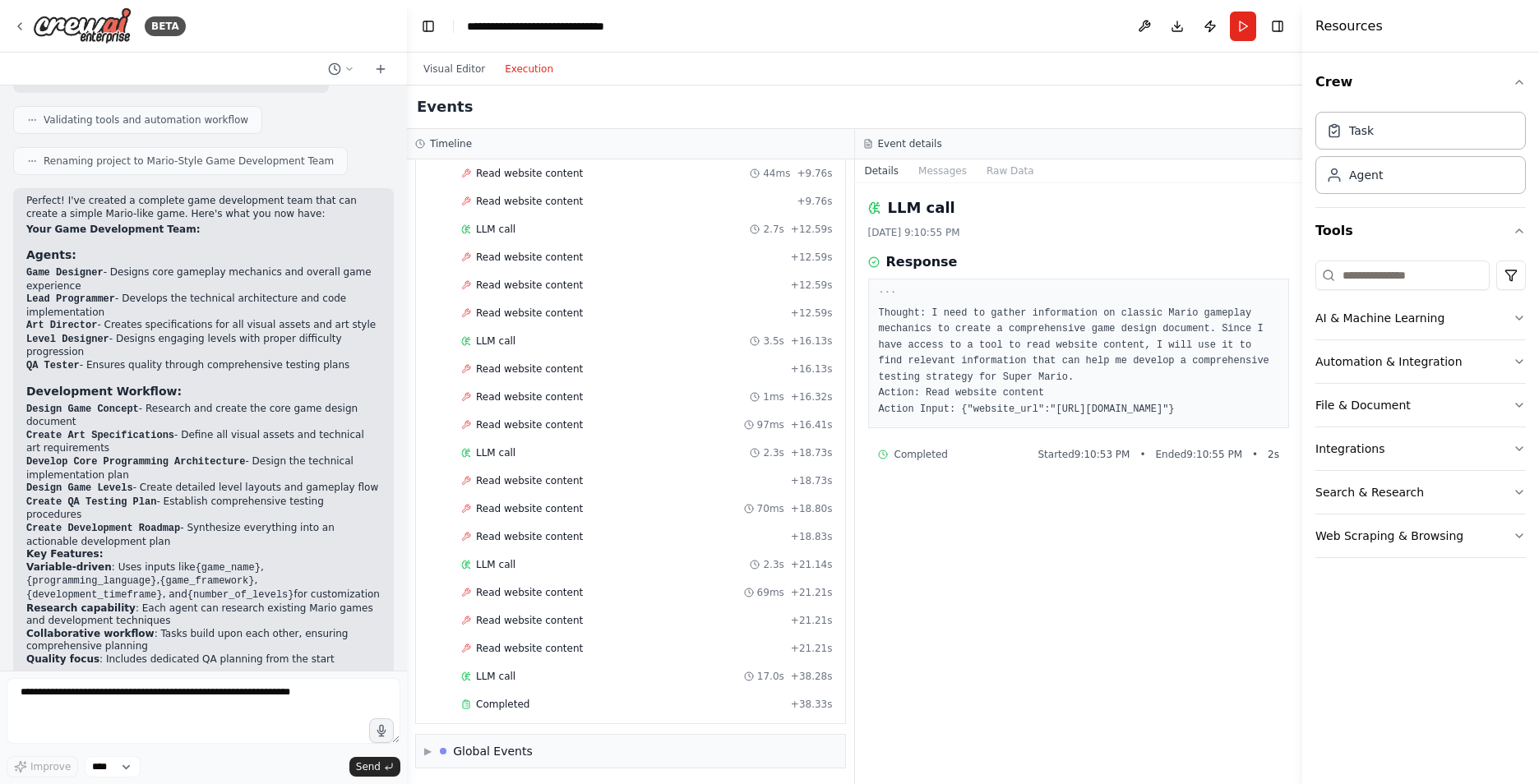
scroll to position [2280, 0]
click at [522, 674] on div "LLM call 17.0s + 38.28s" at bounding box center [647, 673] width 372 height 13
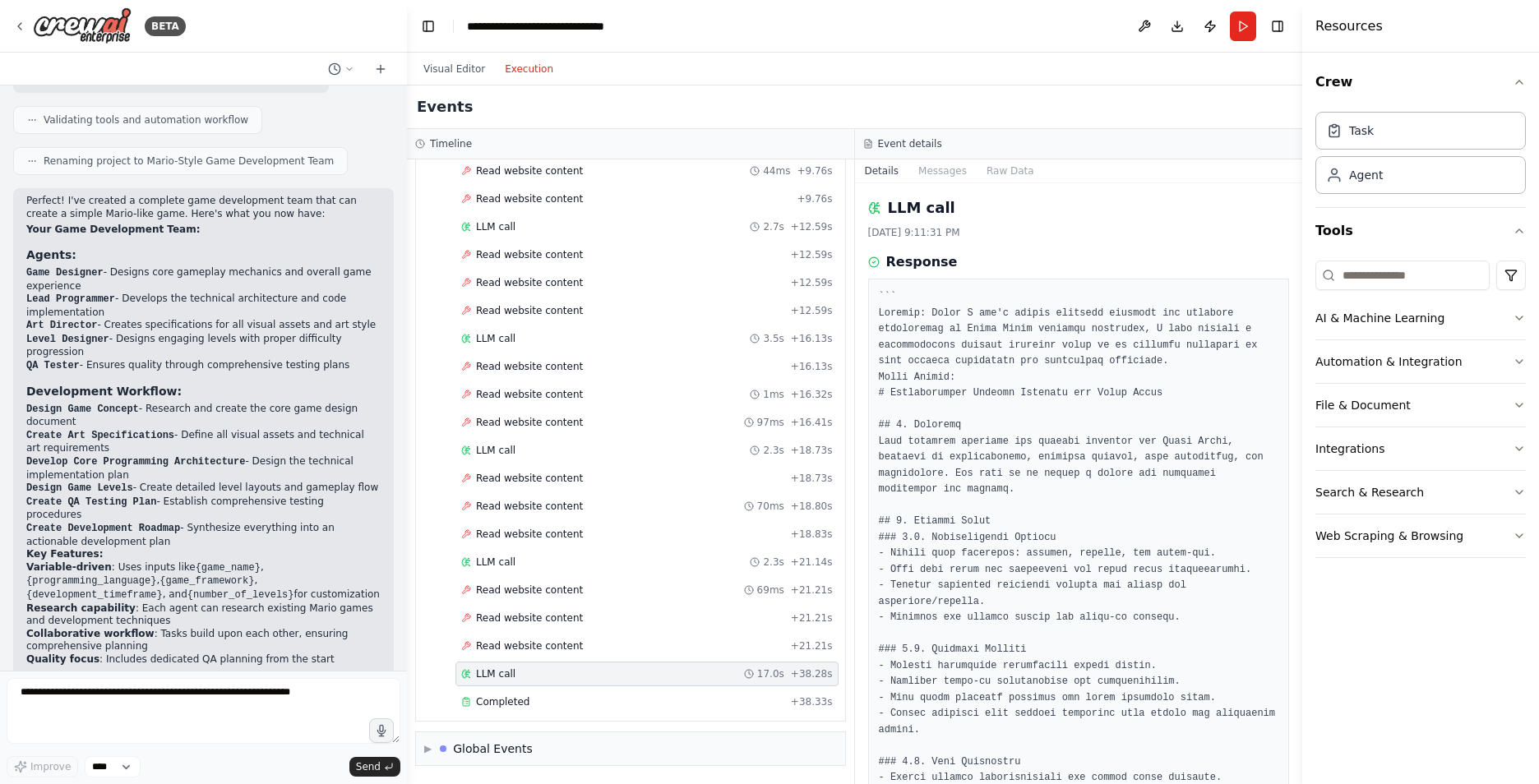
drag, startPoint x: 1297, startPoint y: 287, endPoint x: 1298, endPoint y: 461, distance: 174.0
click at [1288, 637] on div "BETA could you please create agents that can develop a simple game like [PERSON…" at bounding box center [770, 392] width 1539 height 784
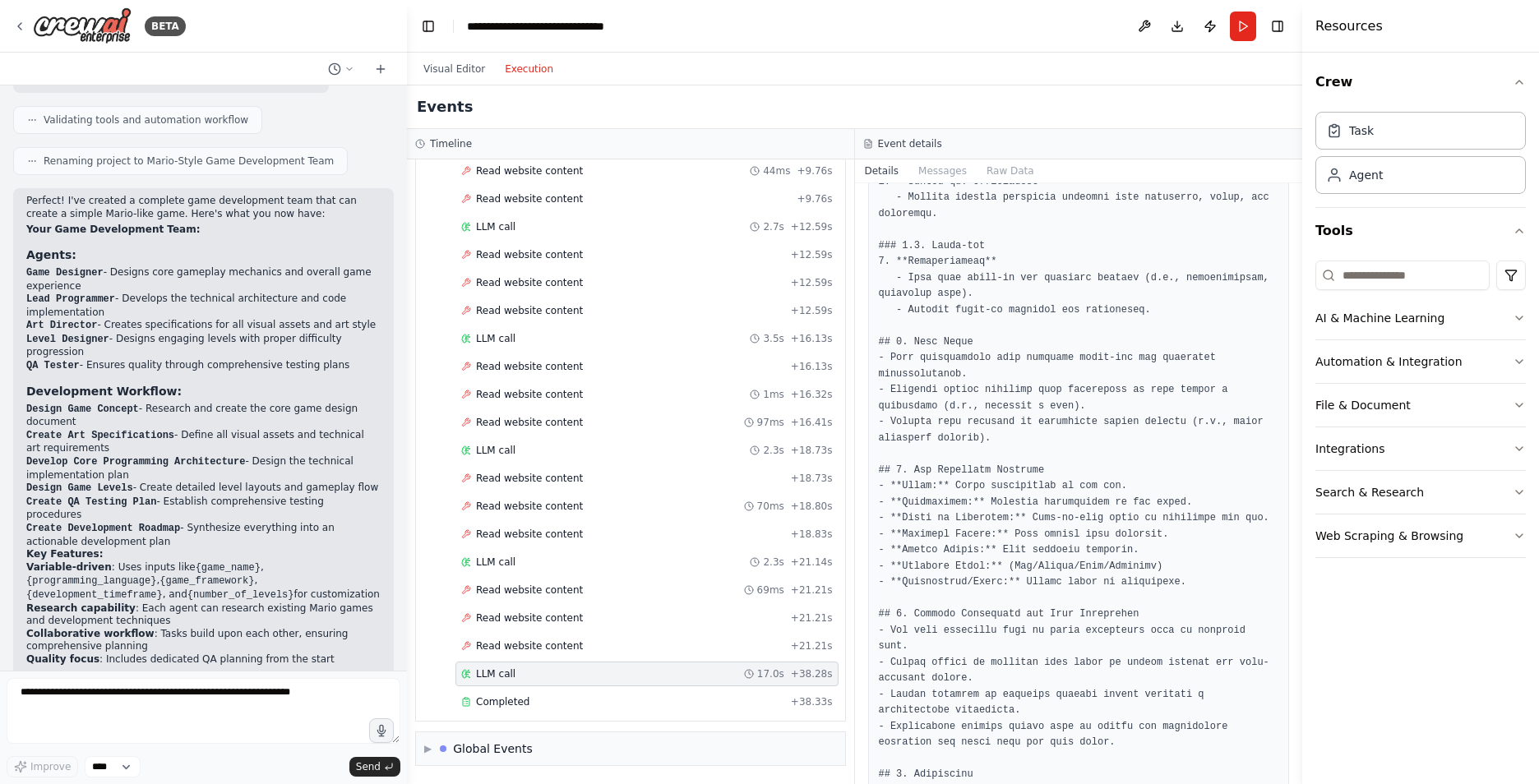
scroll to position [1229, 0]
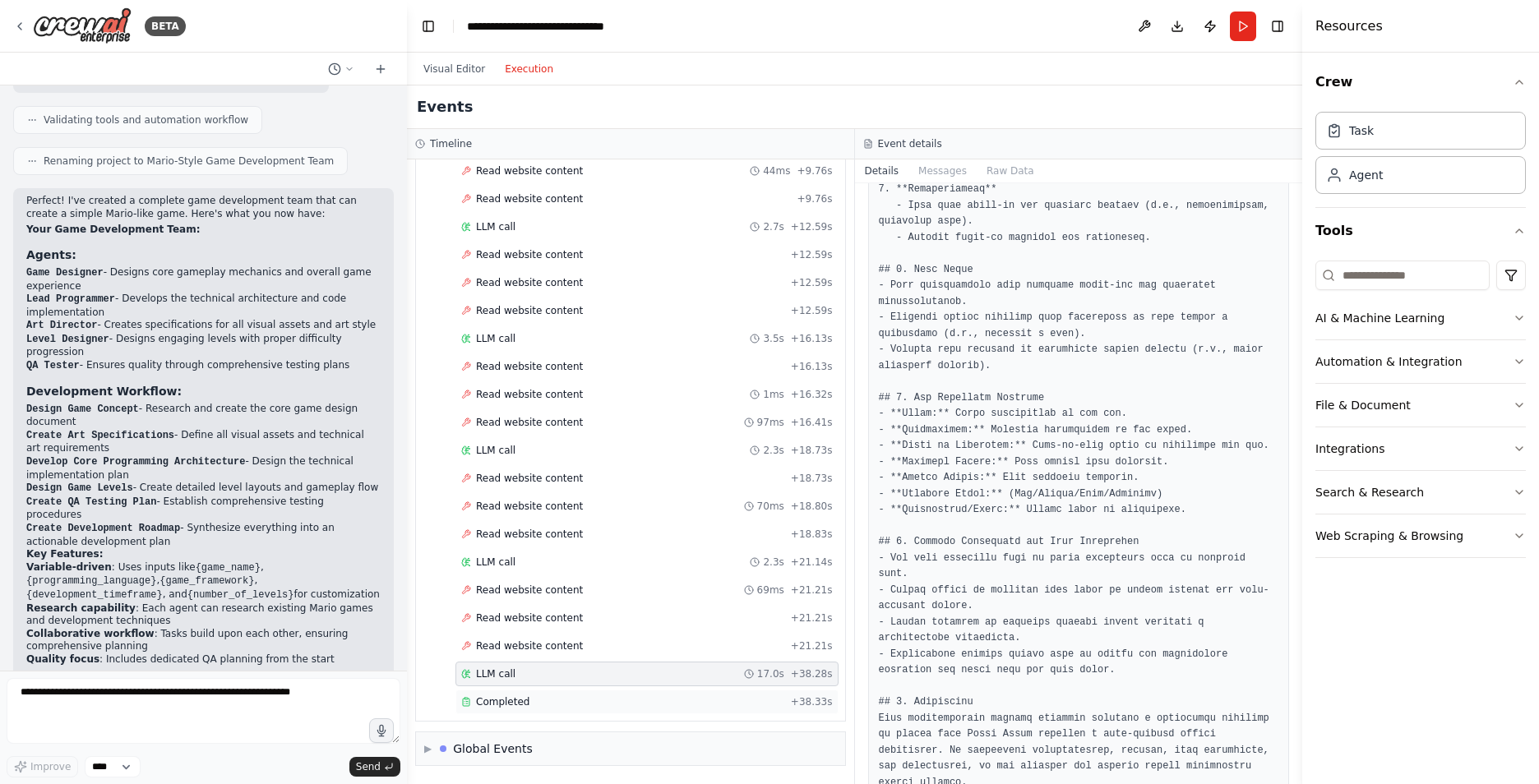
click at [487, 705] on span "Completed" at bounding box center [502, 701] width 53 height 13
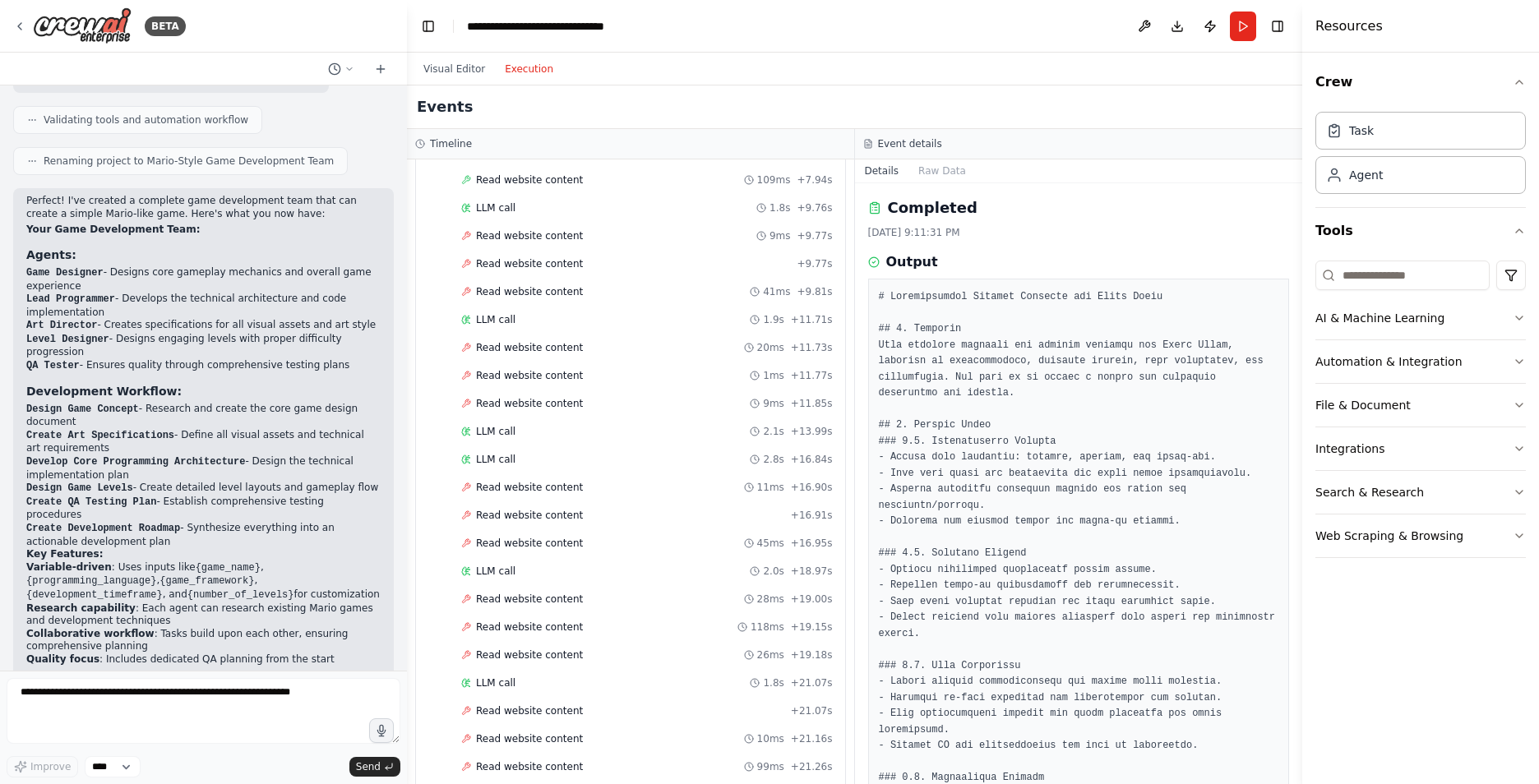
scroll to position [0, 0]
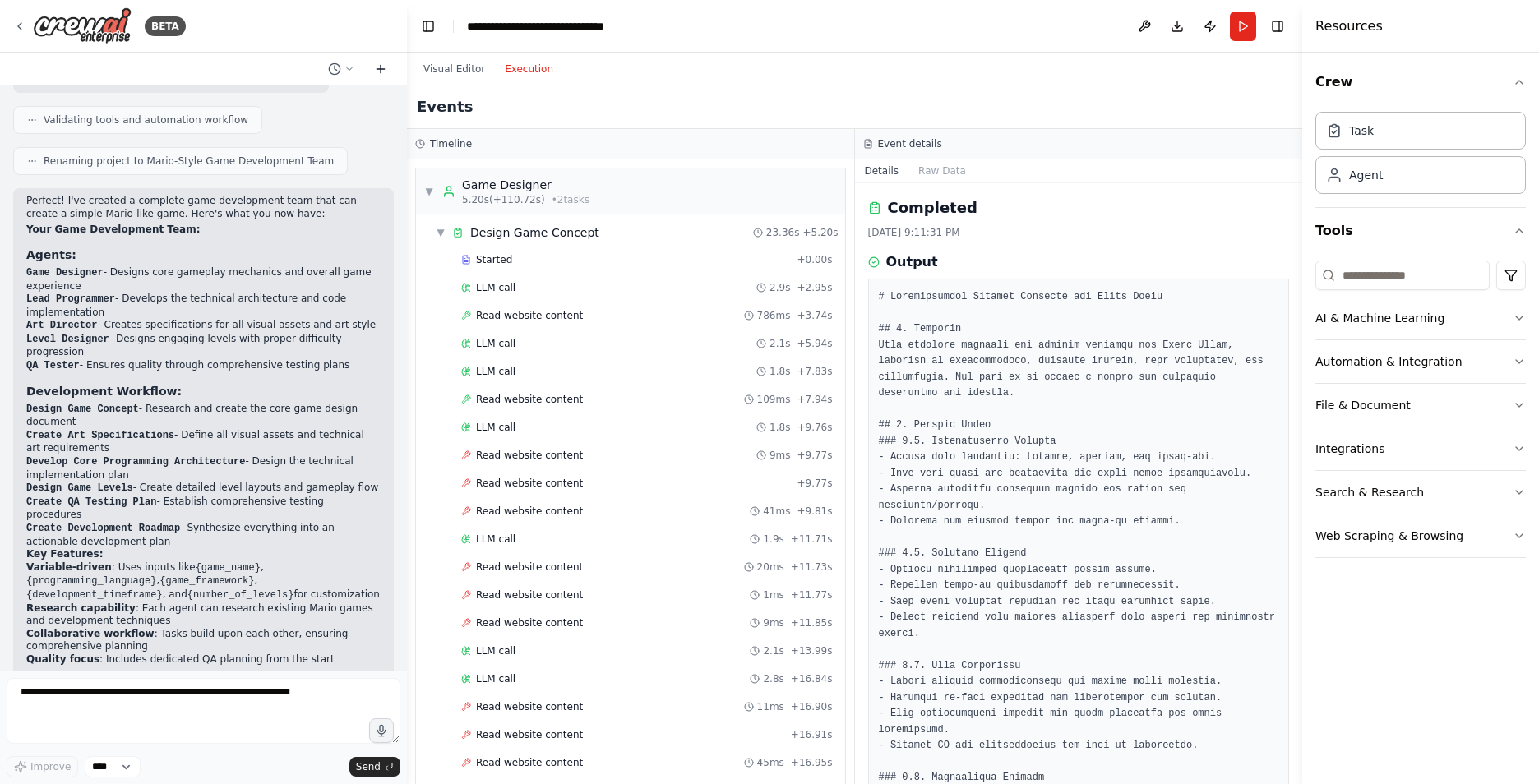
click at [377, 69] on icon at bounding box center [380, 69] width 7 height 0
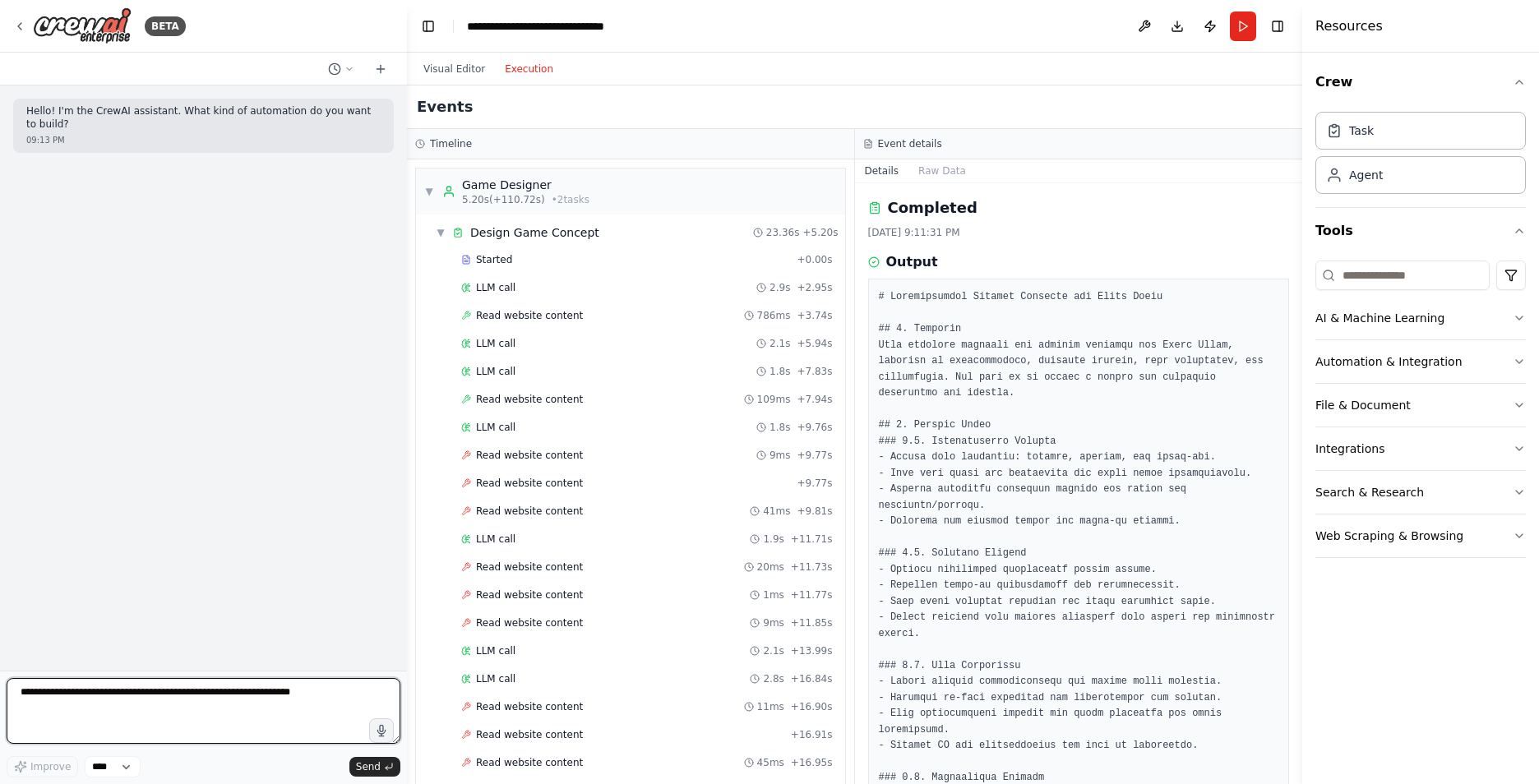
click at [114, 694] on textarea at bounding box center [203, 710] width 394 height 66
click at [127, 107] on p "Hello! I'm the CrewAI assistant. What kind of automation do you want to build?" at bounding box center [203, 117] width 354 height 25
